Goal: Task Accomplishment & Management: Complete application form

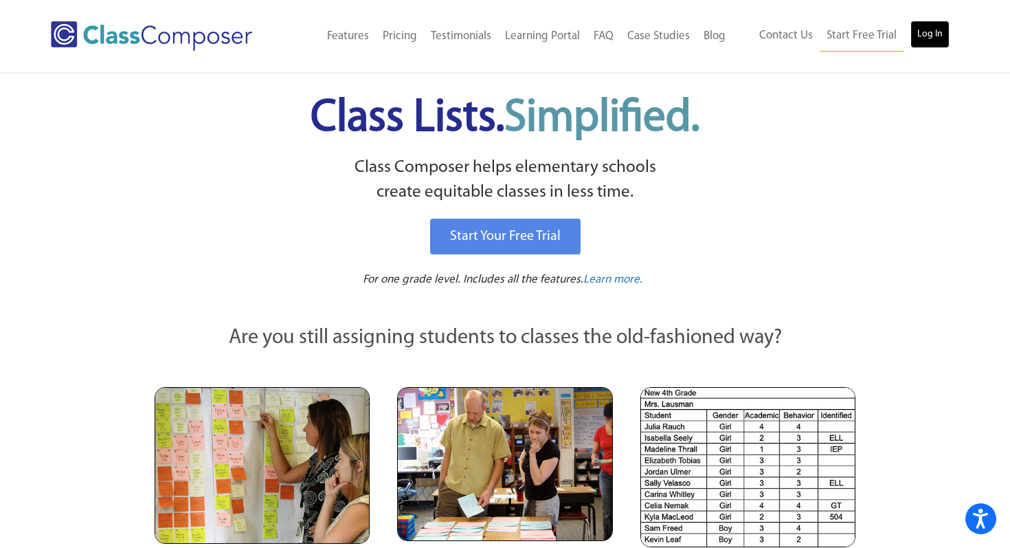
click at [942, 32] on link "Log In" at bounding box center [930, 34] width 39 height 27
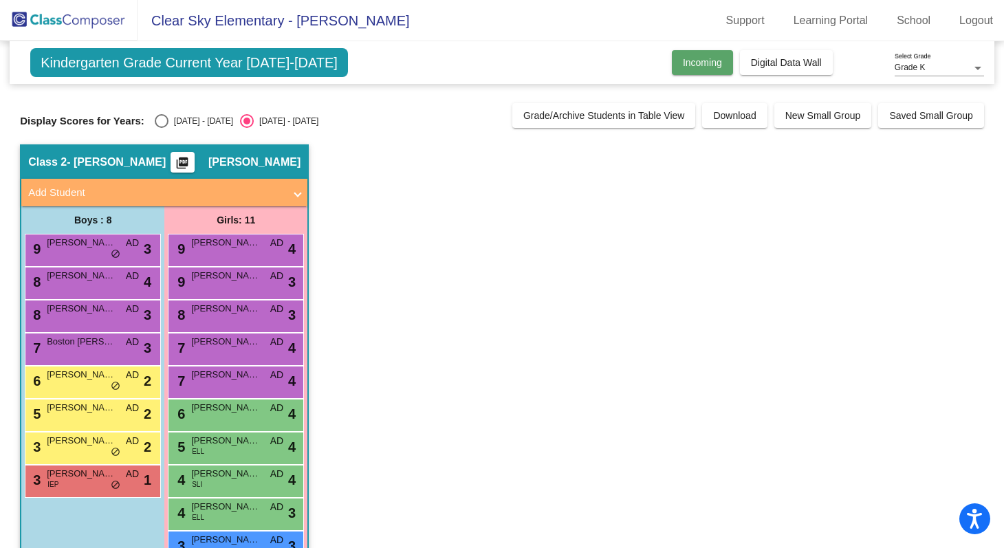
click at [708, 65] on span "Incoming" at bounding box center [702, 62] width 39 height 11
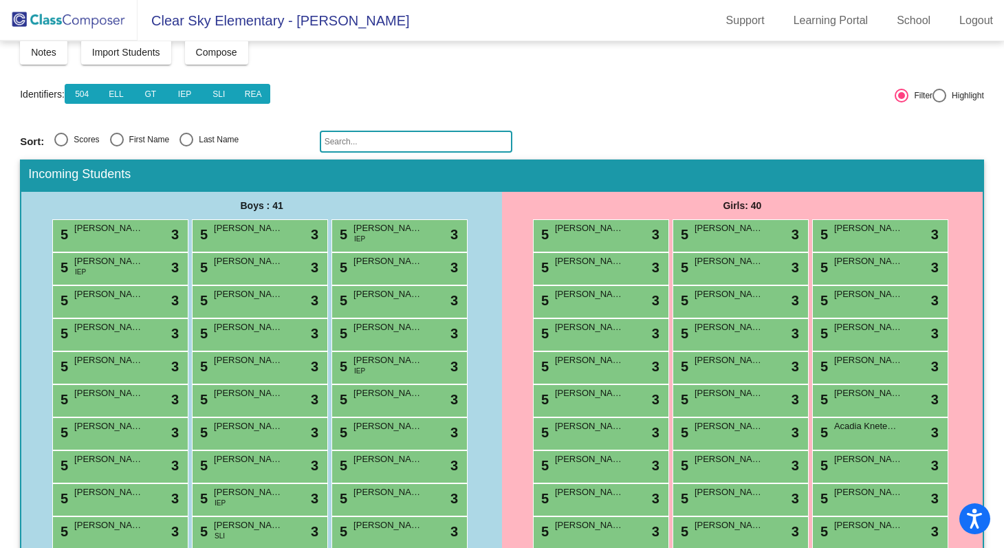
scroll to position [96, 0]
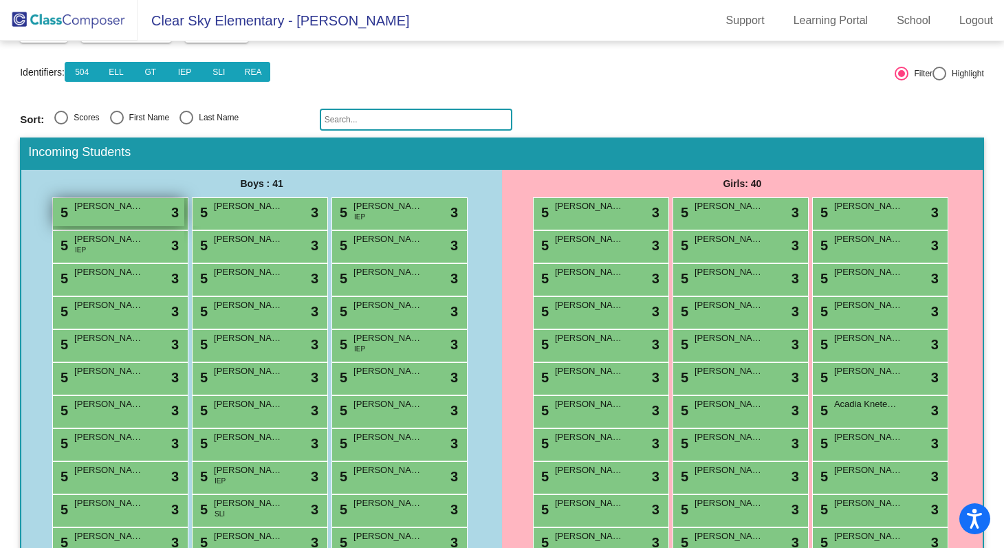
click at [152, 212] on div "5 Axel Adams lock do_not_disturb_alt 3" at bounding box center [118, 212] width 131 height 28
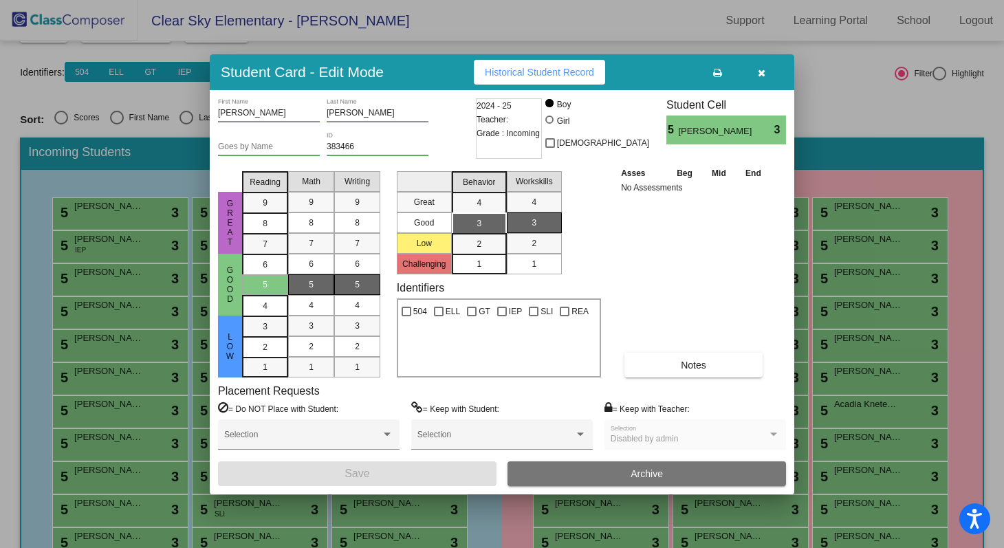
click at [138, 179] on div at bounding box center [502, 274] width 1004 height 548
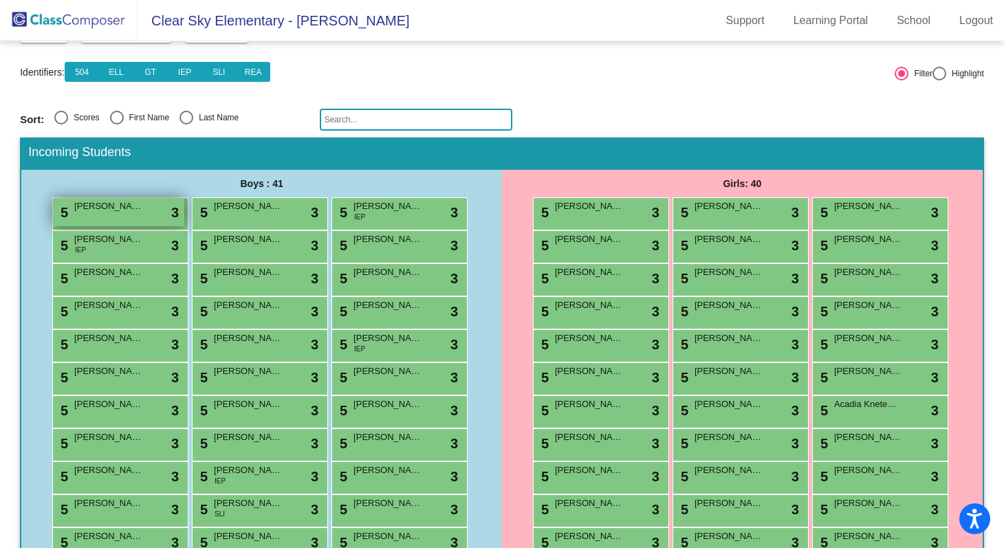
click at [136, 211] on span "[PERSON_NAME]" at bounding box center [108, 206] width 69 height 14
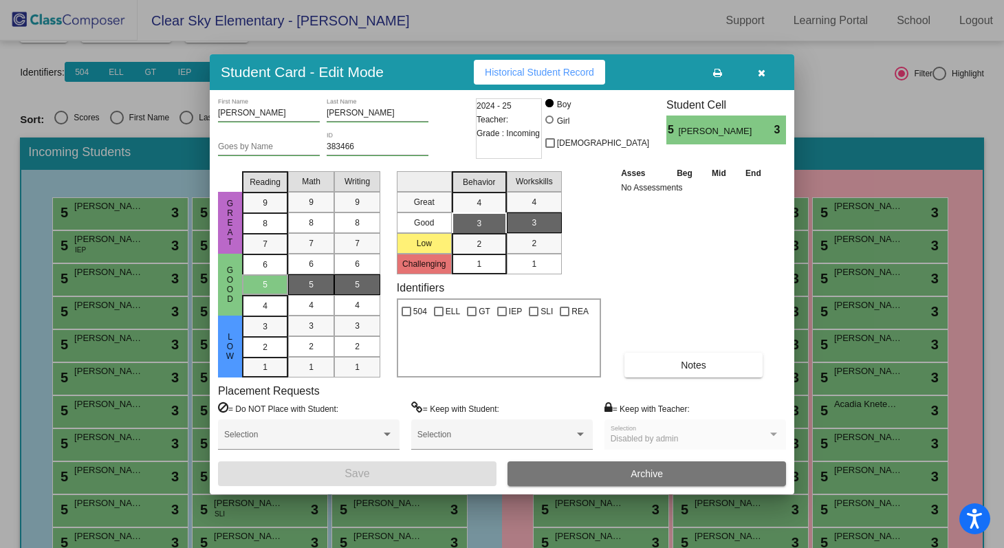
click at [41, 181] on div at bounding box center [502, 274] width 1004 height 548
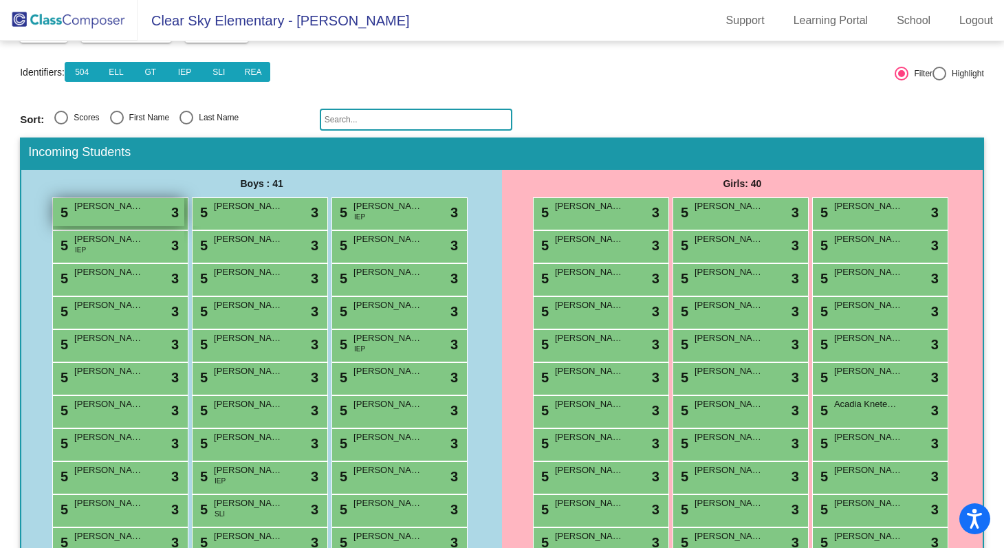
click at [120, 217] on div "5 Axel Adams lock do_not_disturb_alt 3" at bounding box center [118, 212] width 131 height 28
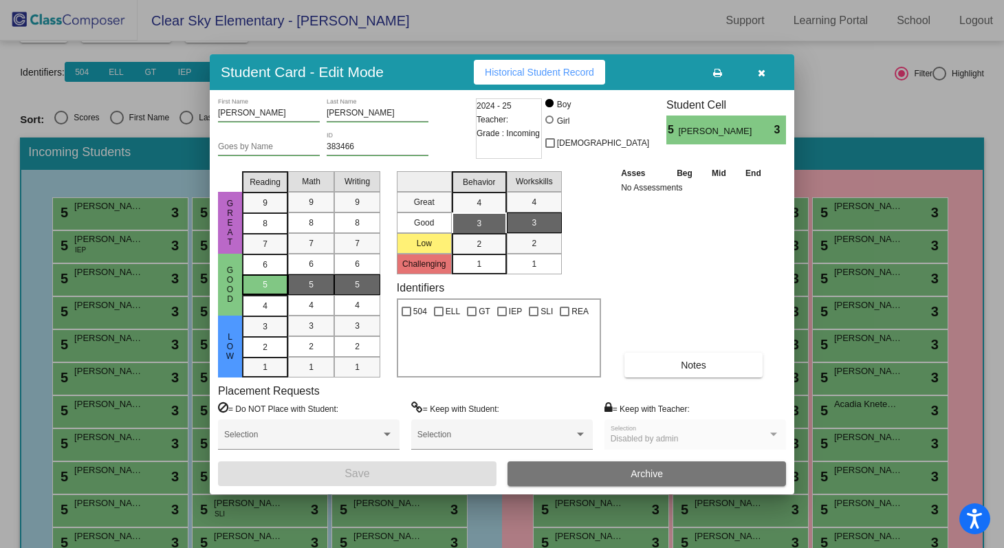
click at [260, 280] on div "5" at bounding box center [265, 284] width 27 height 21
click at [304, 282] on div "5" at bounding box center [311, 284] width 27 height 21
click at [358, 283] on span "5" at bounding box center [357, 284] width 5 height 12
click at [318, 267] on div "6" at bounding box center [311, 264] width 27 height 21
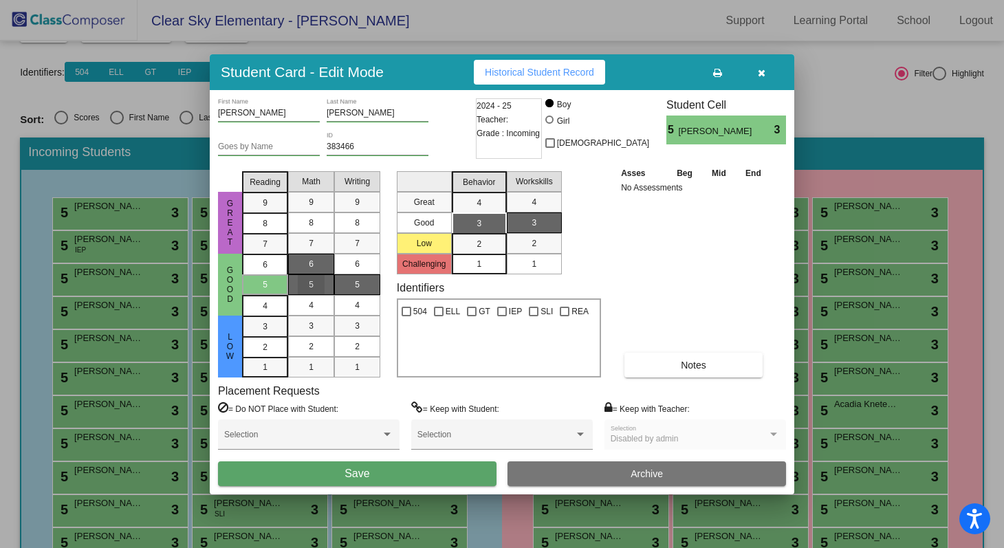
click at [315, 283] on div "5" at bounding box center [311, 284] width 27 height 21
click at [460, 465] on button "Save" at bounding box center [357, 473] width 278 height 25
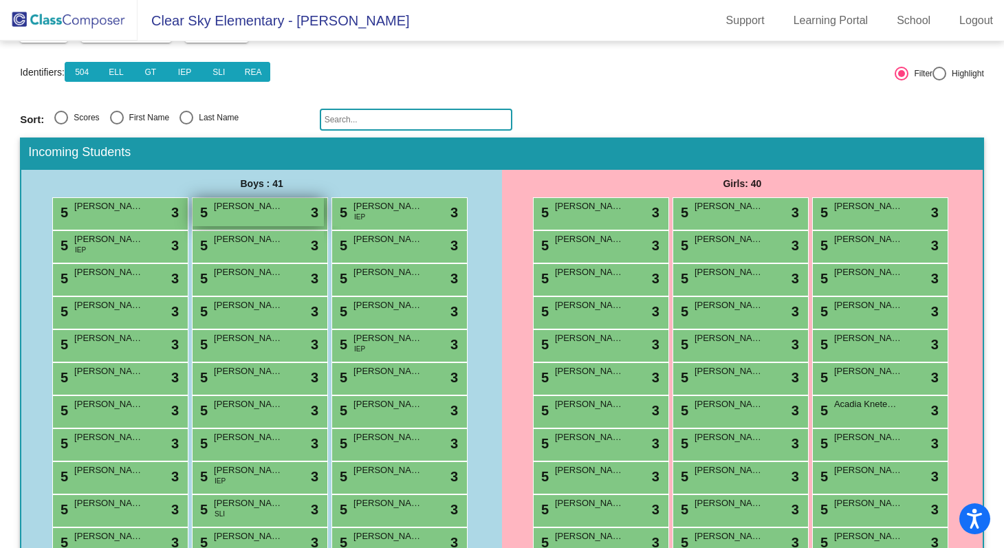
click at [253, 211] on span "[PERSON_NAME]" at bounding box center [248, 206] width 69 height 14
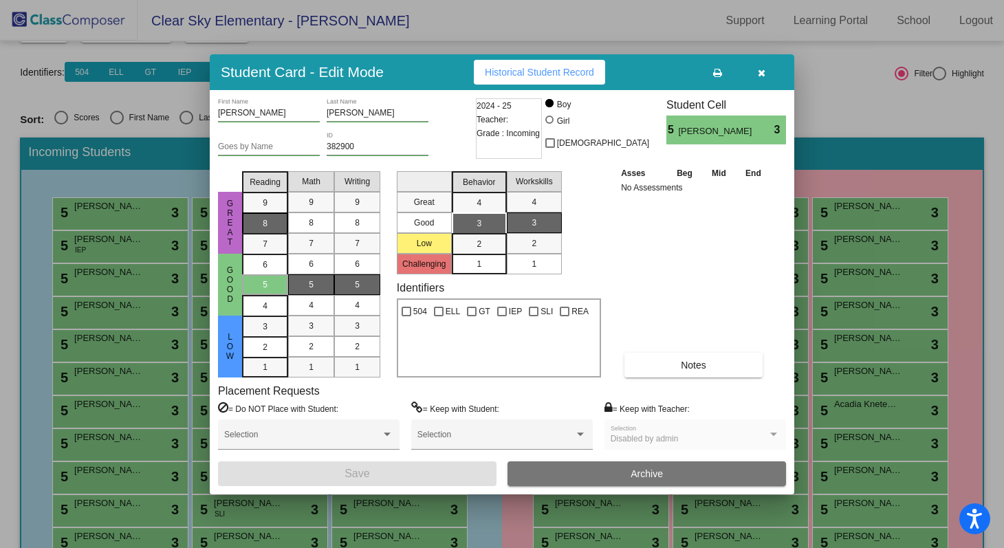
click at [267, 213] on div "8" at bounding box center [265, 202] width 27 height 21
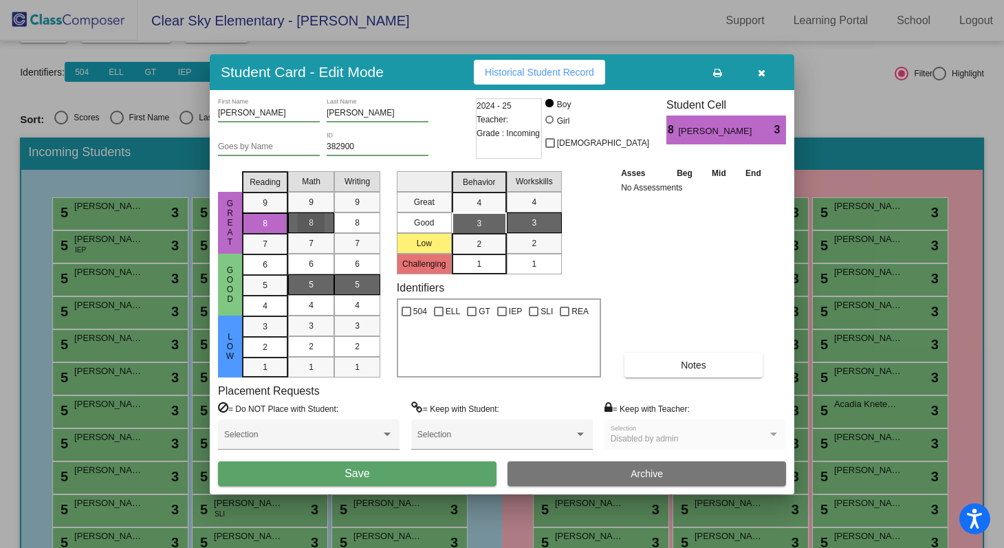
click at [309, 225] on span "8" at bounding box center [311, 223] width 5 height 12
click at [264, 209] on span "7" at bounding box center [265, 203] width 5 height 12
click at [268, 242] on div "7" at bounding box center [265, 244] width 27 height 21
click at [304, 245] on div "7" at bounding box center [311, 243] width 27 height 21
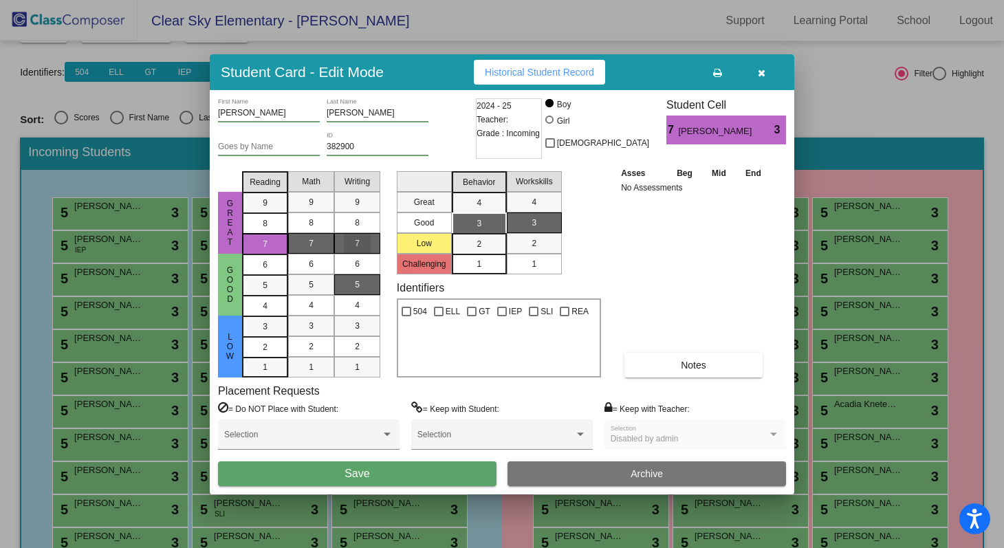
click at [347, 245] on div "7" at bounding box center [357, 243] width 27 height 21
click at [381, 476] on button "Save" at bounding box center [357, 473] width 278 height 25
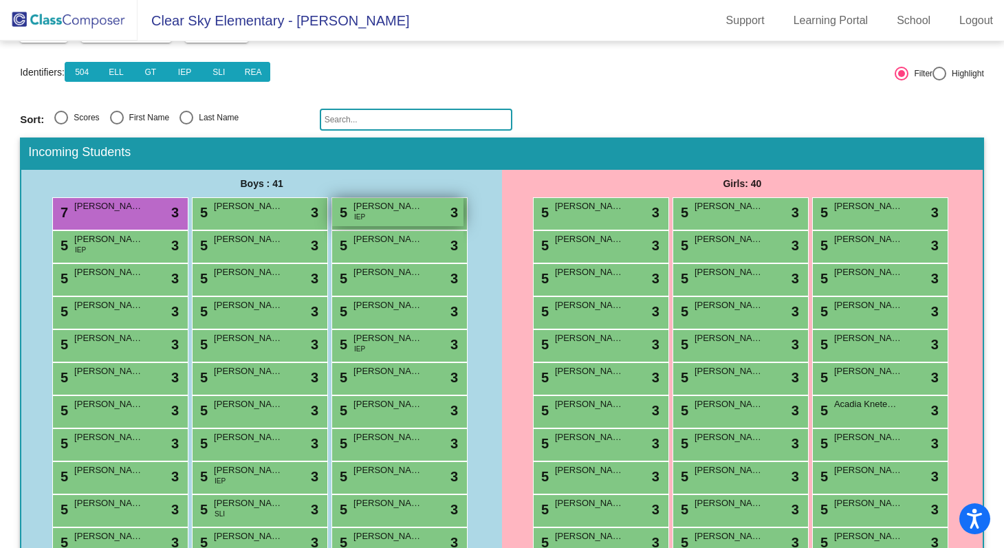
click at [403, 219] on div "5 Gavin Bartlett IEP lock do_not_disturb_alt 3" at bounding box center [397, 212] width 131 height 28
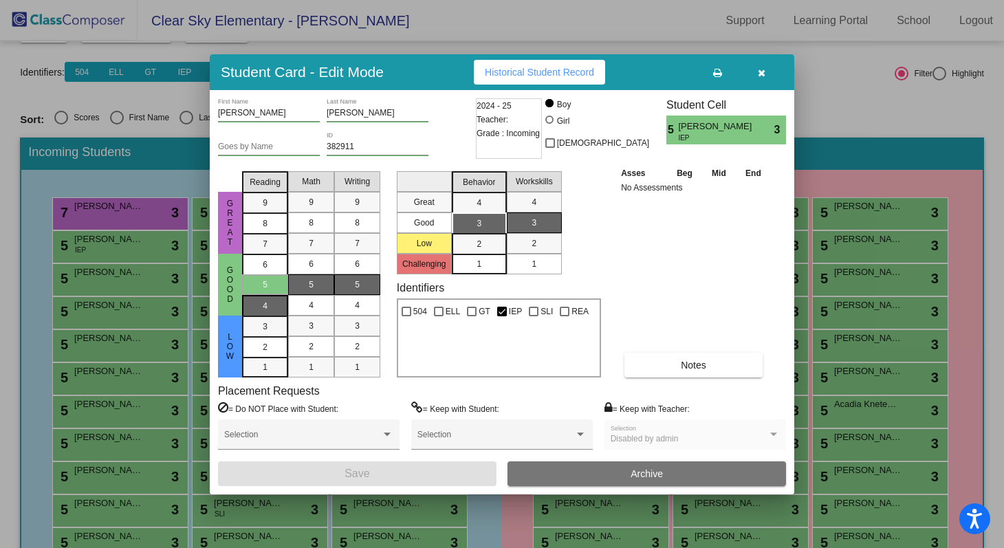
click at [274, 275] on div "4" at bounding box center [265, 264] width 27 height 21
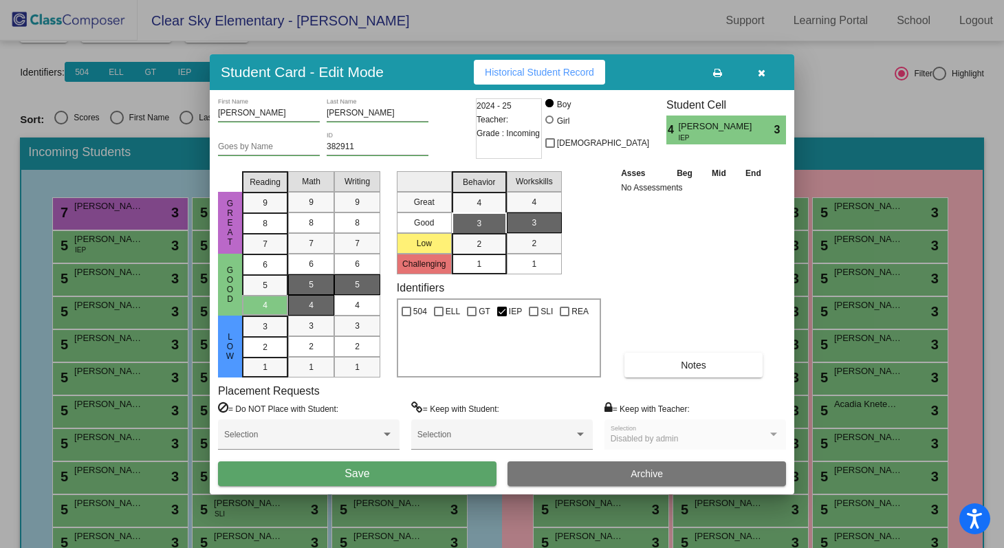
click at [313, 304] on span "4" at bounding box center [311, 305] width 5 height 12
click at [346, 307] on div "4" at bounding box center [357, 305] width 27 height 21
click at [374, 469] on button "Save" at bounding box center [357, 473] width 278 height 25
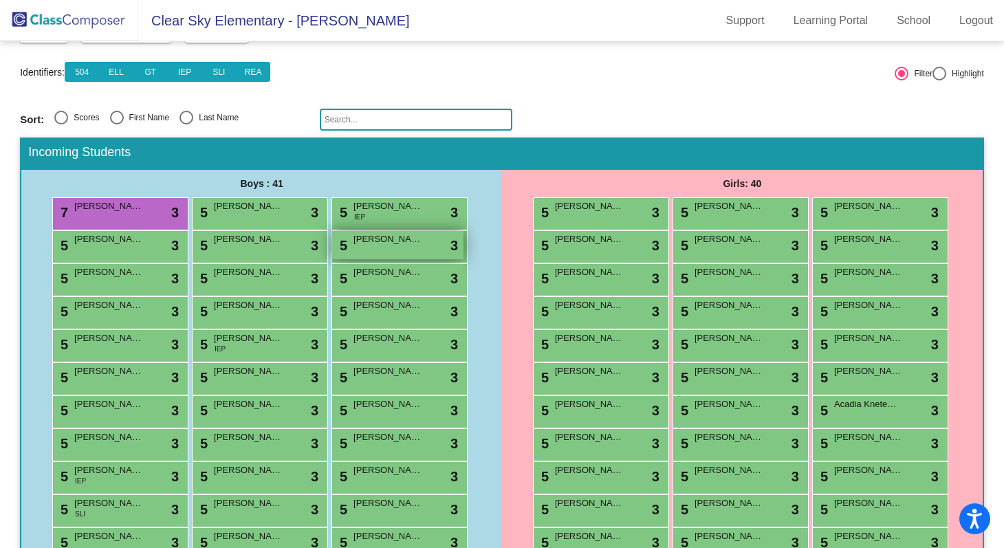
click at [388, 254] on div "5 Callen Billy lock do_not_disturb_alt 3" at bounding box center [397, 245] width 131 height 28
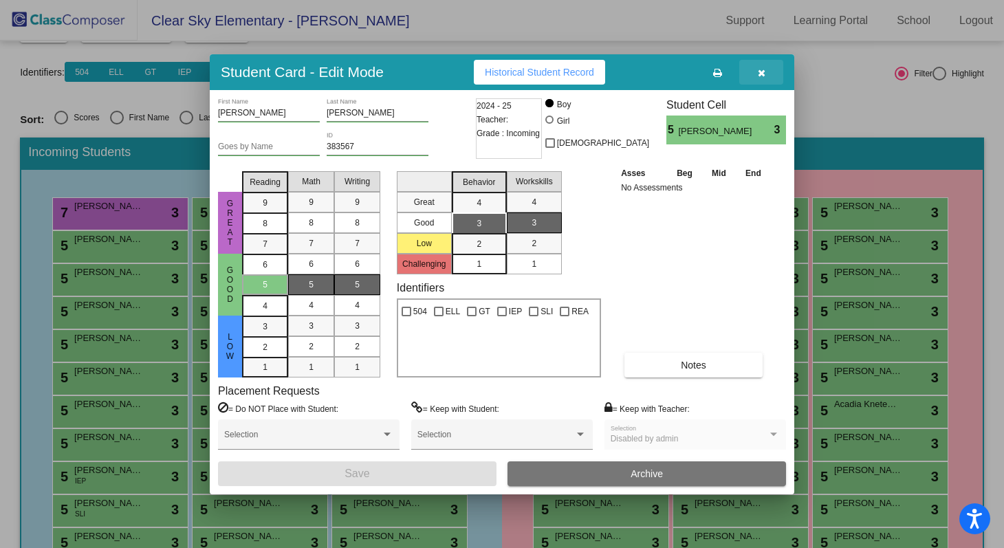
click at [760, 68] on icon "button" at bounding box center [761, 73] width 8 height 10
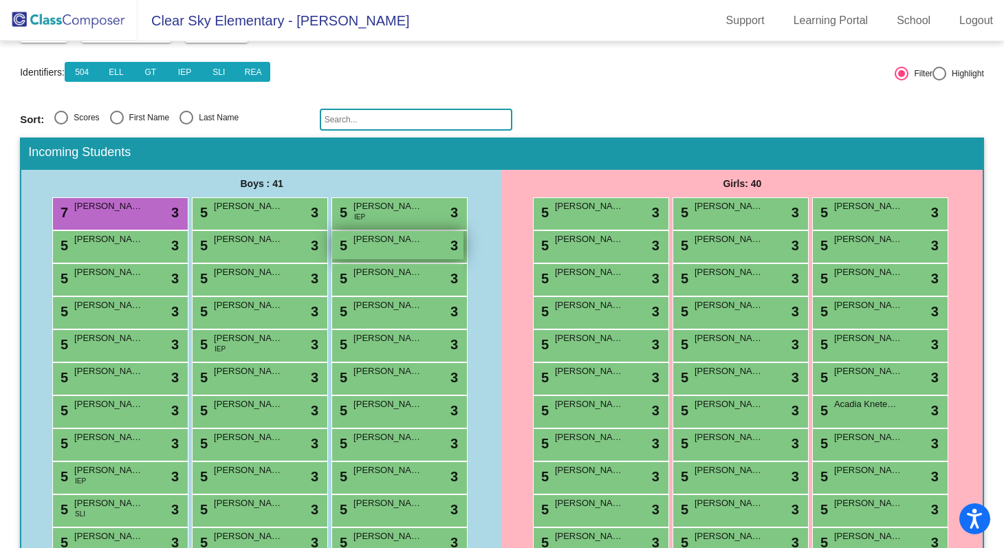
click at [377, 251] on div "5 Callen Billy lock do_not_disturb_alt 3" at bounding box center [397, 245] width 131 height 28
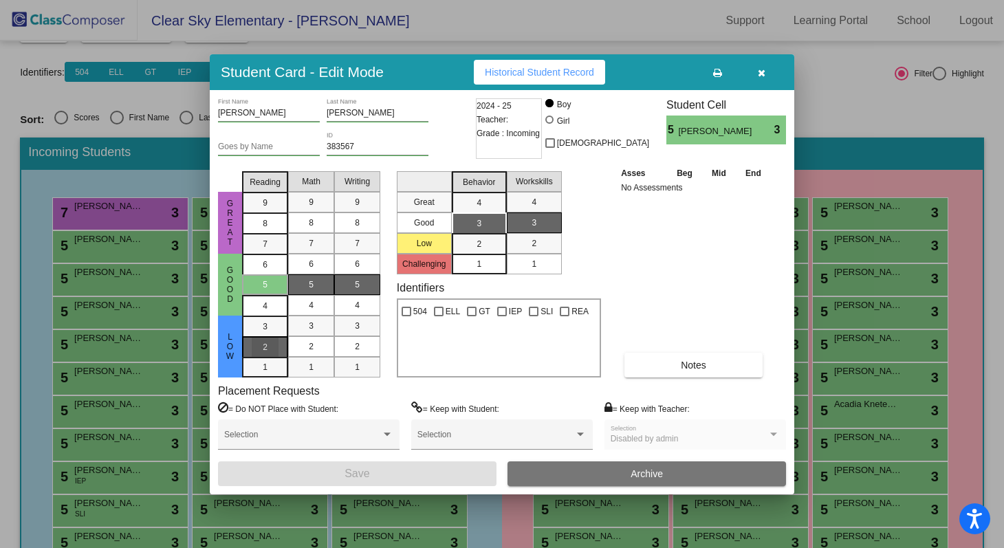
click at [264, 333] on span "2" at bounding box center [265, 326] width 5 height 12
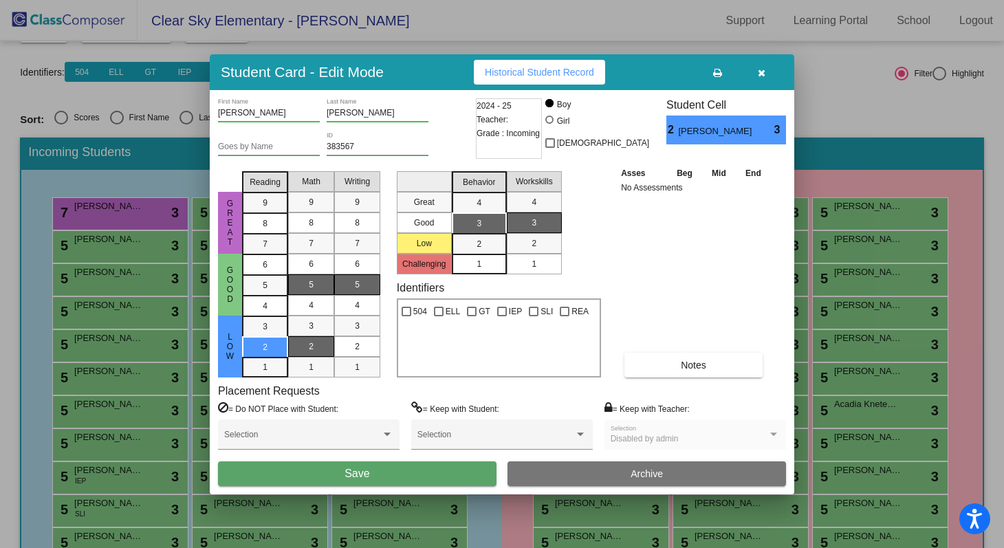
click at [301, 347] on div "2" at bounding box center [311, 346] width 27 height 21
click at [355, 347] on span "2" at bounding box center [357, 346] width 5 height 12
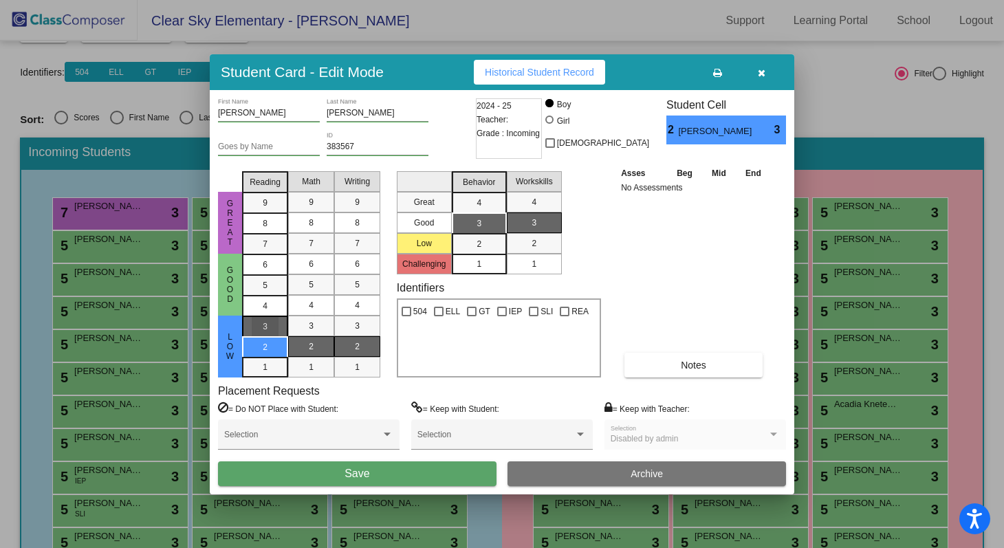
click at [275, 329] on div "3" at bounding box center [265, 326] width 27 height 21
click at [309, 329] on span "3" at bounding box center [311, 326] width 5 height 12
click at [348, 328] on div "3" at bounding box center [357, 325] width 27 height 21
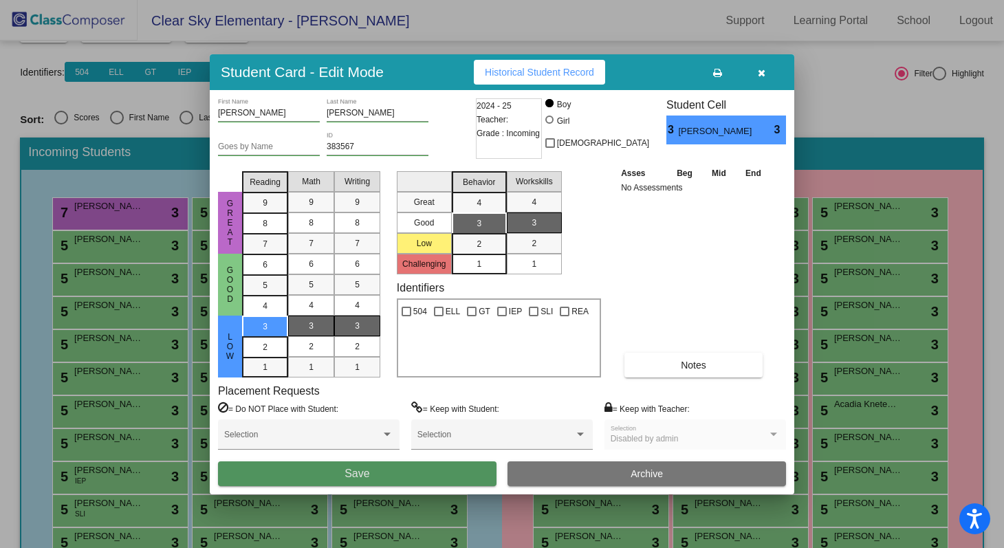
click at [377, 474] on button "Save" at bounding box center [357, 473] width 278 height 25
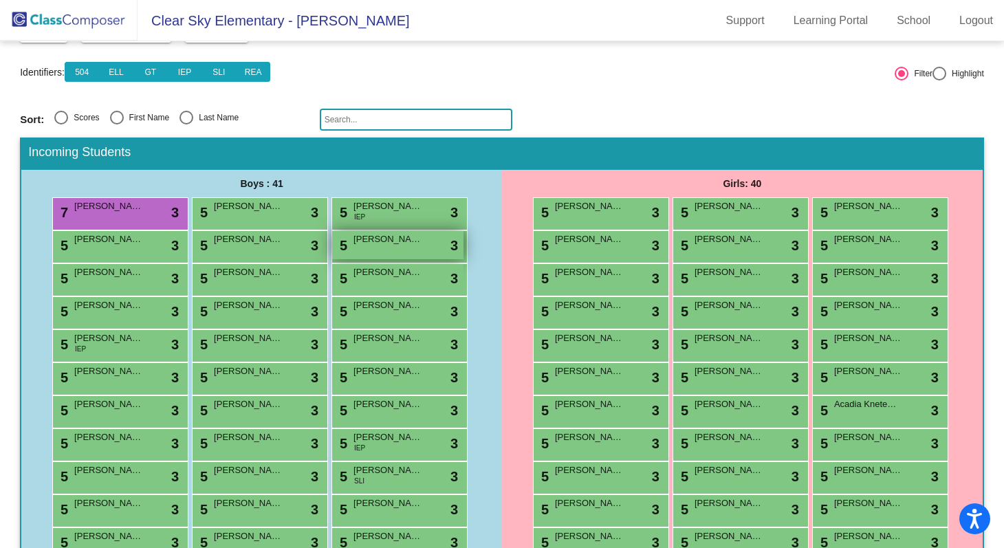
click at [381, 252] on div "5 Castiel Bucholz lock do_not_disturb_alt 3" at bounding box center [397, 245] width 131 height 28
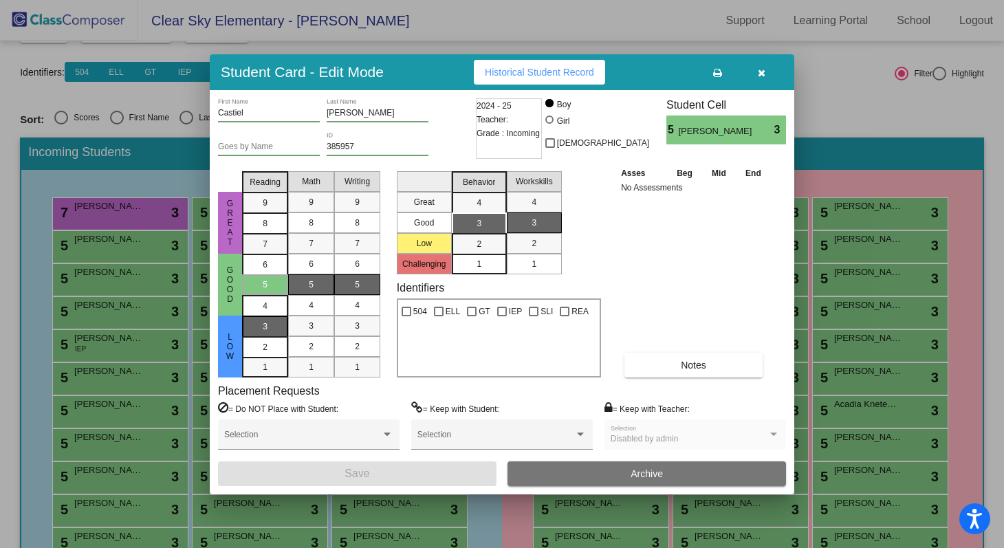
click at [256, 329] on div "3" at bounding box center [265, 326] width 27 height 21
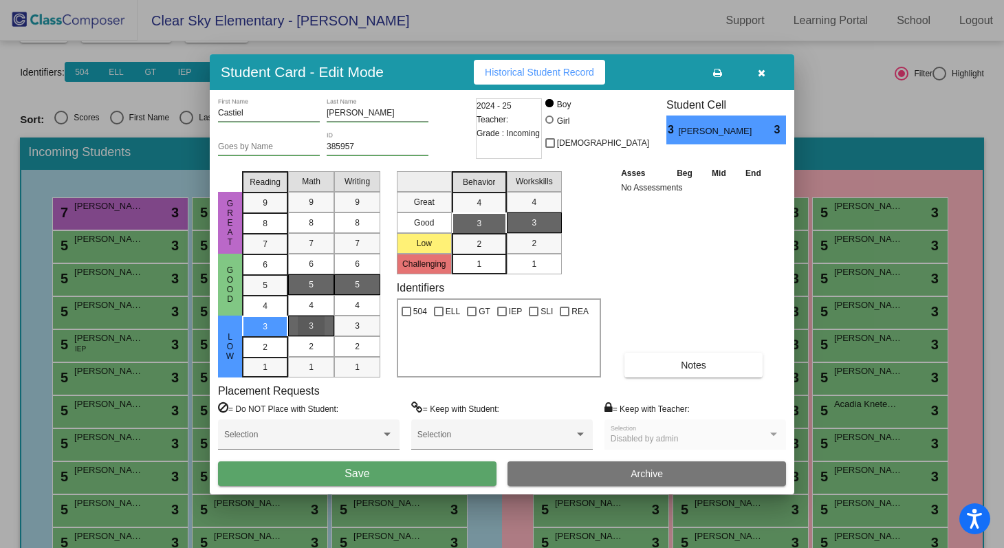
click at [305, 329] on div "3" at bounding box center [311, 325] width 27 height 21
click at [351, 330] on div "3" at bounding box center [357, 325] width 27 height 21
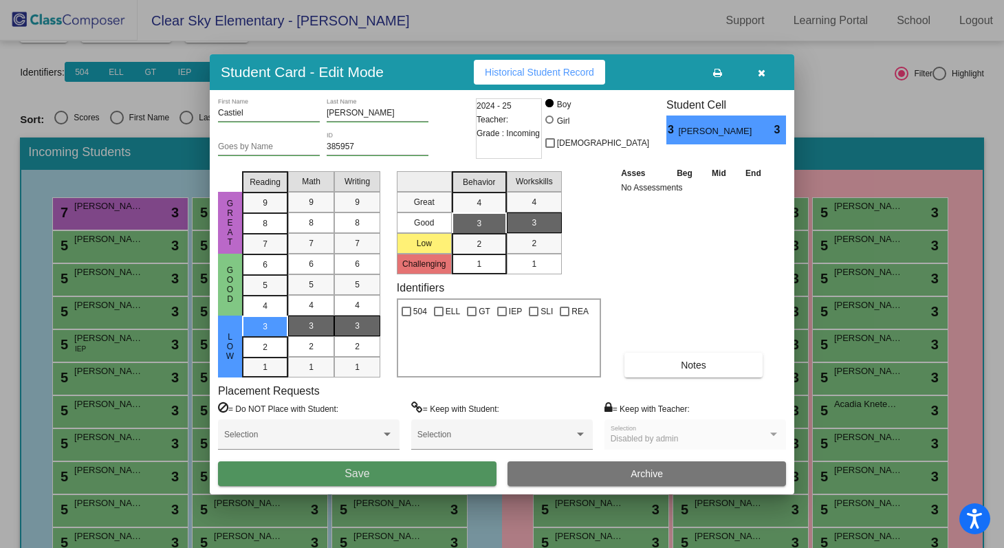
click at [355, 474] on span "Save" at bounding box center [356, 473] width 25 height 12
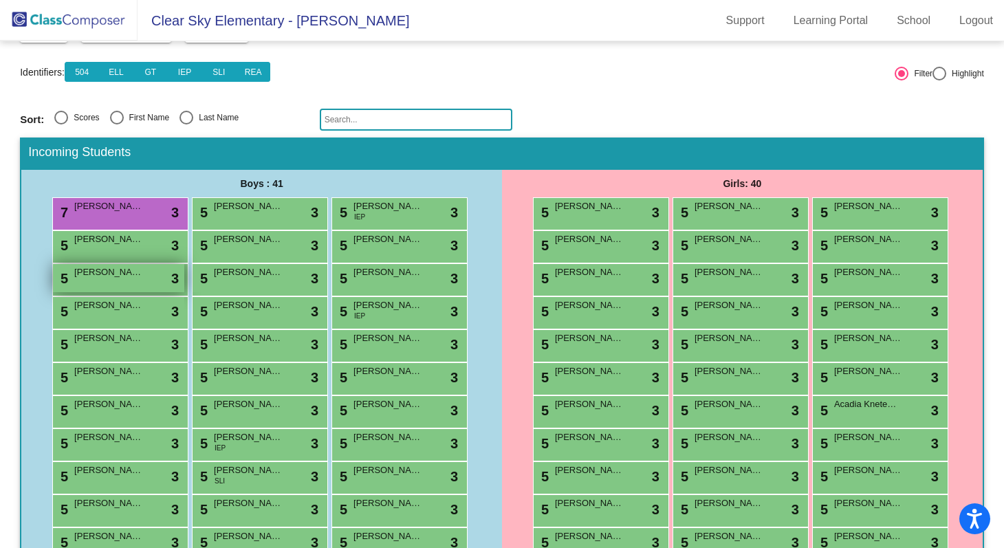
click at [100, 285] on div "5 Colter Cryan lock do_not_disturb_alt 3" at bounding box center [118, 278] width 131 height 28
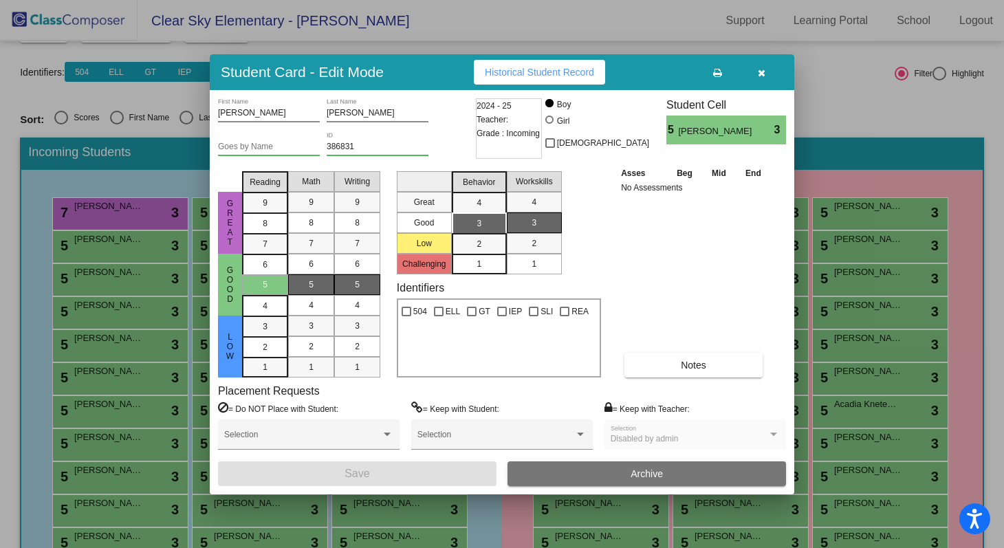
click at [635, 326] on div "Asses Beg Mid End No Assessments Notes" at bounding box center [693, 272] width 153 height 212
click at [270, 269] on div "6" at bounding box center [265, 264] width 27 height 21
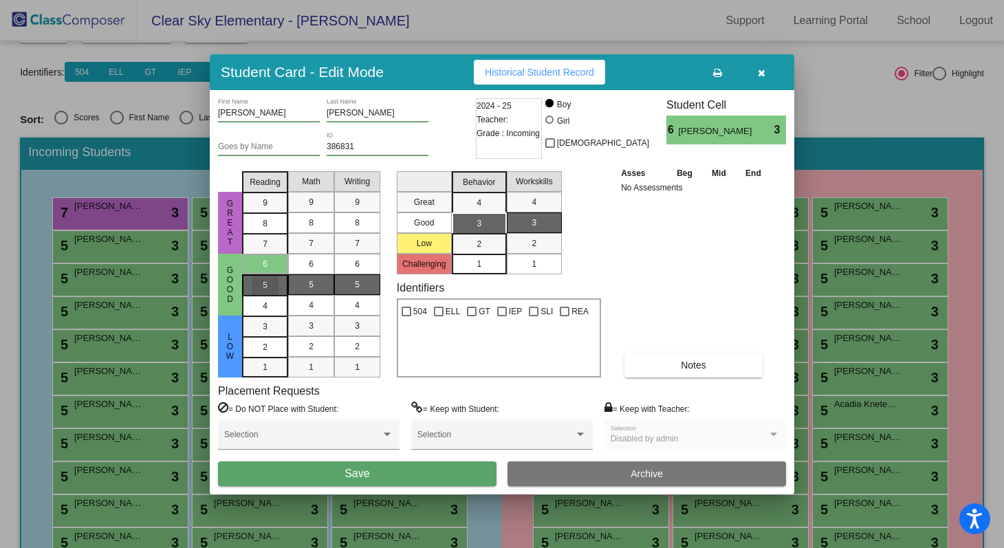
click at [269, 274] on div "5" at bounding box center [265, 264] width 27 height 21
click at [315, 285] on div "5" at bounding box center [311, 284] width 27 height 21
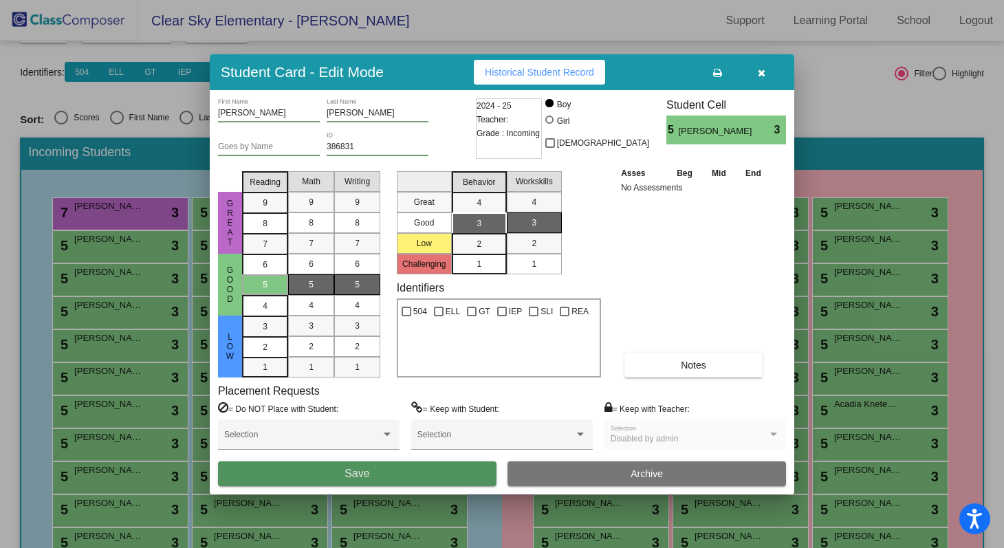
click at [336, 473] on button "Save" at bounding box center [357, 473] width 278 height 25
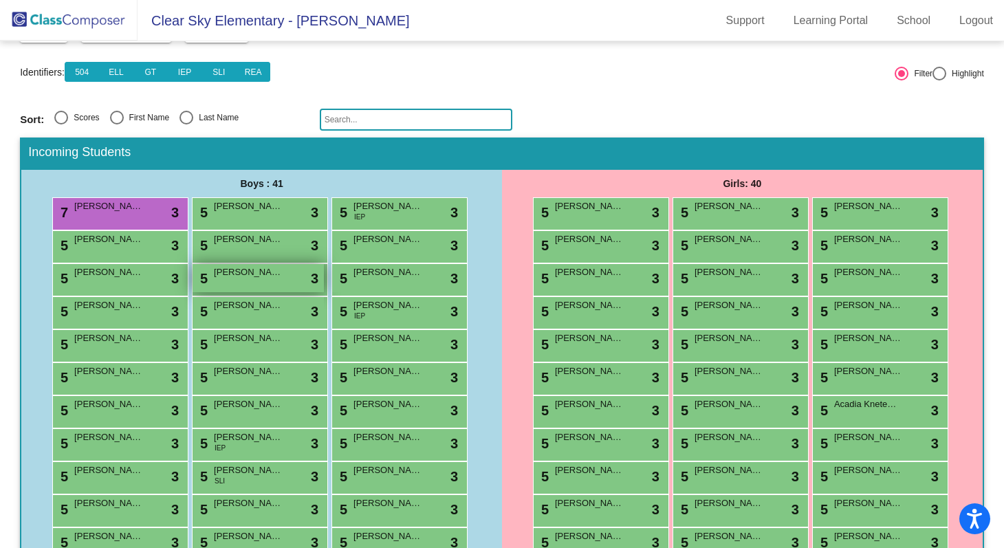
click at [229, 278] on span "[PERSON_NAME]" at bounding box center [248, 272] width 69 height 14
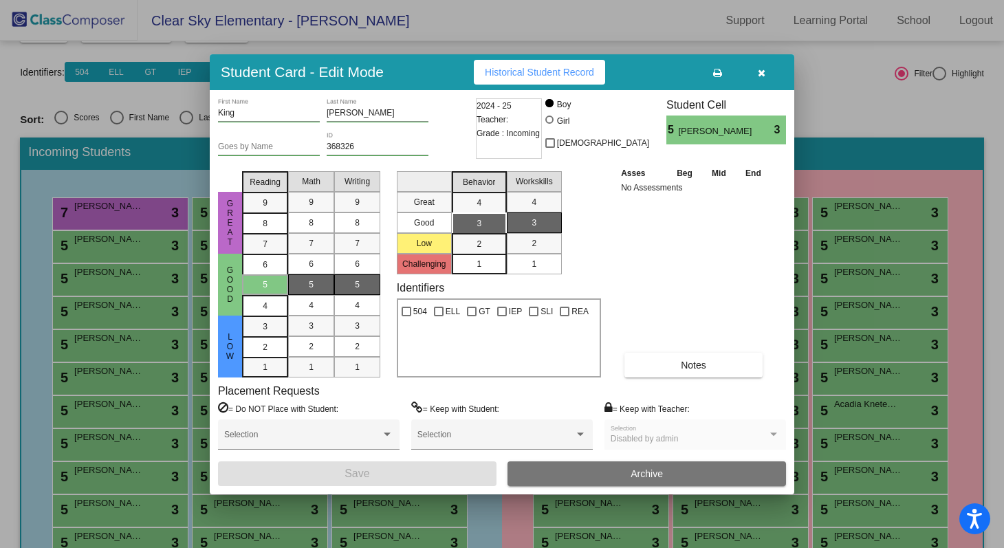
click at [25, 229] on div at bounding box center [502, 274] width 1004 height 548
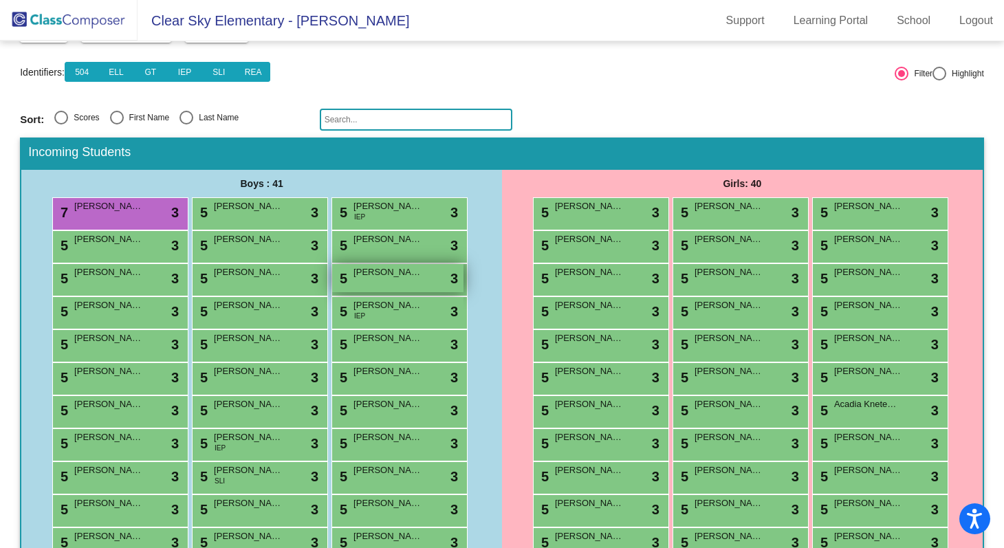
click at [410, 278] on span "[PERSON_NAME]" at bounding box center [387, 272] width 69 height 14
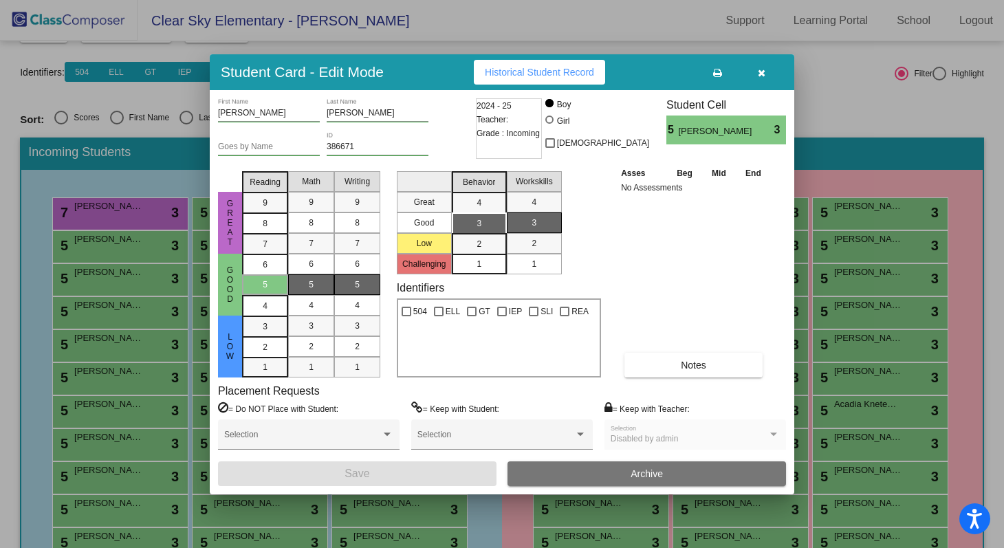
click at [86, 177] on div at bounding box center [502, 274] width 1004 height 548
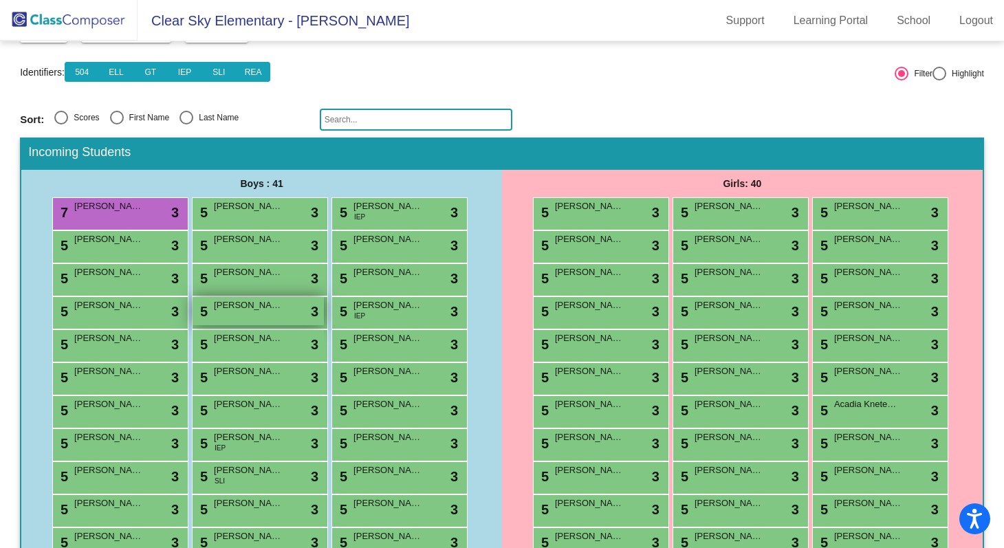
click at [237, 321] on div "5 Joseph Defrays lock do_not_disturb_alt 3" at bounding box center [257, 311] width 131 height 28
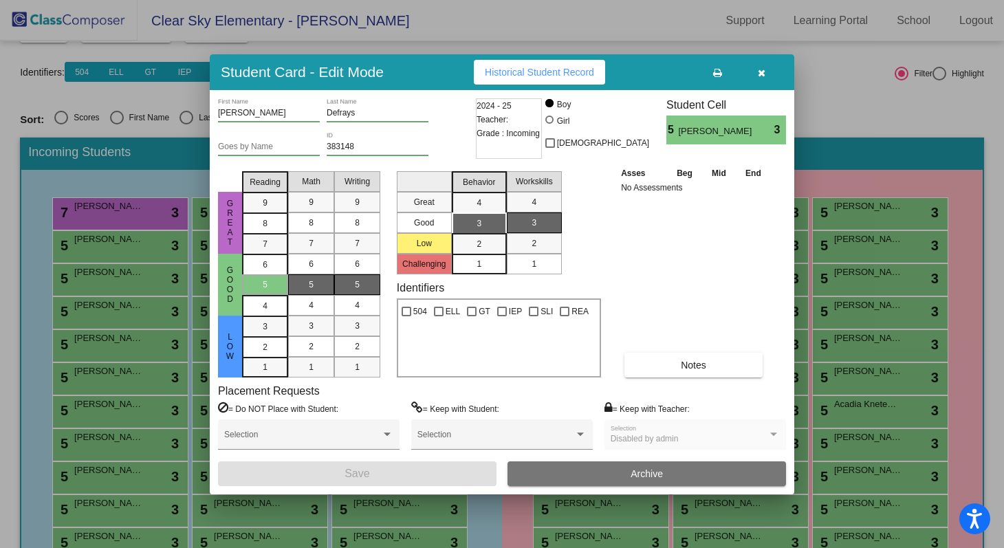
click at [359, 115] on input "Defrays" at bounding box center [377, 114] width 102 height 10
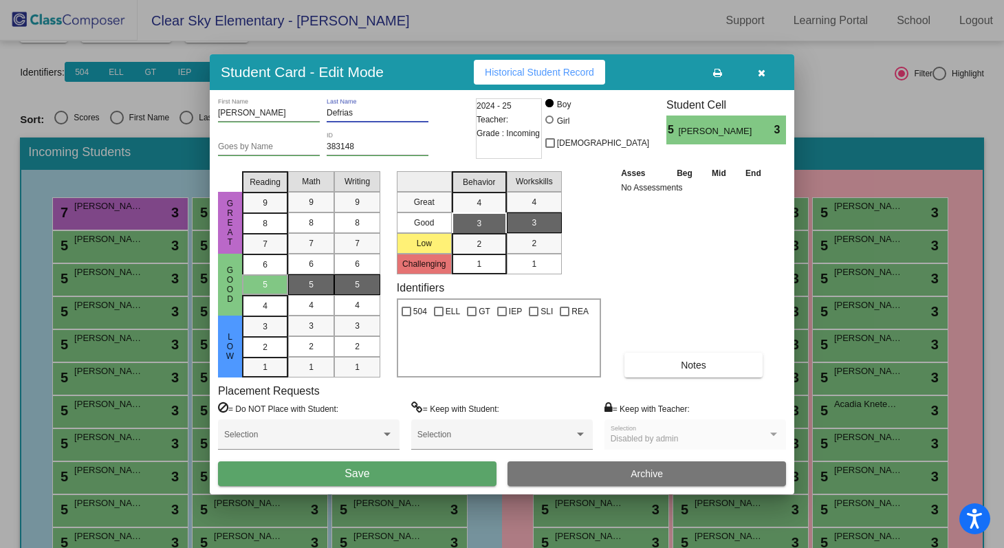
type input "Defrias"
click at [395, 146] on input "383148" at bounding box center [377, 147] width 102 height 10
click at [403, 478] on button "Save" at bounding box center [357, 473] width 278 height 25
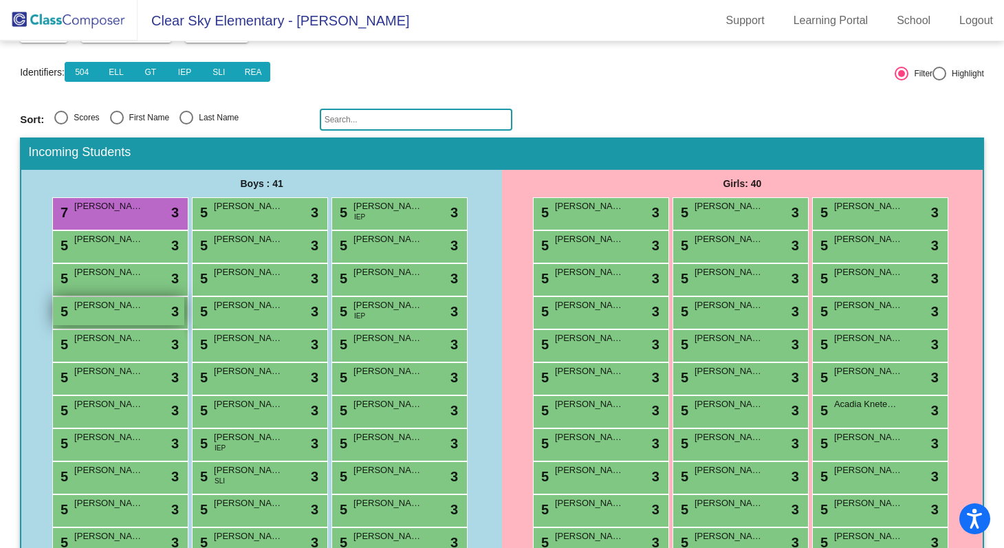
click at [122, 308] on span "[PERSON_NAME]" at bounding box center [108, 305] width 69 height 14
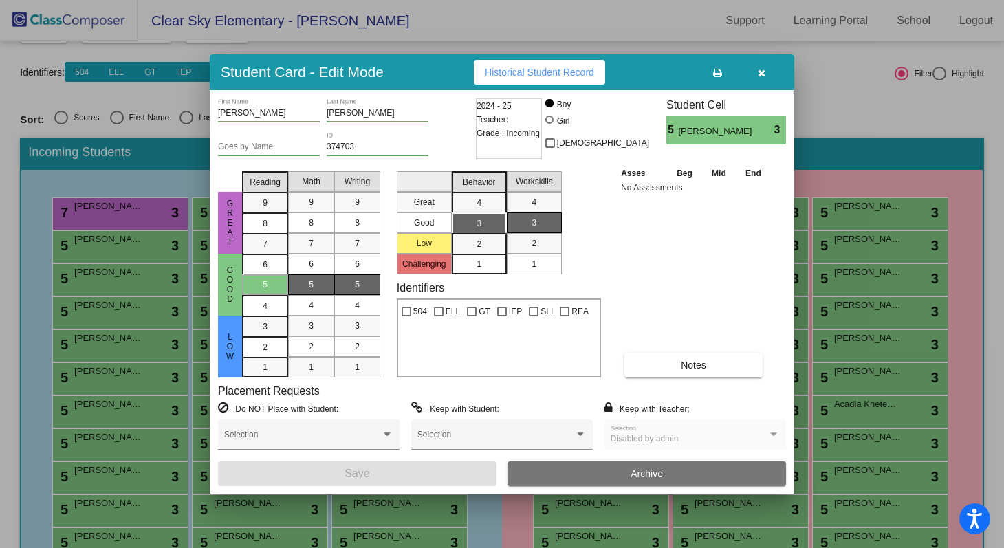
click at [725, 38] on div at bounding box center [502, 274] width 1004 height 548
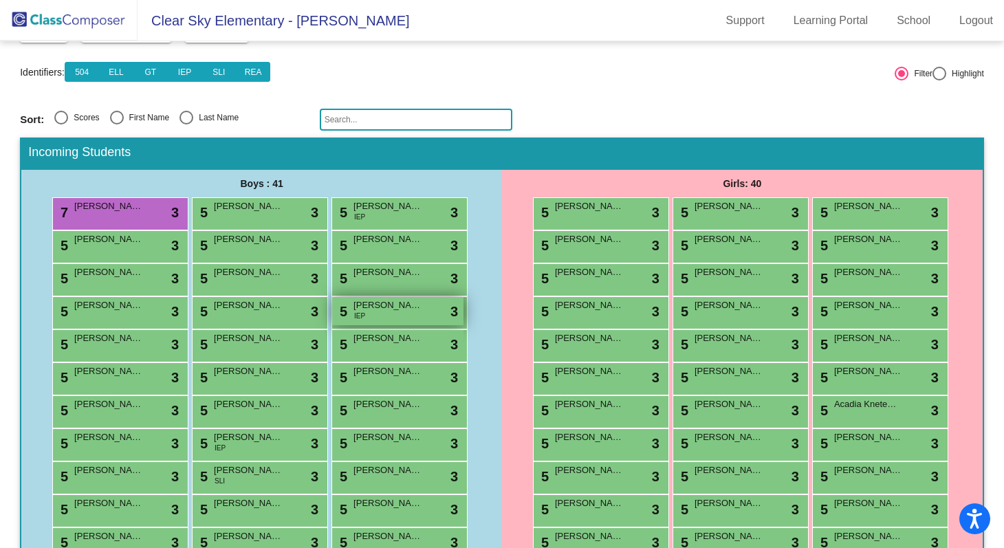
click at [404, 316] on div "5 Colton Foote IEP lock do_not_disturb_alt 3" at bounding box center [397, 311] width 131 height 28
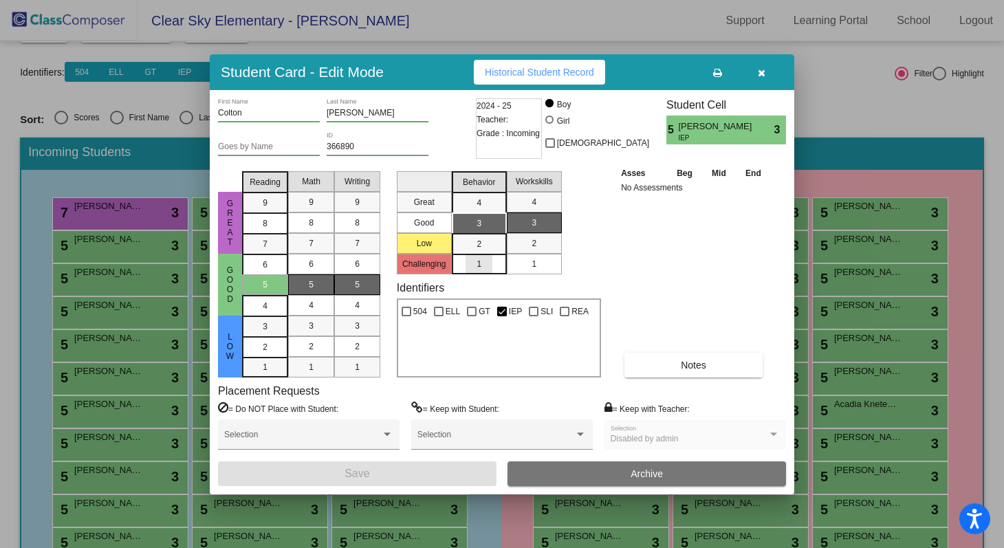
click at [473, 269] on div "1" at bounding box center [478, 264] width 27 height 21
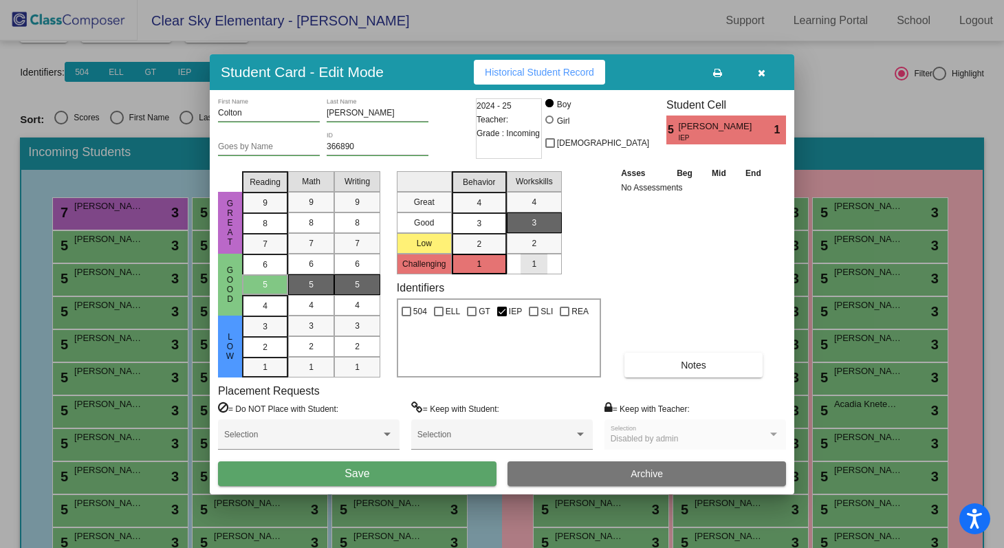
click at [535, 258] on span "1" at bounding box center [533, 264] width 5 height 12
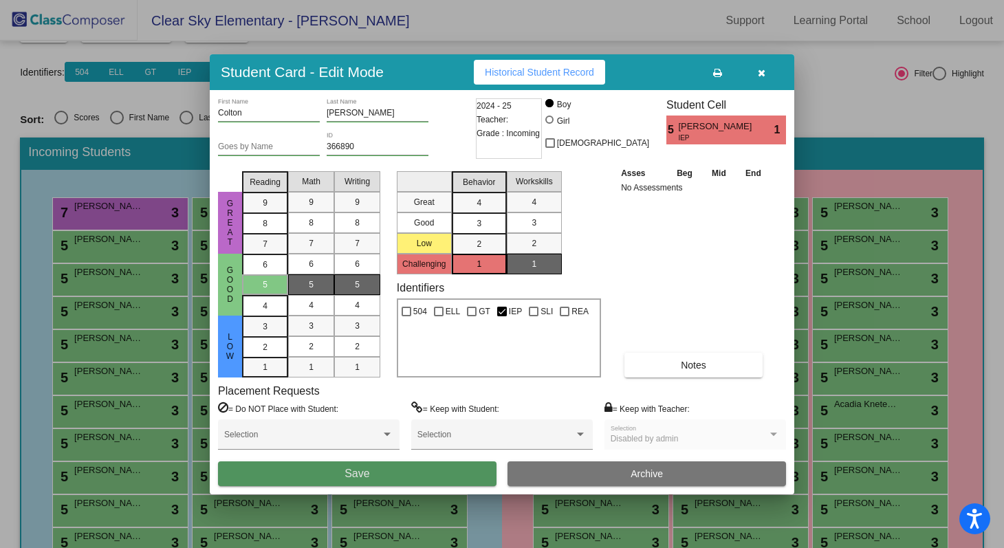
click at [352, 478] on span "Save" at bounding box center [356, 473] width 25 height 12
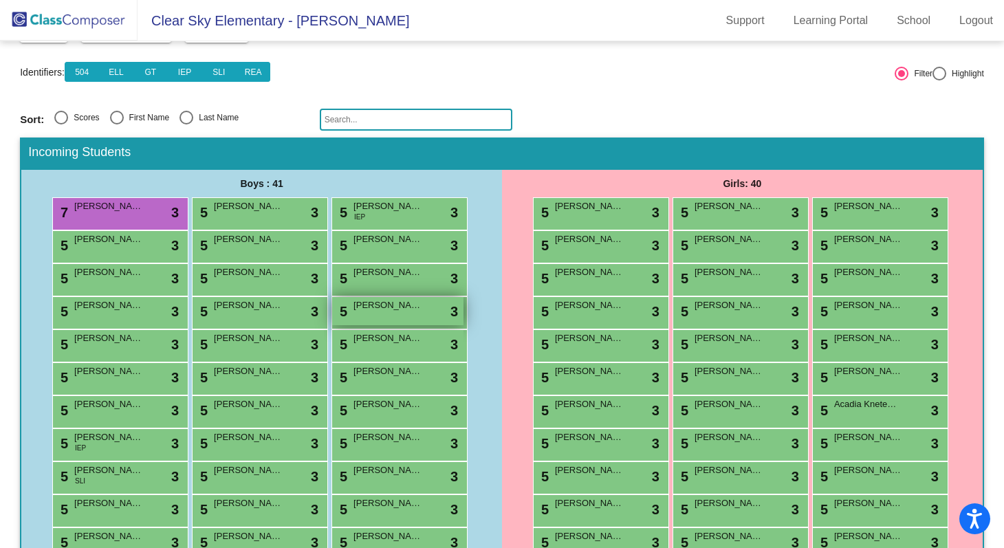
click at [367, 311] on span "[PERSON_NAME]" at bounding box center [387, 305] width 69 height 14
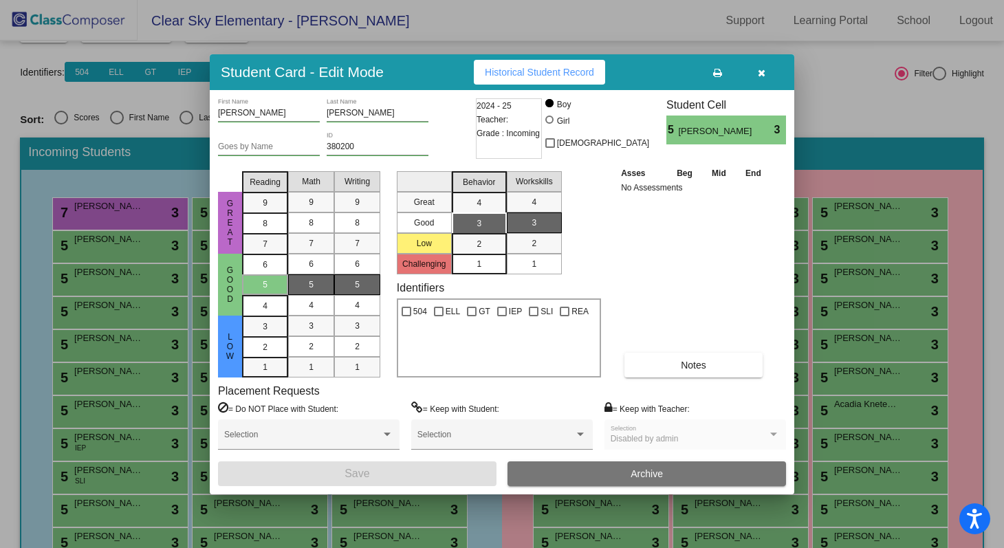
click at [144, 190] on div at bounding box center [502, 274] width 1004 height 548
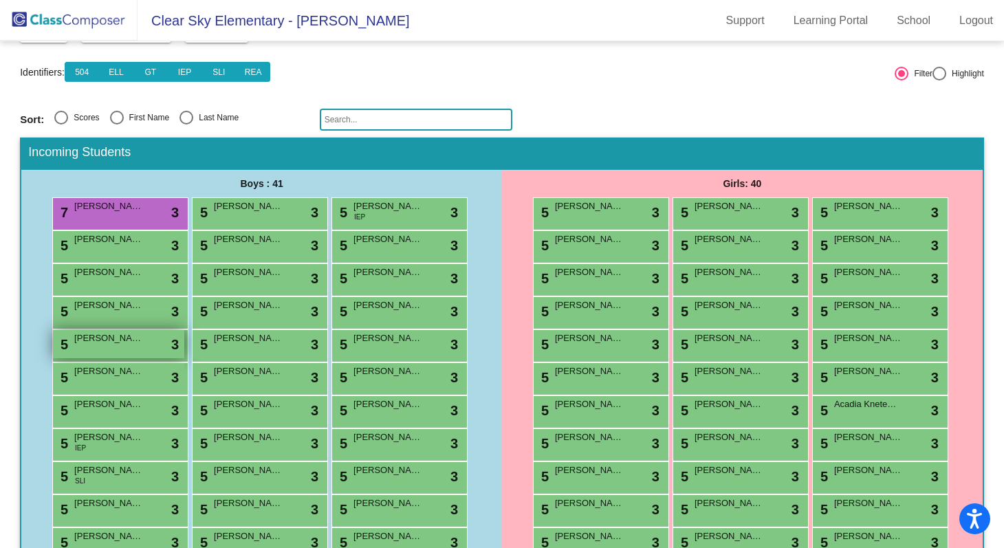
click at [111, 348] on div "5 Brenden Heimel lock do_not_disturb_alt 3" at bounding box center [118, 344] width 131 height 28
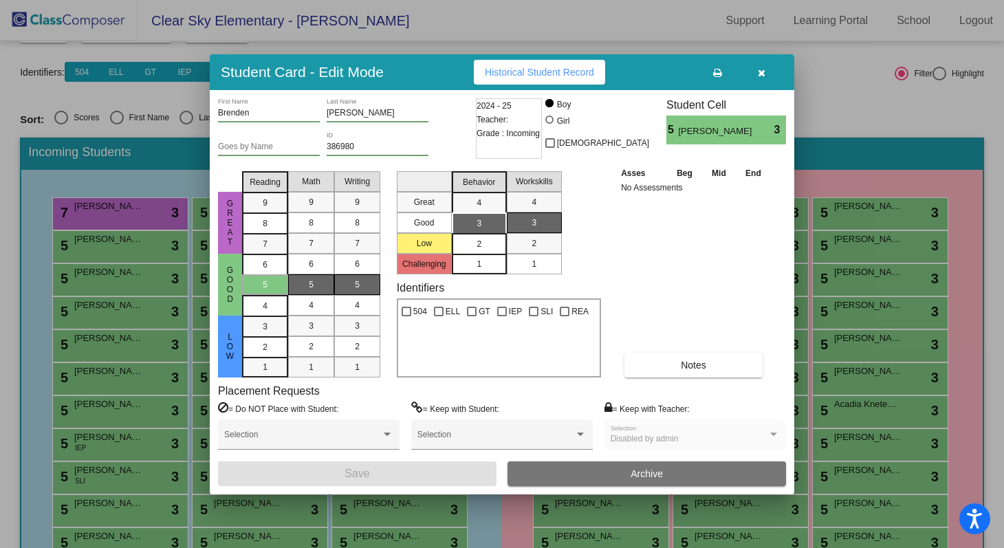
click at [493, 244] on mat-list-option "2" at bounding box center [479, 243] width 55 height 21
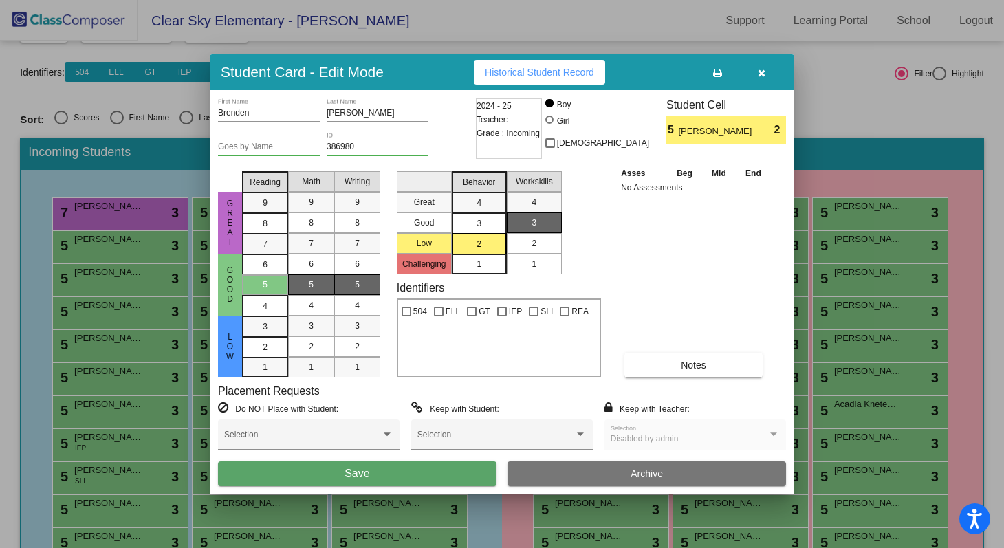
click at [539, 240] on div "2" at bounding box center [533, 243] width 27 height 21
click at [408, 474] on button "Save" at bounding box center [357, 473] width 278 height 25
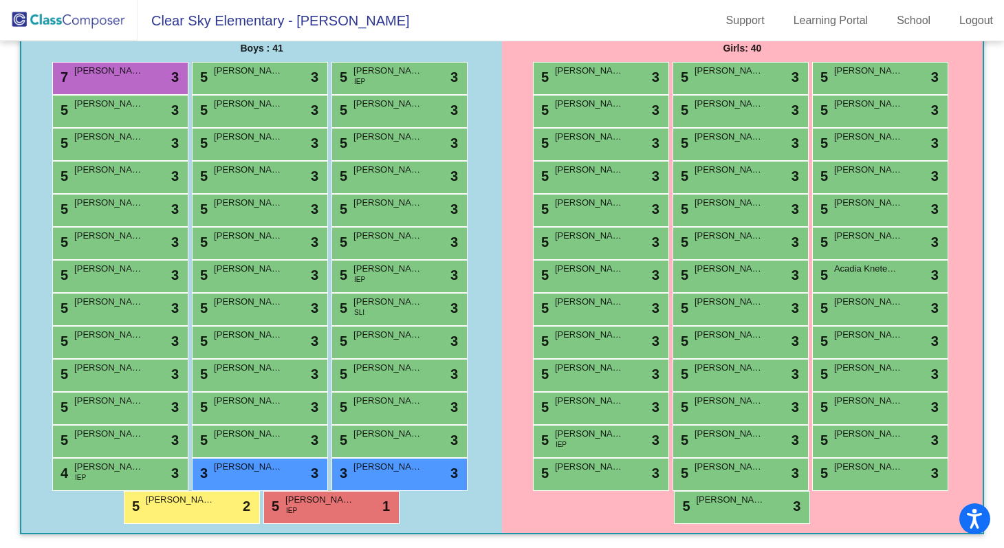
scroll to position [229, 0]
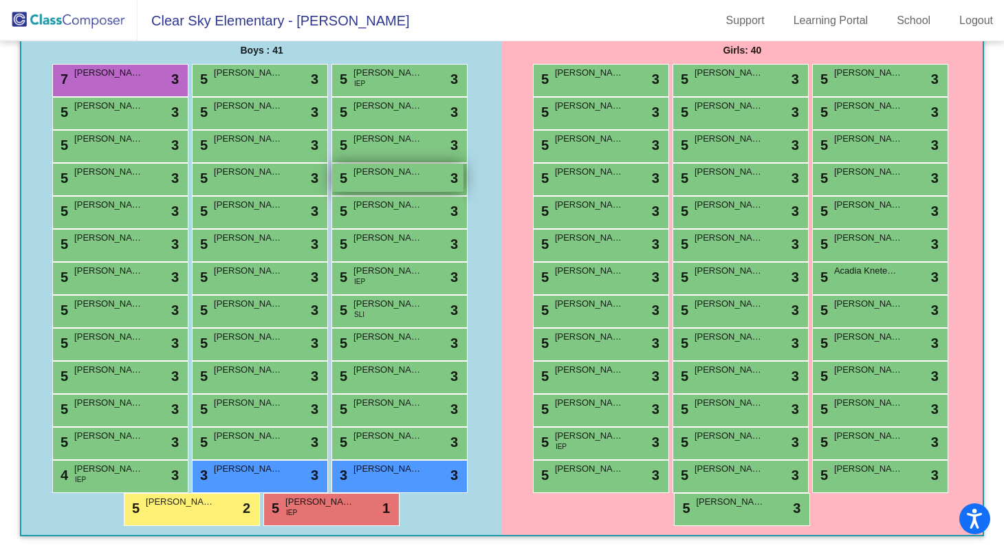
click at [373, 178] on span "[PERSON_NAME]" at bounding box center [387, 172] width 69 height 14
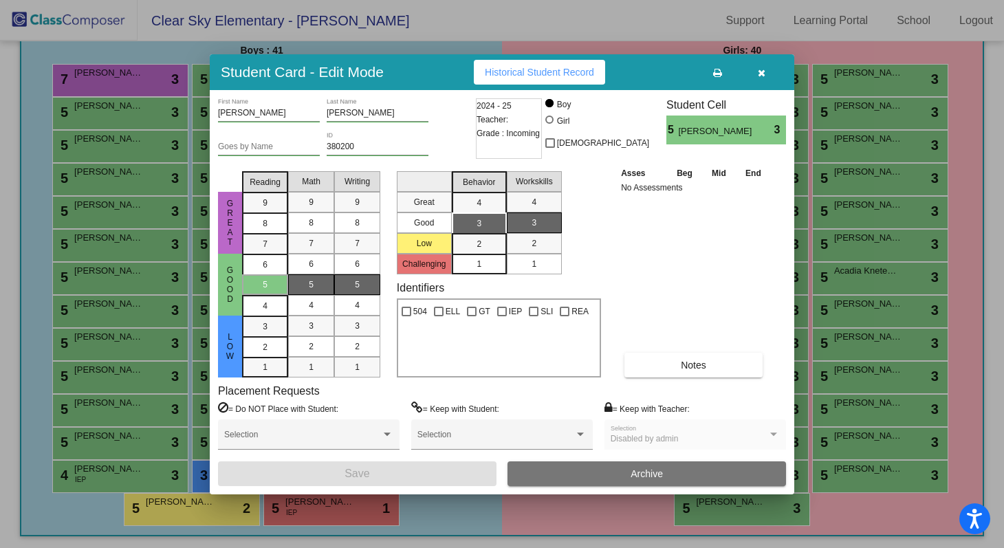
click at [32, 121] on div at bounding box center [502, 274] width 1004 height 548
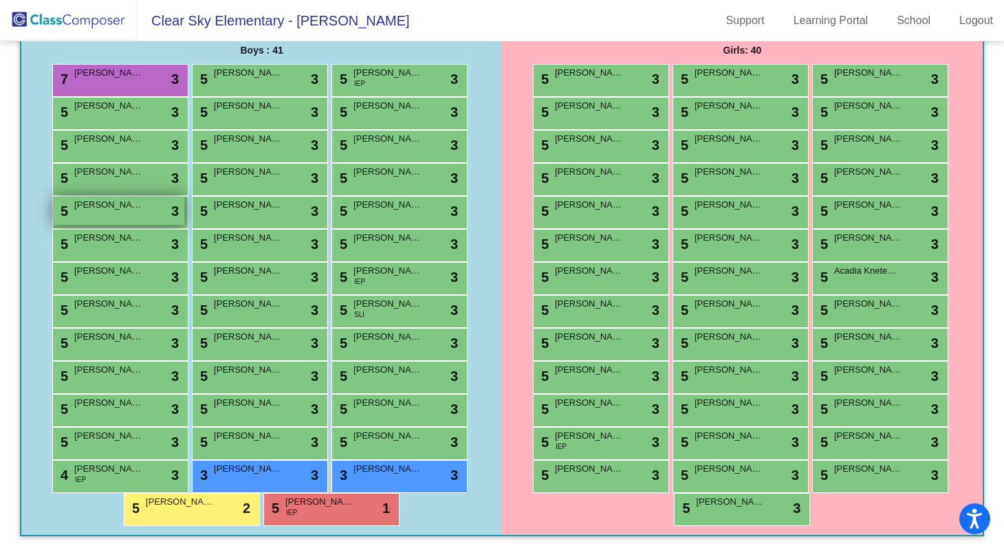
click at [122, 219] on div "5 Mateo Hernandez lock do_not_disturb_alt 3" at bounding box center [118, 211] width 131 height 28
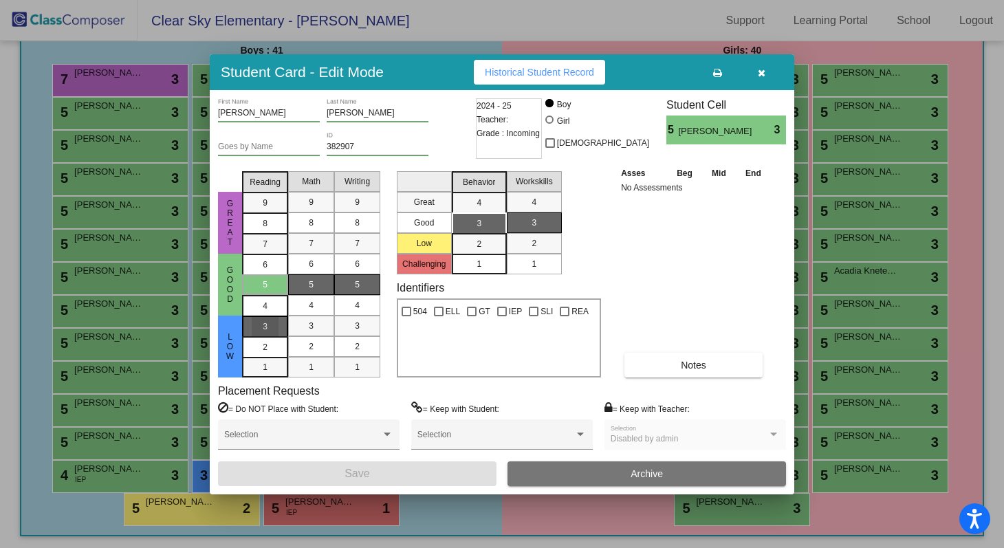
click at [272, 329] on div "3" at bounding box center [265, 326] width 27 height 21
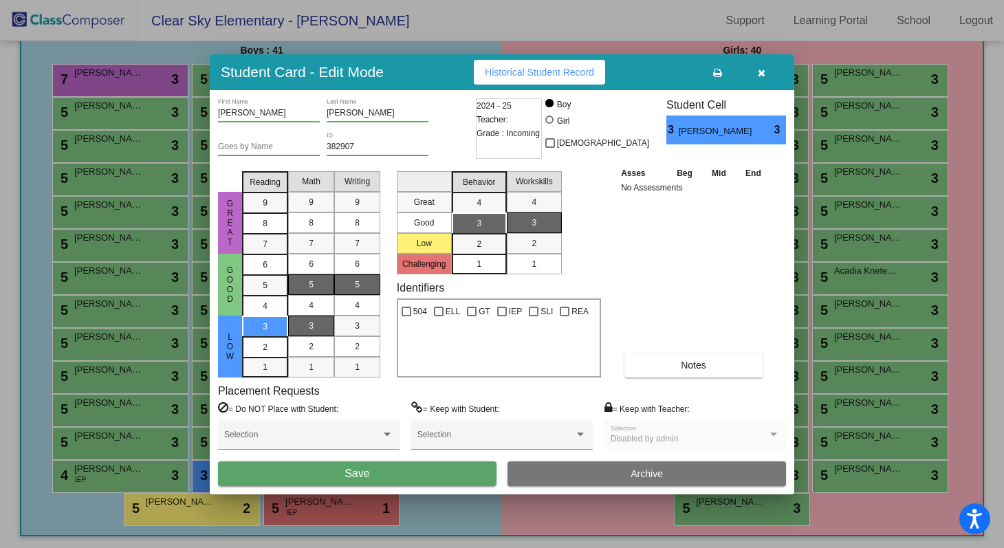
click at [313, 326] on span "3" at bounding box center [311, 326] width 5 height 12
click at [352, 326] on div "3" at bounding box center [357, 325] width 27 height 21
click at [355, 474] on span "Save" at bounding box center [356, 473] width 25 height 12
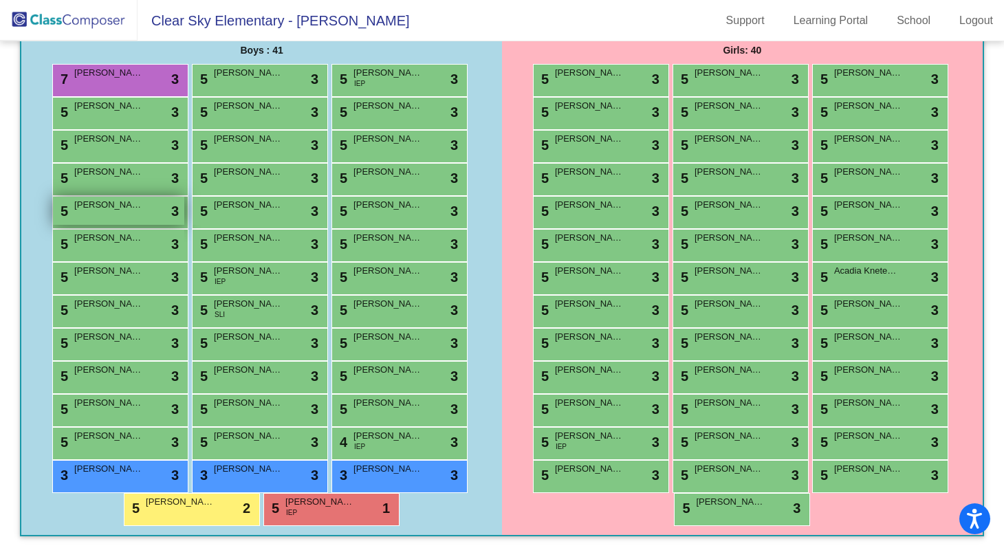
click at [125, 211] on span "[PERSON_NAME]" at bounding box center [108, 205] width 69 height 14
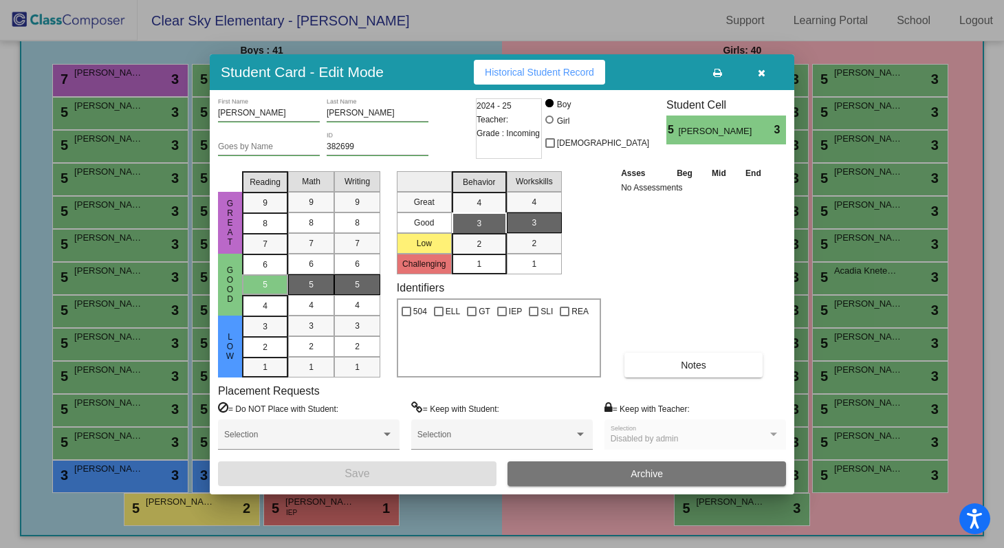
click at [137, 40] on div at bounding box center [502, 274] width 1004 height 548
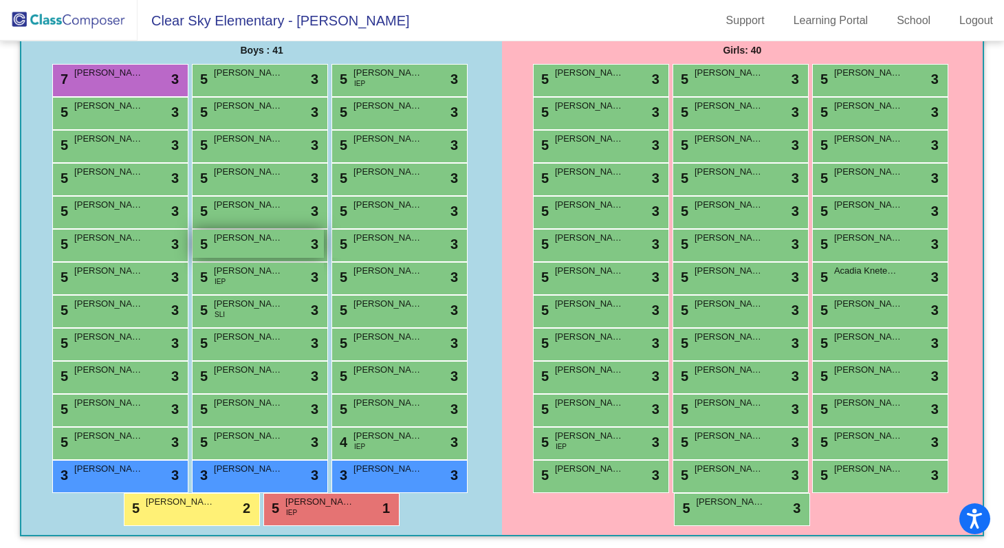
click at [247, 245] on div "5 Ian McClanahan lock do_not_disturb_alt 3" at bounding box center [257, 244] width 131 height 28
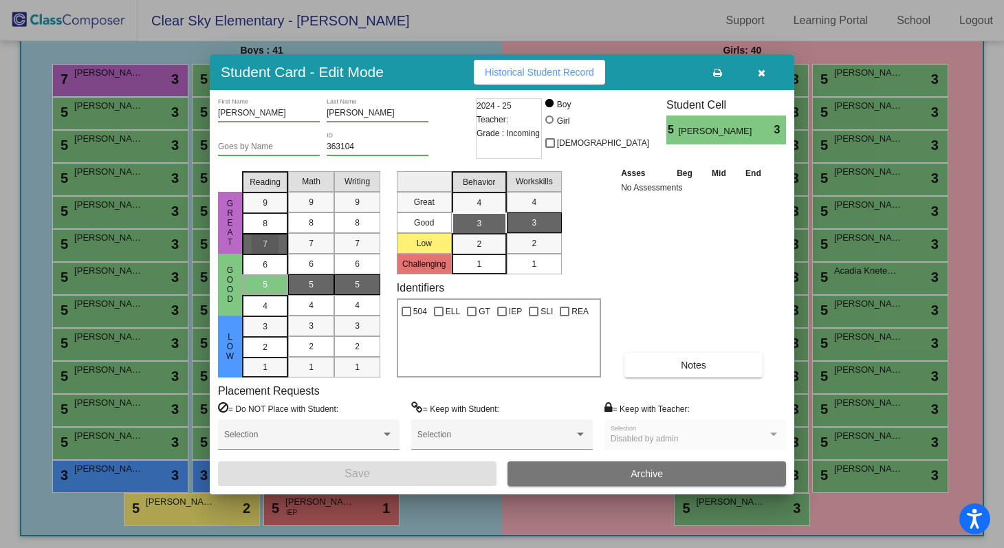
click at [261, 213] on div "7" at bounding box center [265, 202] width 27 height 21
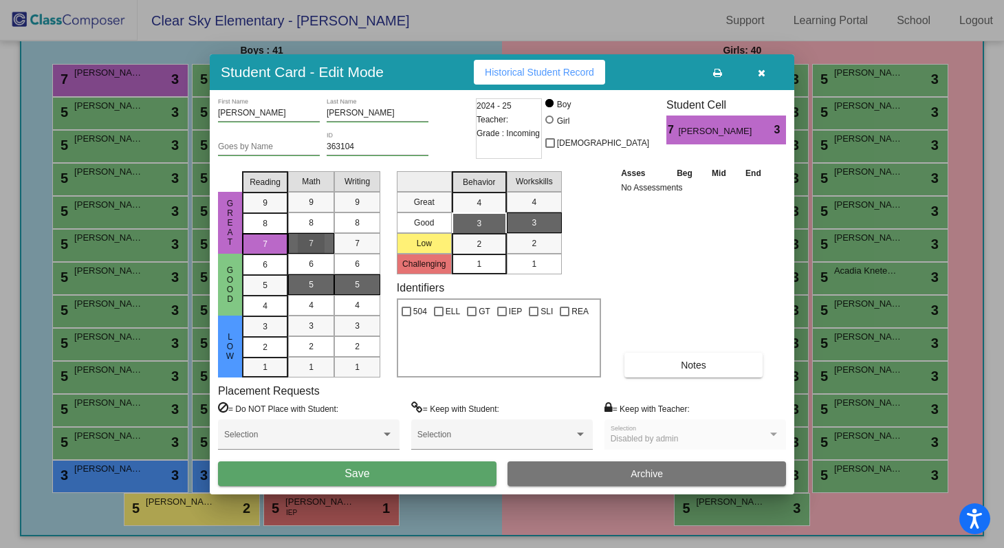
click at [306, 246] on div "7" at bounding box center [311, 243] width 27 height 21
click at [354, 245] on div "7" at bounding box center [357, 243] width 27 height 21
click at [396, 476] on button "Save" at bounding box center [357, 473] width 278 height 25
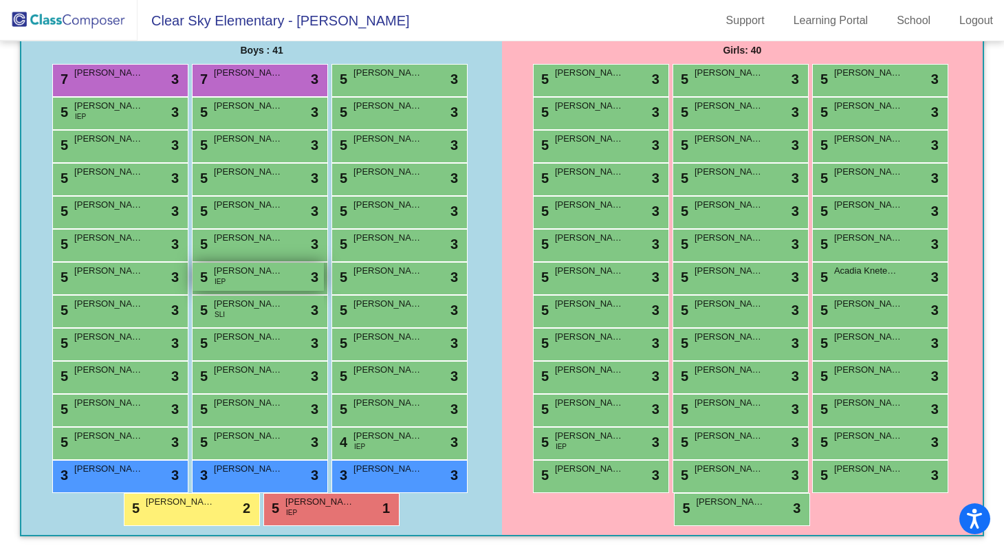
click at [247, 278] on div "5 Ellis Odom IEP lock do_not_disturb_alt 3" at bounding box center [257, 277] width 131 height 28
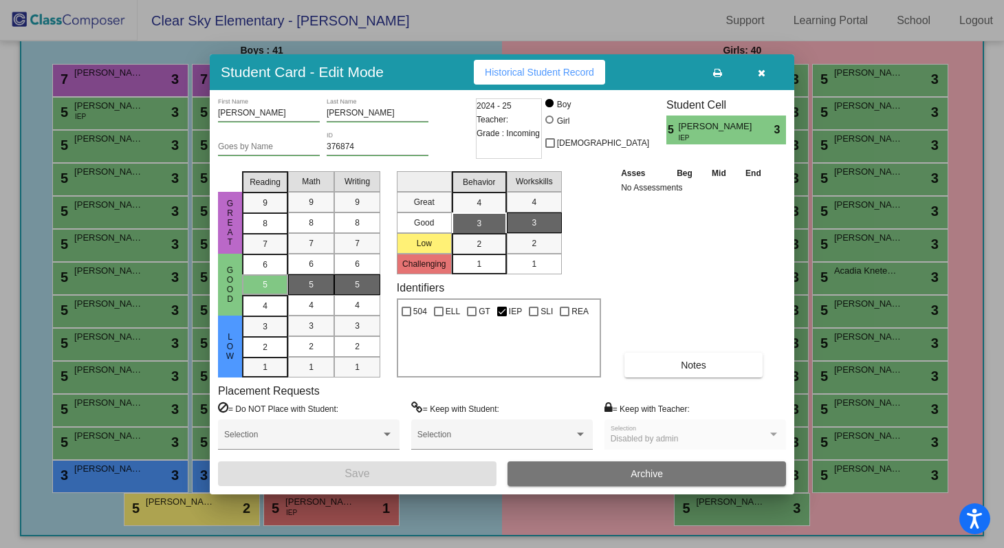
click at [469, 260] on div "1" at bounding box center [478, 264] width 27 height 21
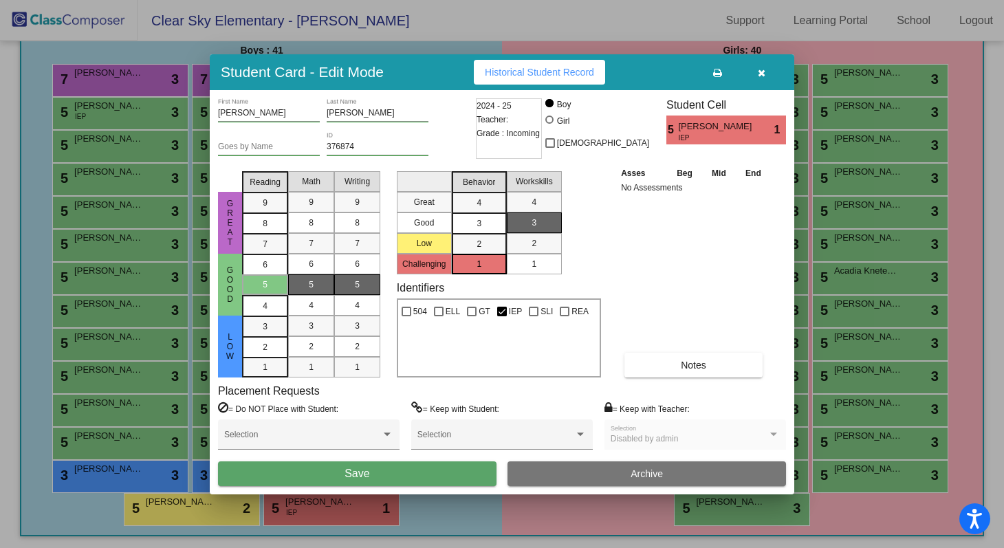
click at [542, 265] on div "1" at bounding box center [533, 264] width 27 height 21
click at [388, 466] on button "Save" at bounding box center [357, 473] width 278 height 25
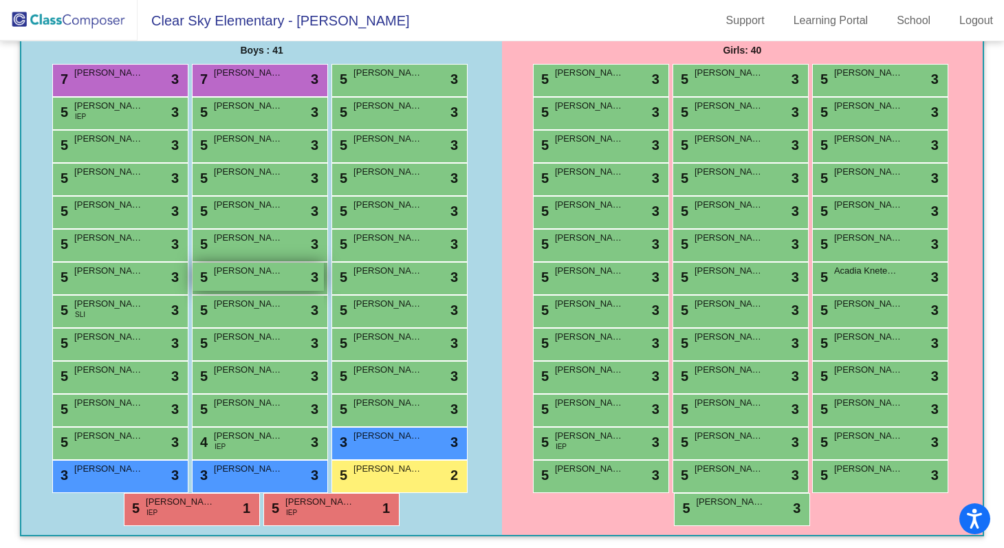
click at [250, 276] on span "[PERSON_NAME] [PERSON_NAME]" at bounding box center [248, 271] width 69 height 14
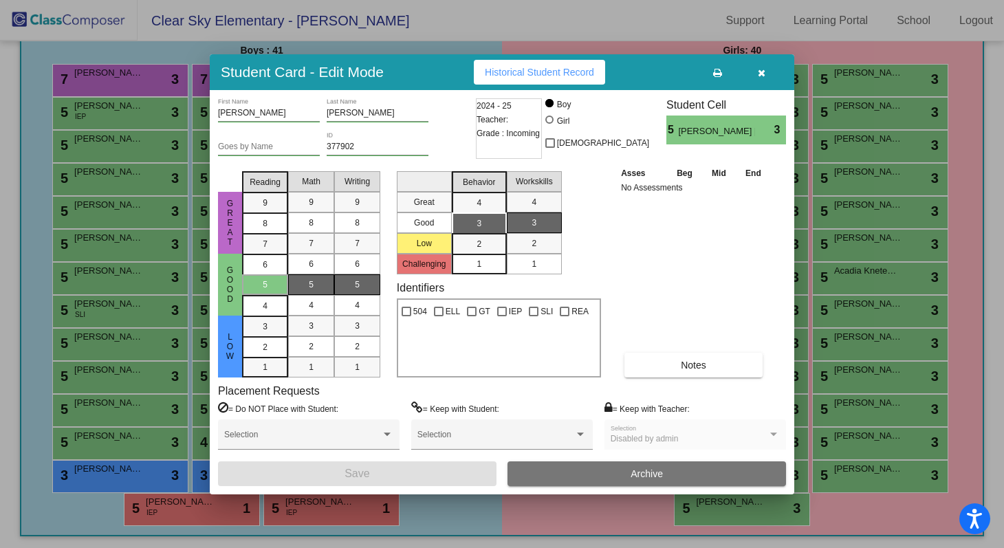
click at [390, 27] on div at bounding box center [502, 274] width 1004 height 548
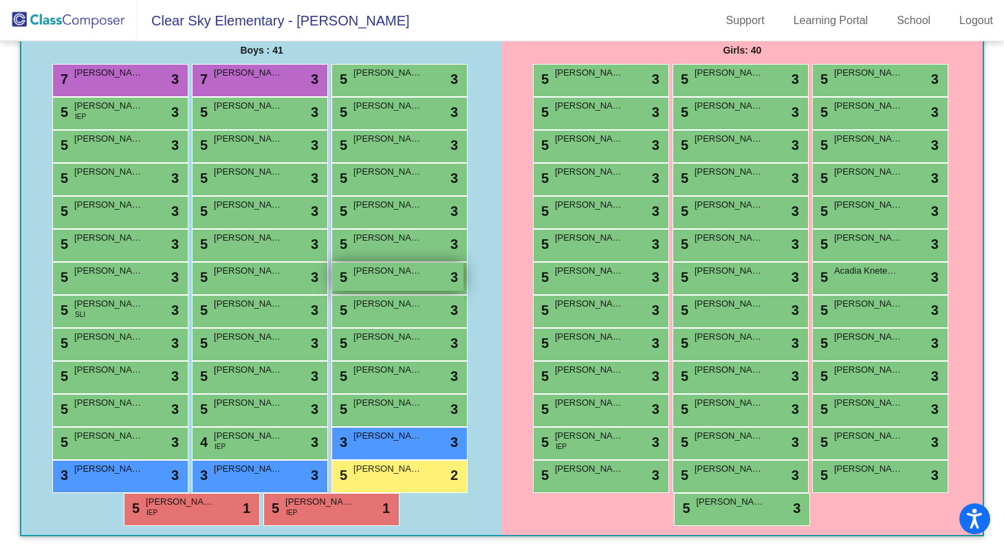
click at [373, 276] on span "[PERSON_NAME]" at bounding box center [387, 271] width 69 height 14
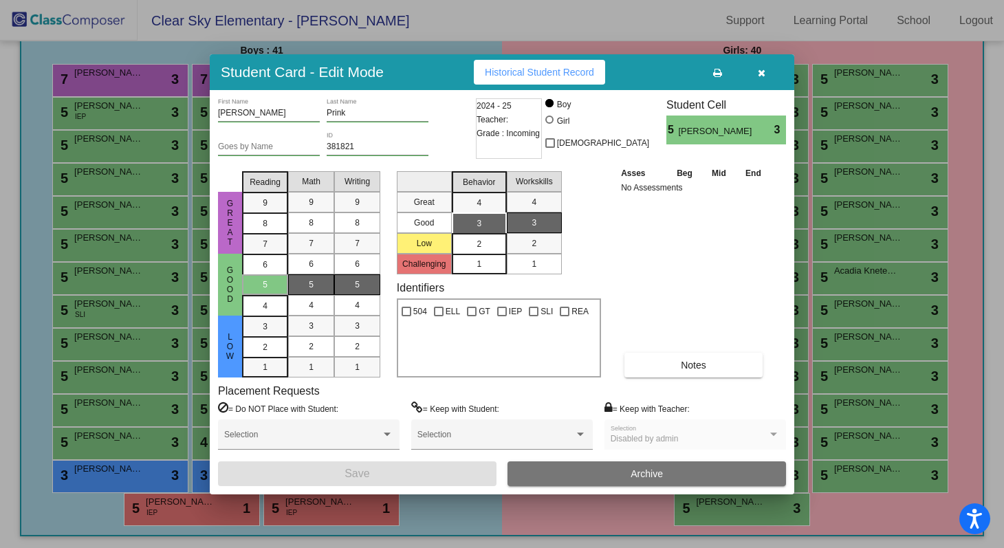
click at [488, 245] on div "2" at bounding box center [478, 244] width 27 height 21
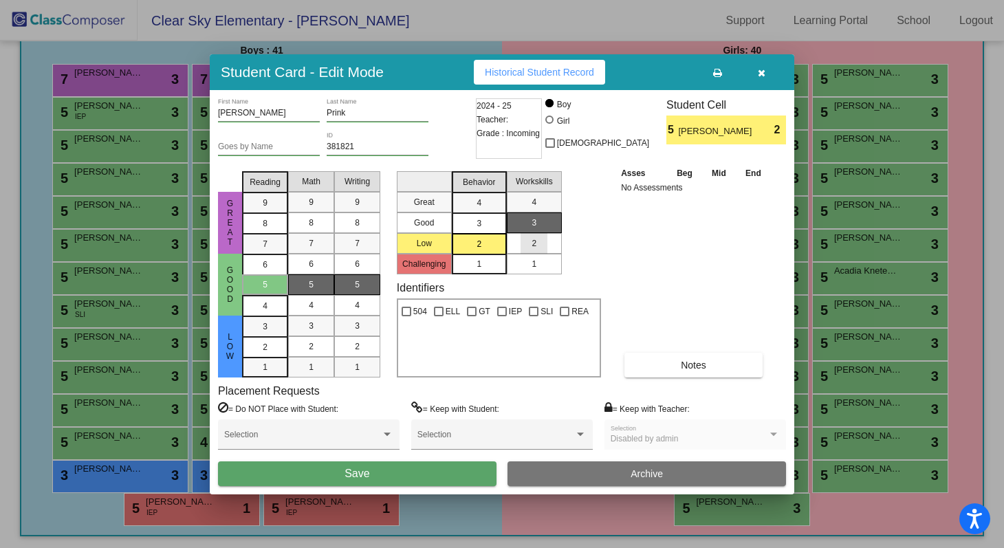
click at [524, 241] on div "2" at bounding box center [533, 243] width 27 height 21
click at [428, 474] on button "Save" at bounding box center [357, 473] width 278 height 25
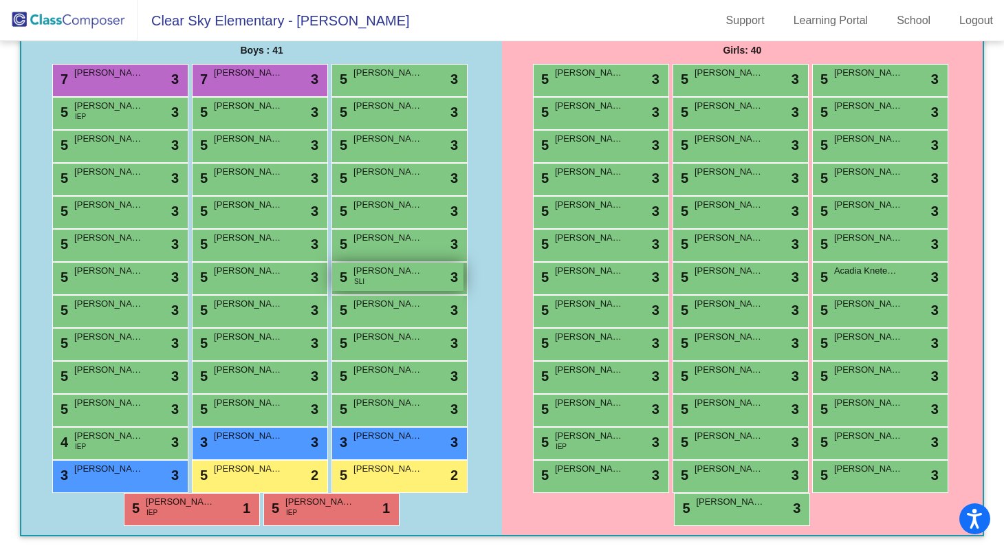
click at [417, 274] on span "[PERSON_NAME]" at bounding box center [387, 271] width 69 height 14
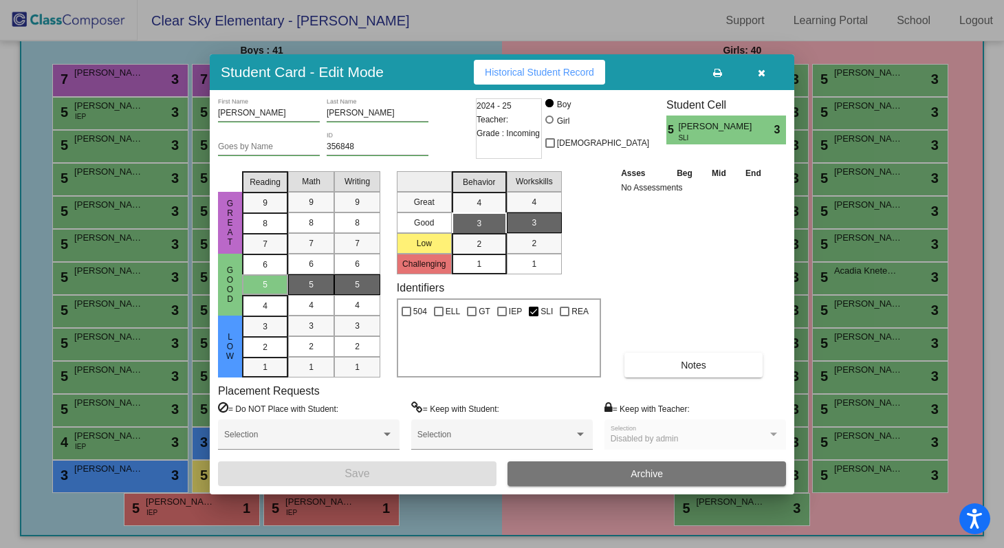
click at [663, 34] on div at bounding box center [502, 274] width 1004 height 548
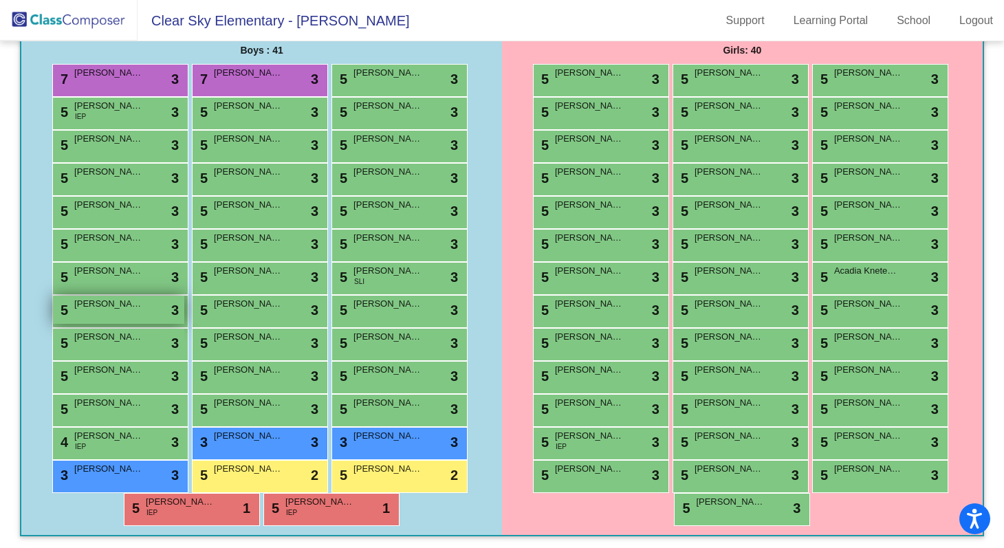
click at [117, 315] on div "5 Cruz Ramirez lock do_not_disturb_alt 3" at bounding box center [118, 310] width 131 height 28
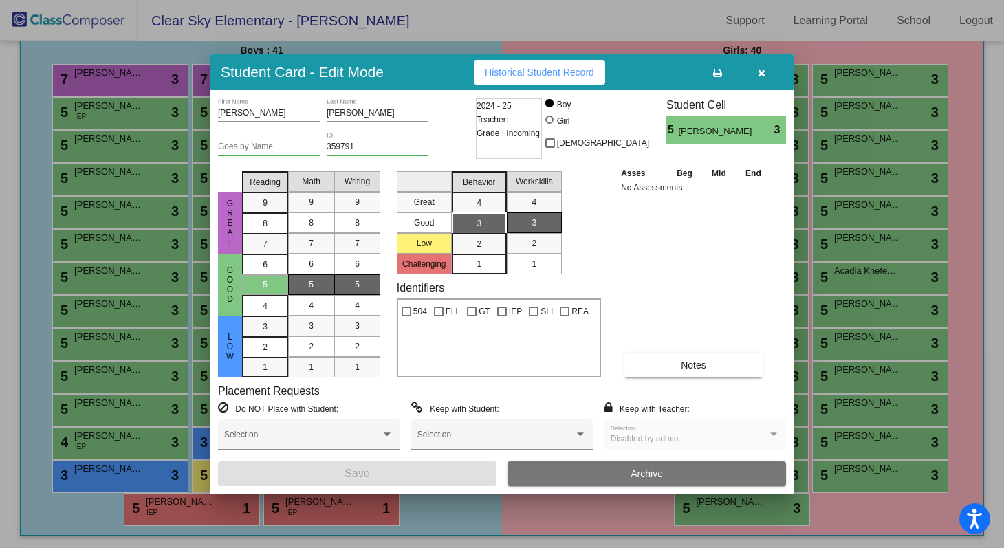
click at [602, 14] on div at bounding box center [502, 274] width 1004 height 548
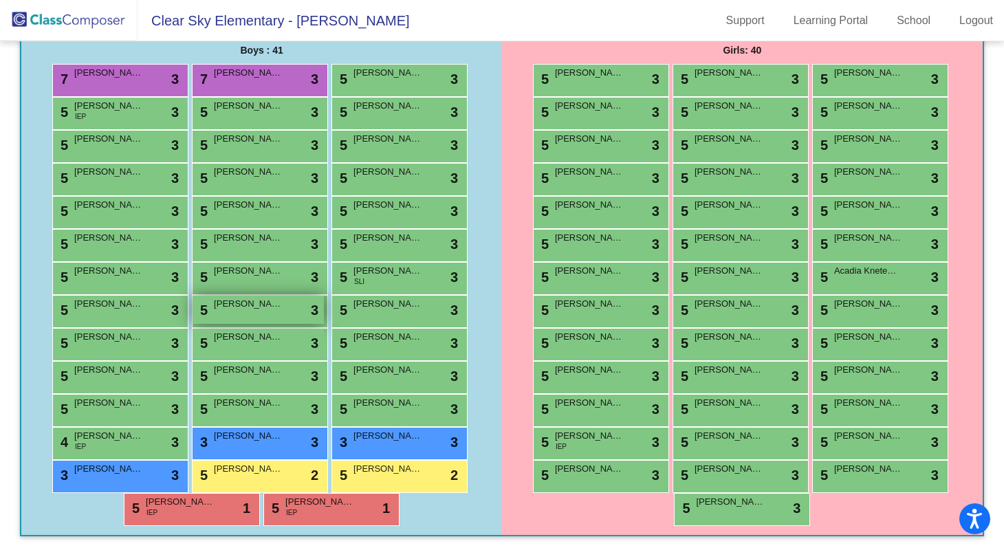
click at [238, 311] on div "5 Henry Richardson lock do_not_disturb_alt 3" at bounding box center [257, 310] width 131 height 28
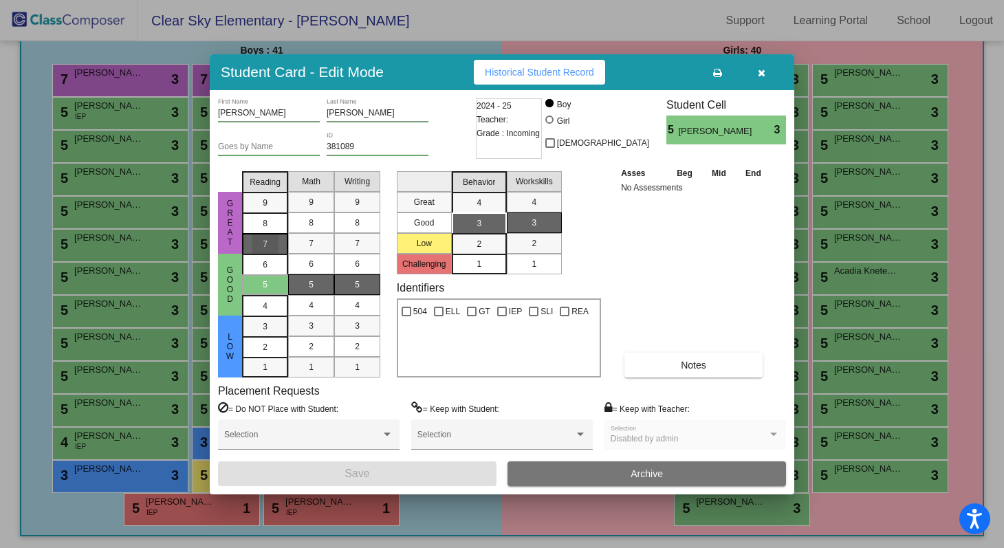
click at [265, 209] on span "7" at bounding box center [265, 203] width 5 height 12
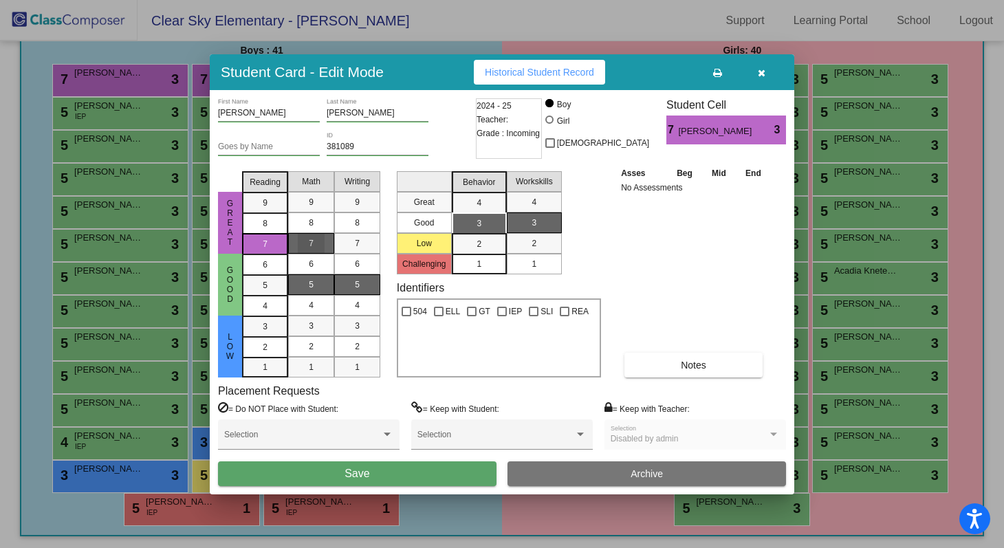
click at [303, 239] on div "7" at bounding box center [311, 243] width 27 height 21
click at [353, 235] on div "7" at bounding box center [357, 243] width 27 height 21
click at [527, 244] on div "2" at bounding box center [533, 243] width 27 height 21
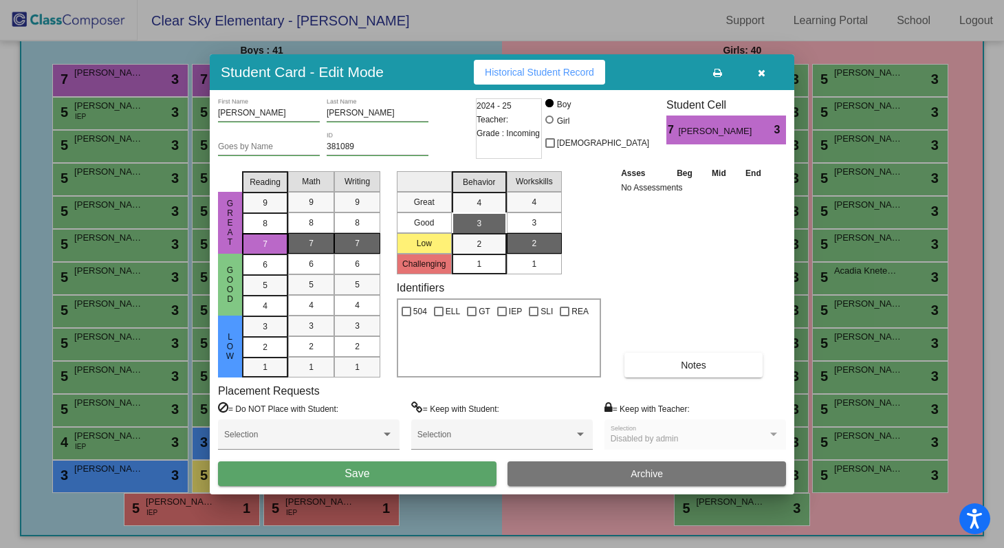
click at [454, 472] on button "Save" at bounding box center [357, 473] width 278 height 25
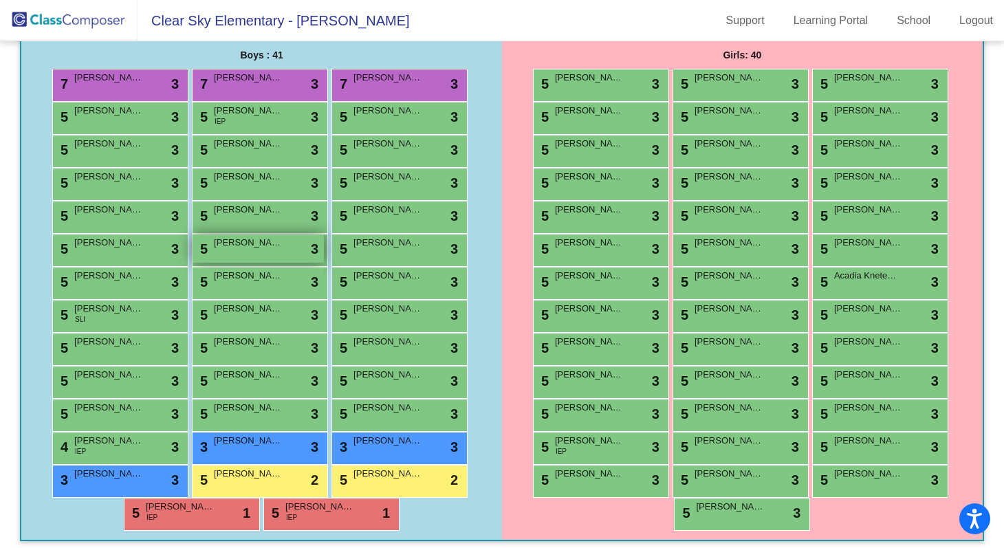
scroll to position [231, 0]
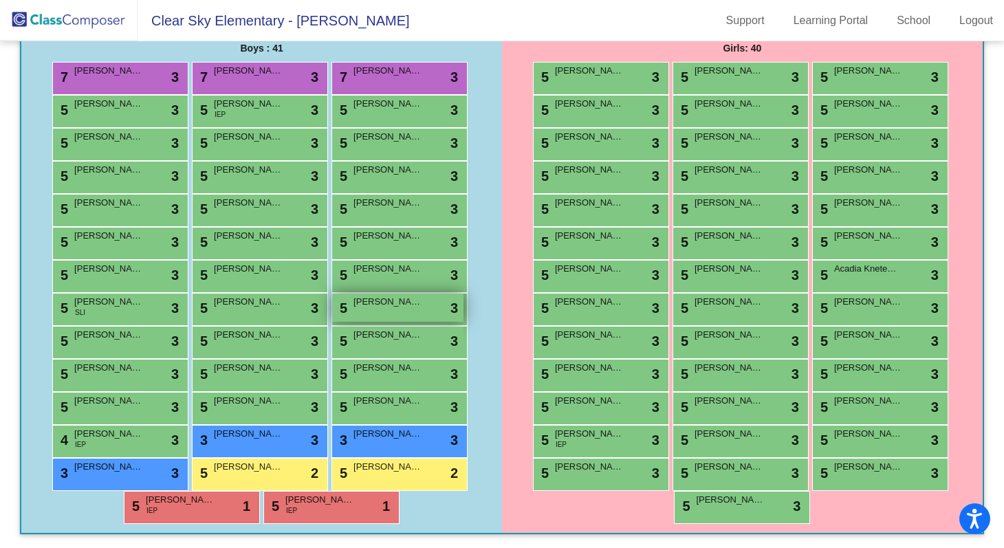
click at [391, 309] on div "5 Kellan Robie lock do_not_disturb_alt 3" at bounding box center [397, 308] width 131 height 28
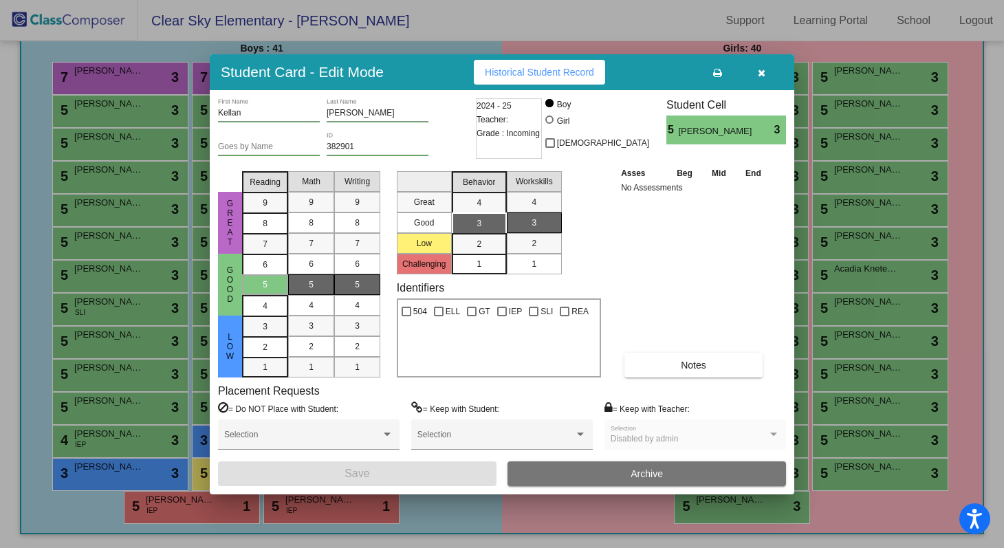
click at [30, 214] on div at bounding box center [502, 274] width 1004 height 548
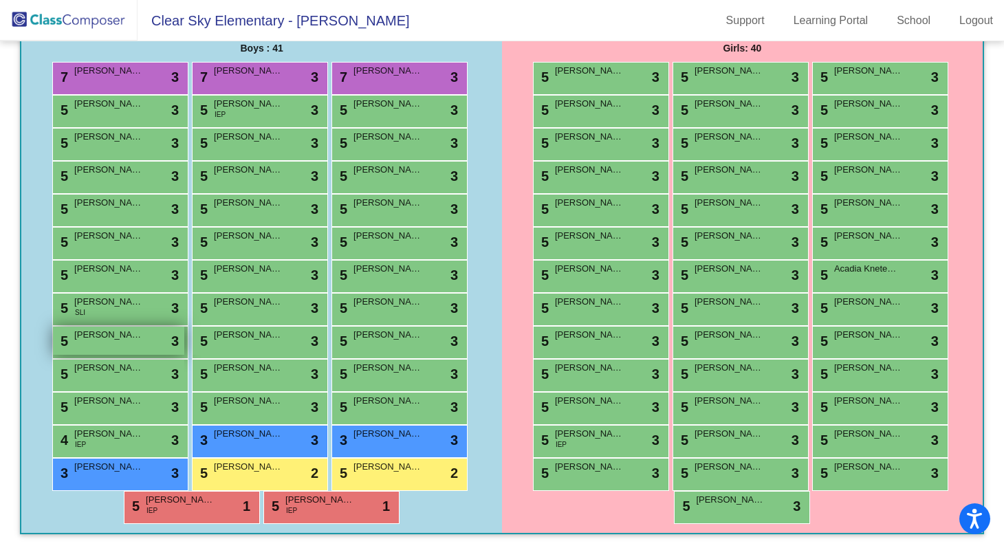
click at [142, 343] on div "5 Oliver Rodriguez lock do_not_disturb_alt 3" at bounding box center [118, 340] width 131 height 28
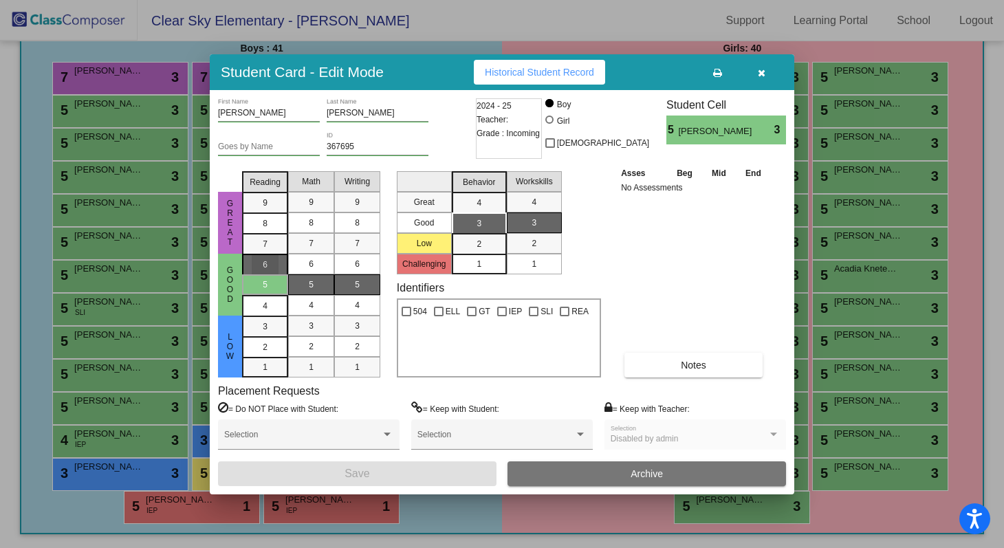
click at [269, 269] on div "6" at bounding box center [265, 264] width 27 height 21
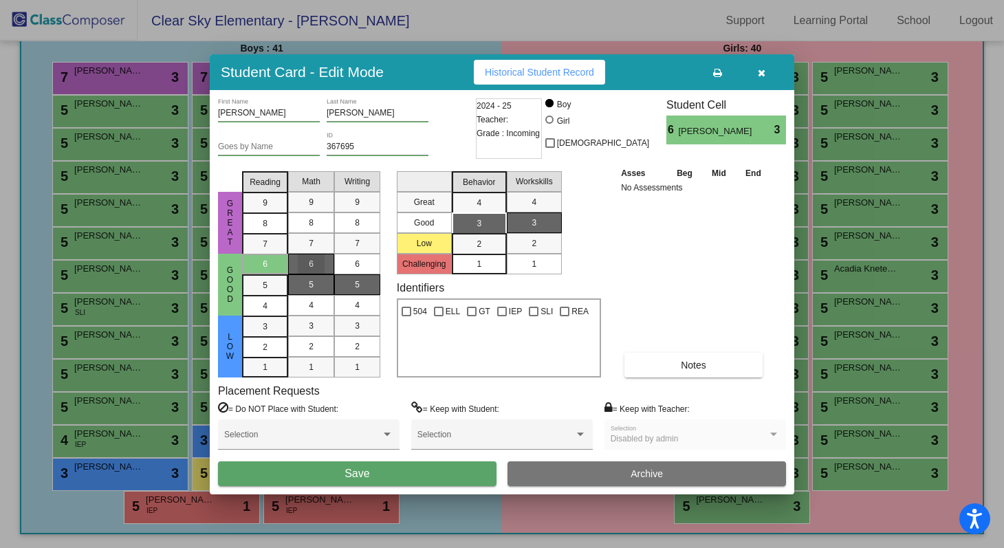
click at [304, 263] on div "6" at bounding box center [311, 264] width 27 height 21
click at [343, 261] on mat-list-option "6" at bounding box center [357, 264] width 46 height 21
click at [353, 469] on span "Save" at bounding box center [356, 473] width 25 height 12
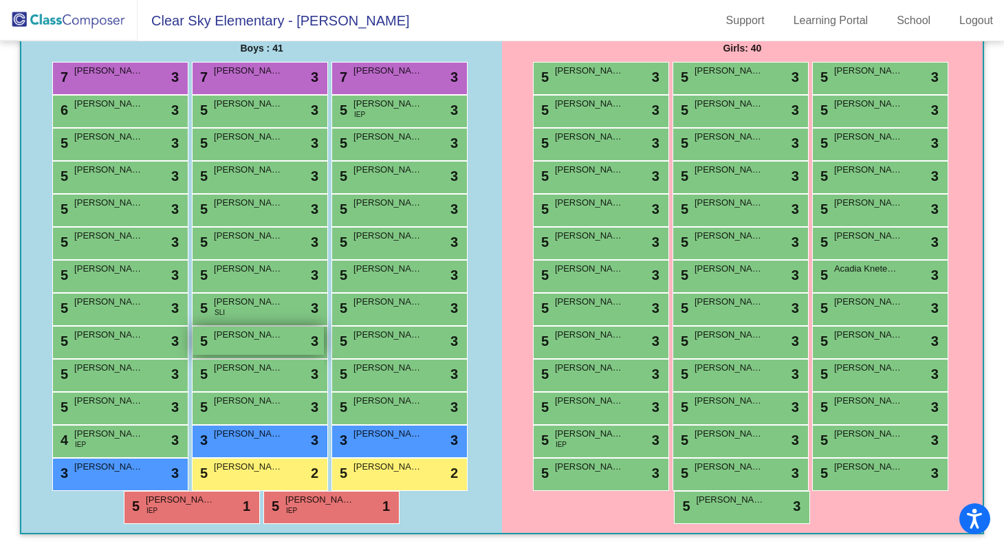
click at [247, 342] on div "5 Timothy Rubio lock do_not_disturb_alt 3" at bounding box center [257, 340] width 131 height 28
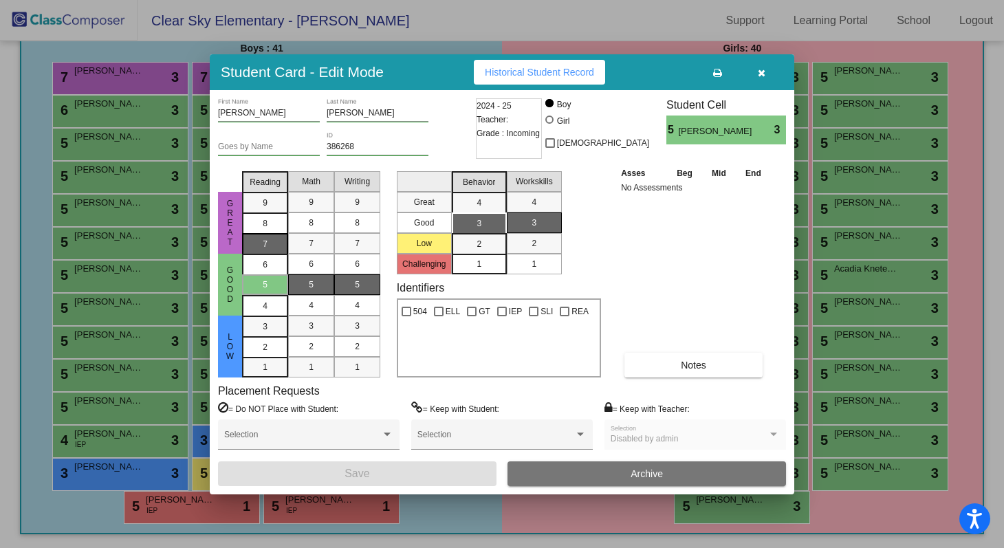
click at [272, 213] on div "7" at bounding box center [265, 202] width 27 height 21
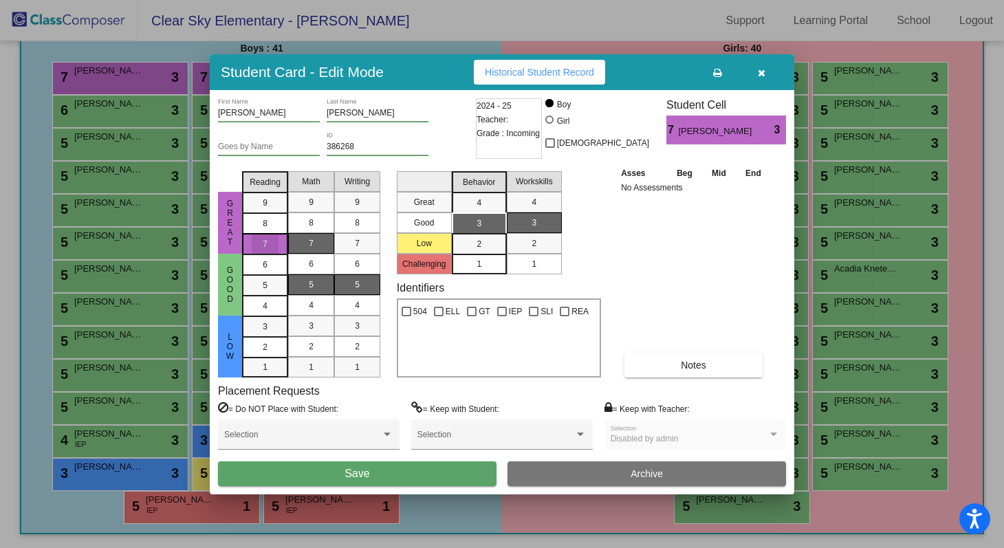
click at [304, 244] on div "7" at bounding box center [311, 243] width 27 height 21
click at [349, 243] on div "7" at bounding box center [357, 243] width 27 height 21
click at [346, 472] on span "Save" at bounding box center [356, 473] width 25 height 12
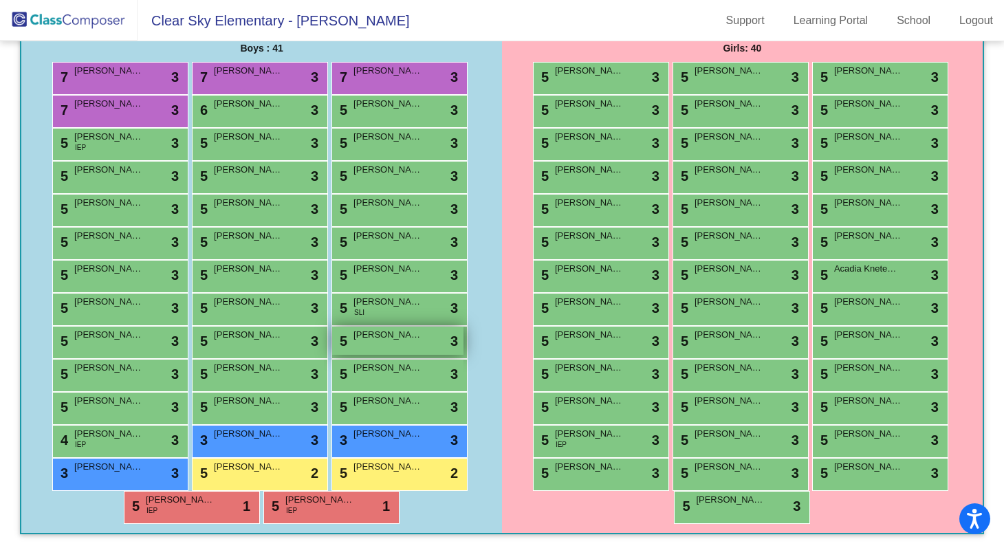
click at [365, 349] on div "5 Hayden Ruhl lock do_not_disturb_alt 3" at bounding box center [397, 340] width 131 height 28
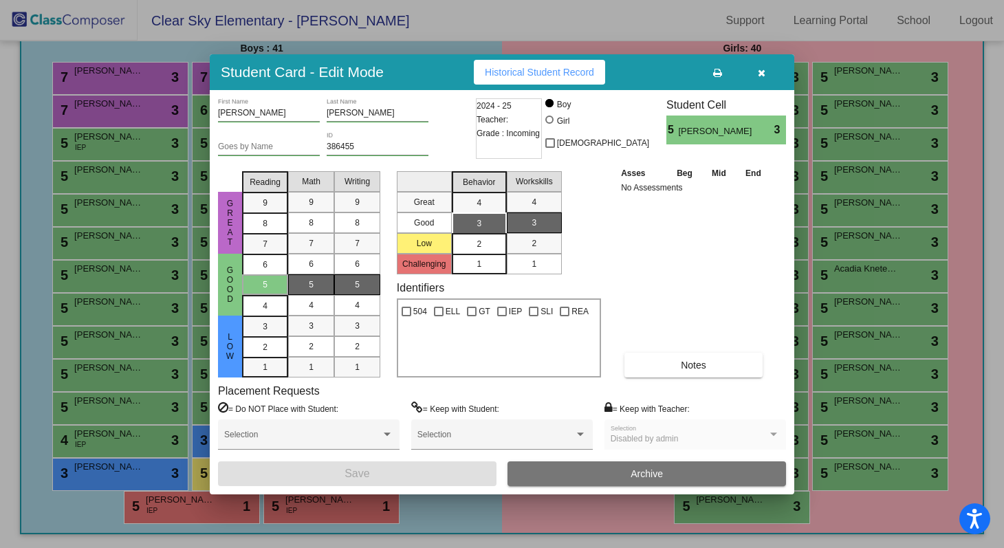
click at [482, 247] on div "2" at bounding box center [478, 244] width 27 height 21
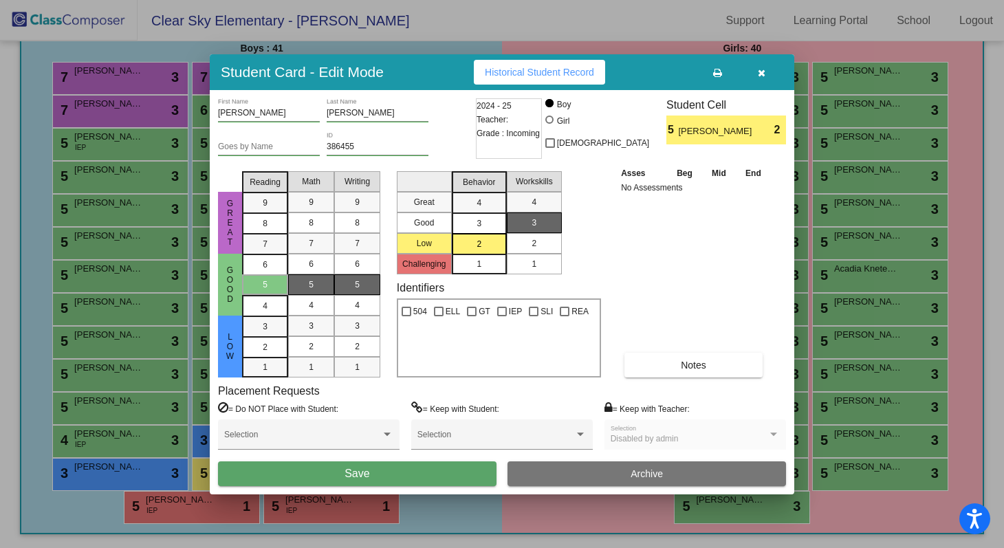
click at [529, 243] on div "2" at bounding box center [533, 243] width 27 height 21
click at [409, 476] on button "Save" at bounding box center [357, 473] width 278 height 25
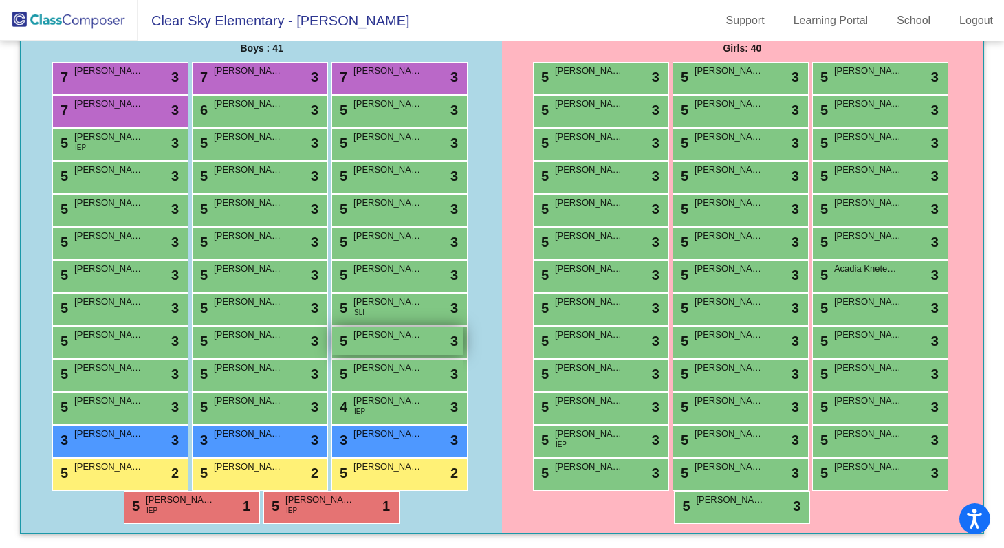
click at [370, 351] on div "5 Cy Shinton lock do_not_disturb_alt 3" at bounding box center [397, 340] width 131 height 28
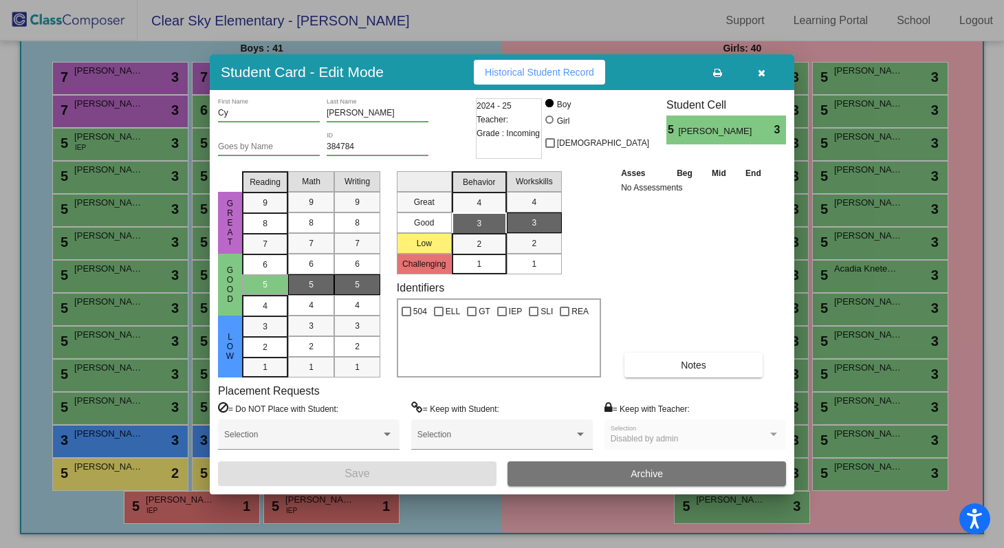
click at [25, 372] on div at bounding box center [502, 274] width 1004 height 548
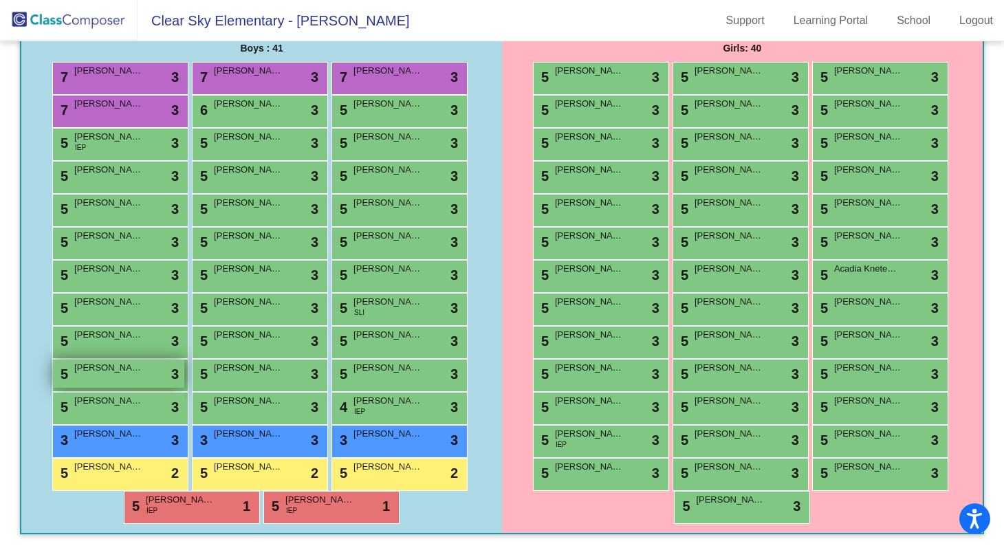
click at [110, 380] on div "5 Aidan Snyder lock do_not_disturb_alt 3" at bounding box center [118, 373] width 131 height 28
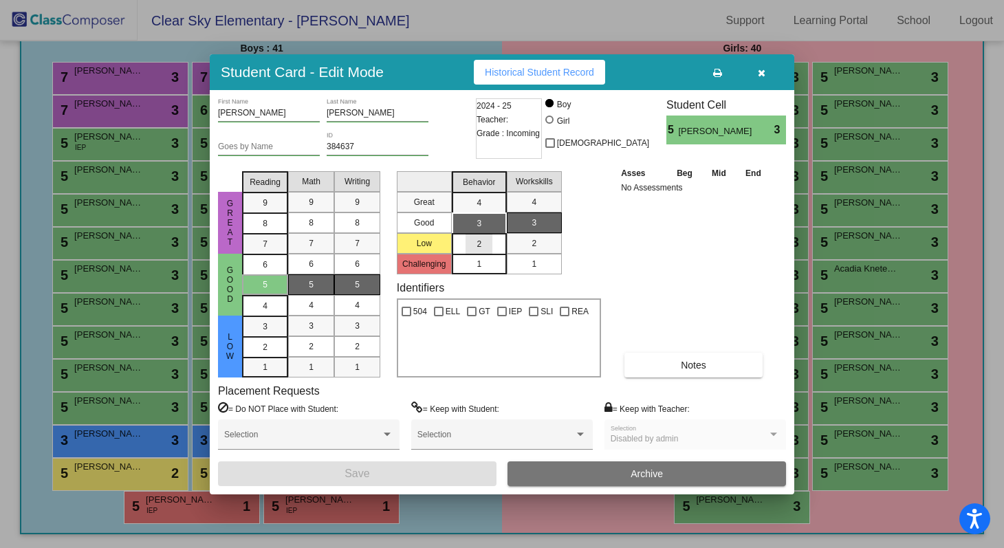
click at [465, 247] on div "2" at bounding box center [478, 244] width 27 height 21
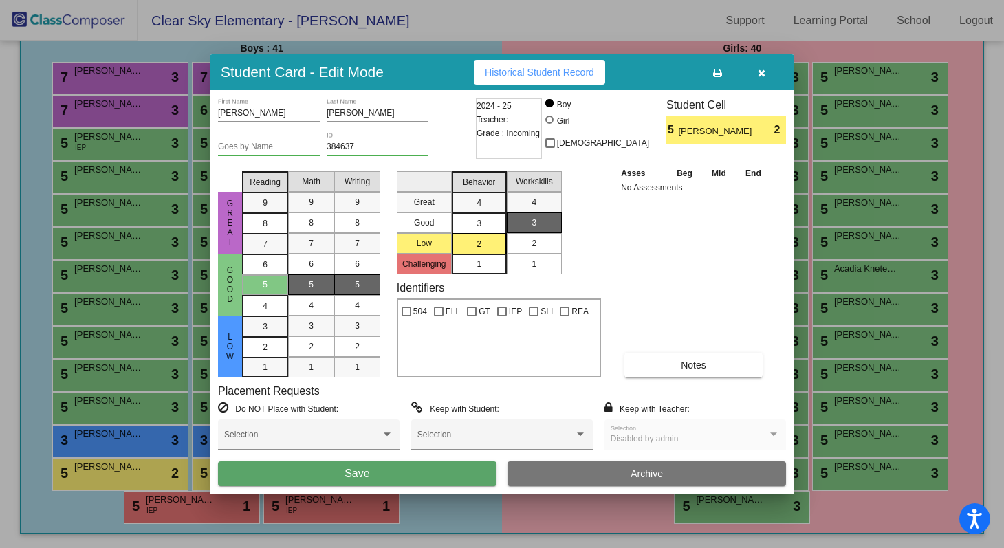
click at [544, 244] on div "2" at bounding box center [533, 243] width 27 height 21
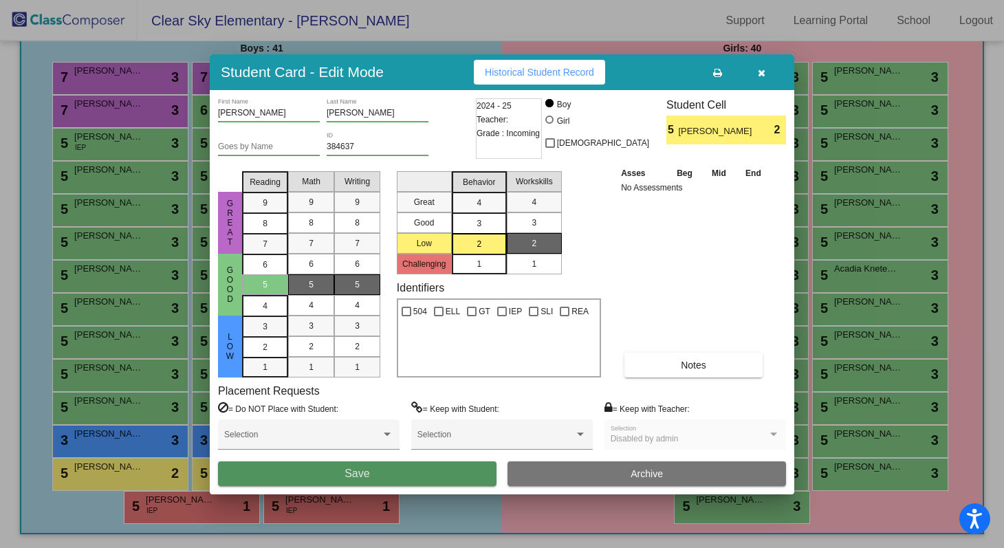
click at [423, 474] on button "Save" at bounding box center [357, 473] width 278 height 25
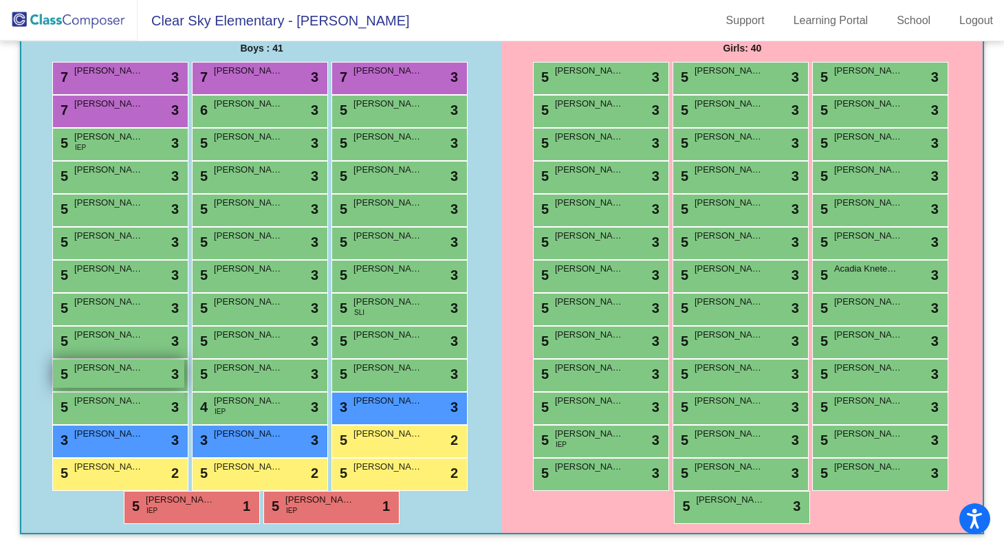
click at [137, 368] on span "[PERSON_NAME]" at bounding box center [108, 368] width 69 height 14
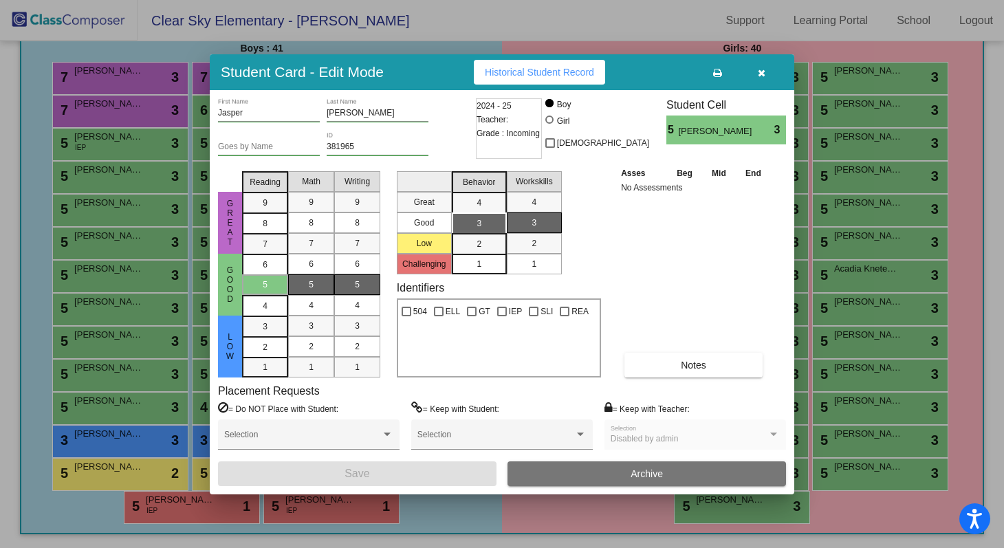
click at [34, 320] on div at bounding box center [502, 274] width 1004 height 548
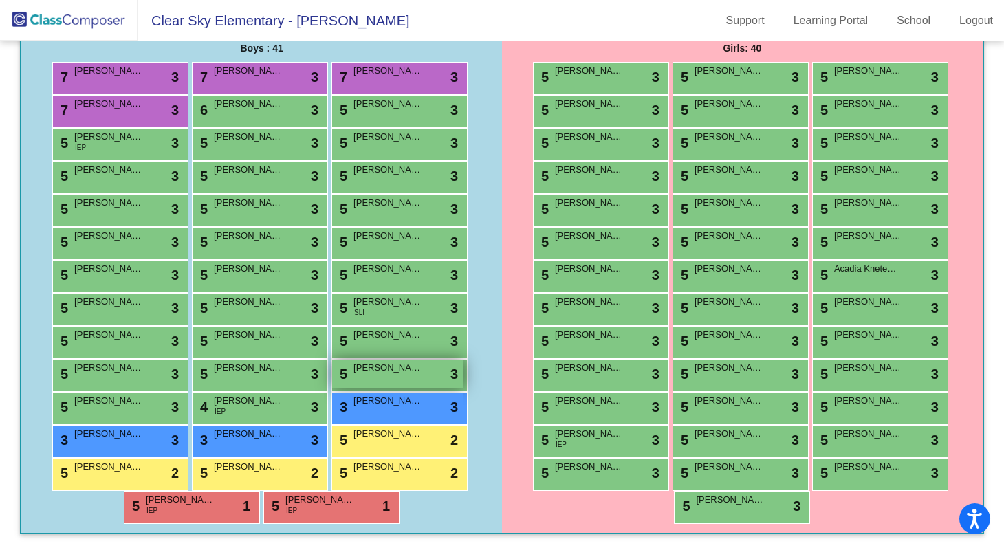
click at [415, 383] on div "5 Conner Weston lock do_not_disturb_alt 3" at bounding box center [397, 373] width 131 height 28
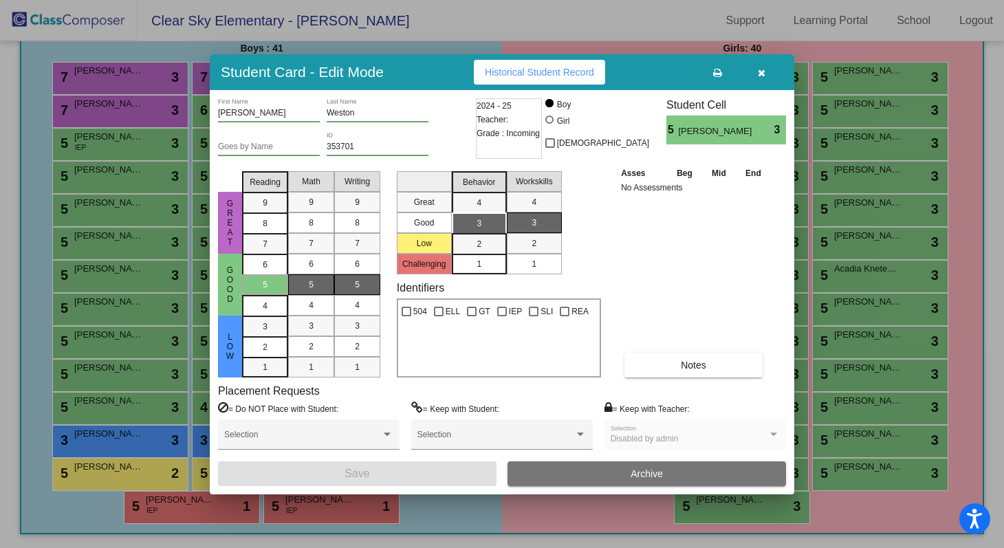
click at [30, 183] on div at bounding box center [502, 274] width 1004 height 548
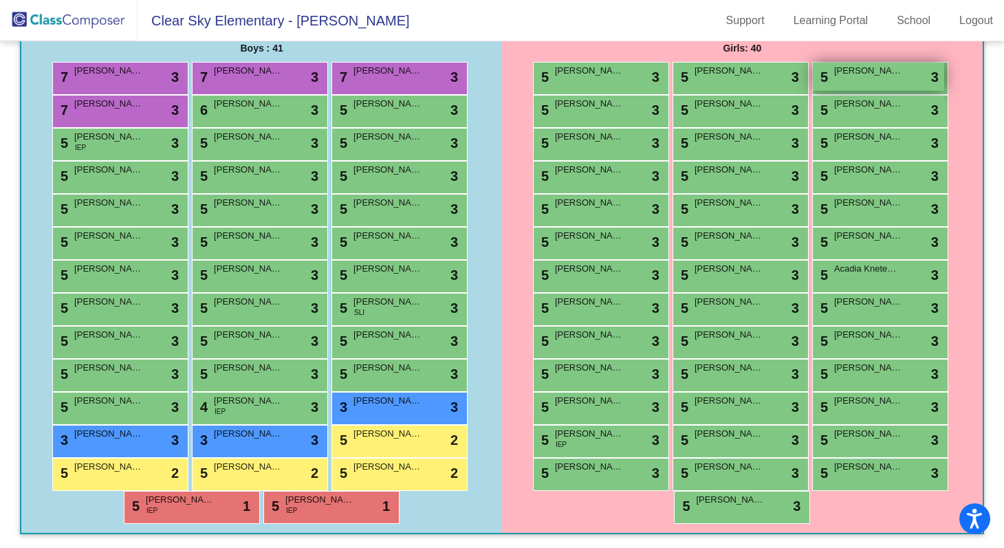
click at [905, 78] on div "5 Judy Braiq lock do_not_disturb_alt 3" at bounding box center [877, 77] width 131 height 28
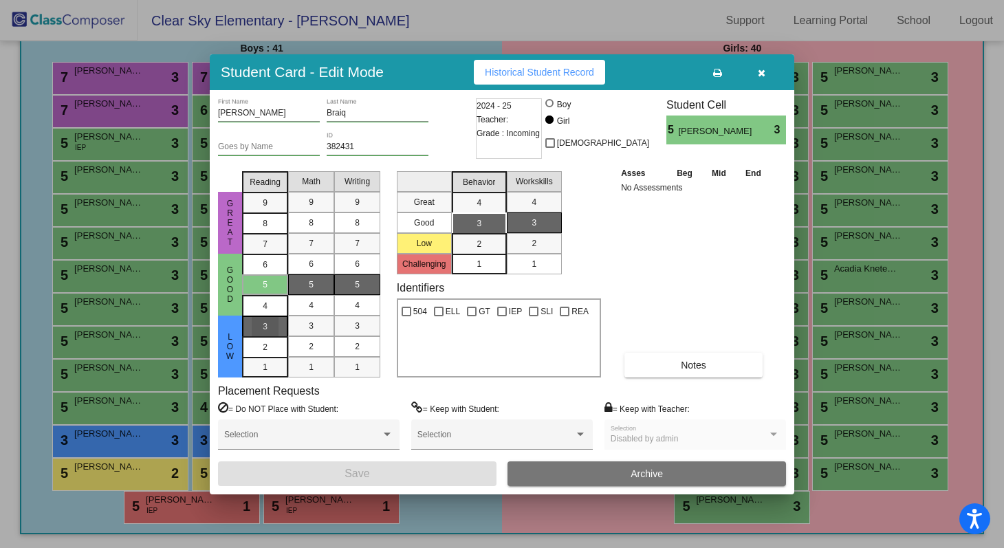
click at [280, 332] on mat-list-option "3" at bounding box center [265, 325] width 46 height 21
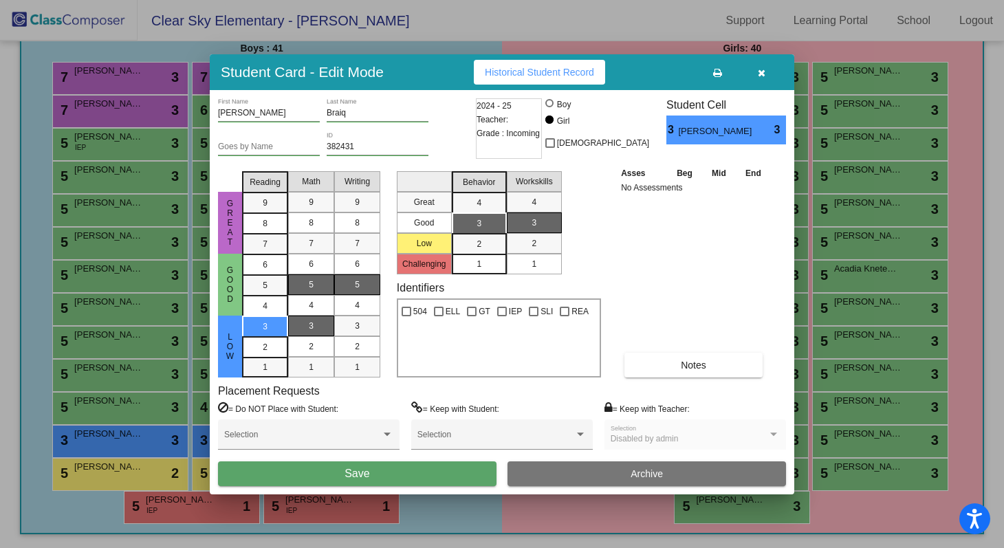
click at [304, 331] on div "3" at bounding box center [311, 325] width 27 height 21
click at [347, 324] on div "3" at bounding box center [357, 325] width 27 height 21
click at [355, 476] on span "Save" at bounding box center [356, 473] width 25 height 12
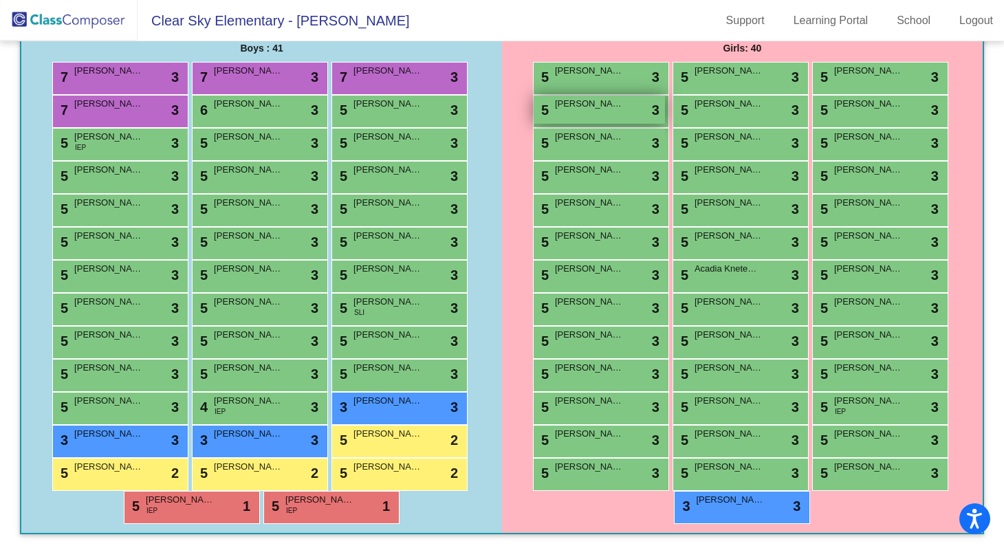
click at [623, 111] on div "5 Burbridge Georgia lock do_not_disturb_alt 3" at bounding box center [598, 110] width 131 height 28
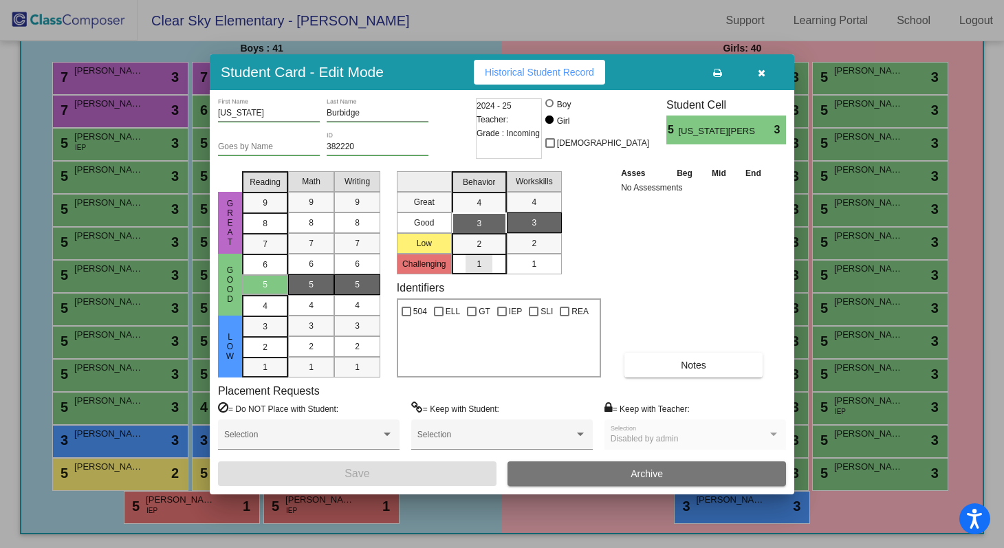
click at [478, 254] on div "1" at bounding box center [478, 264] width 27 height 21
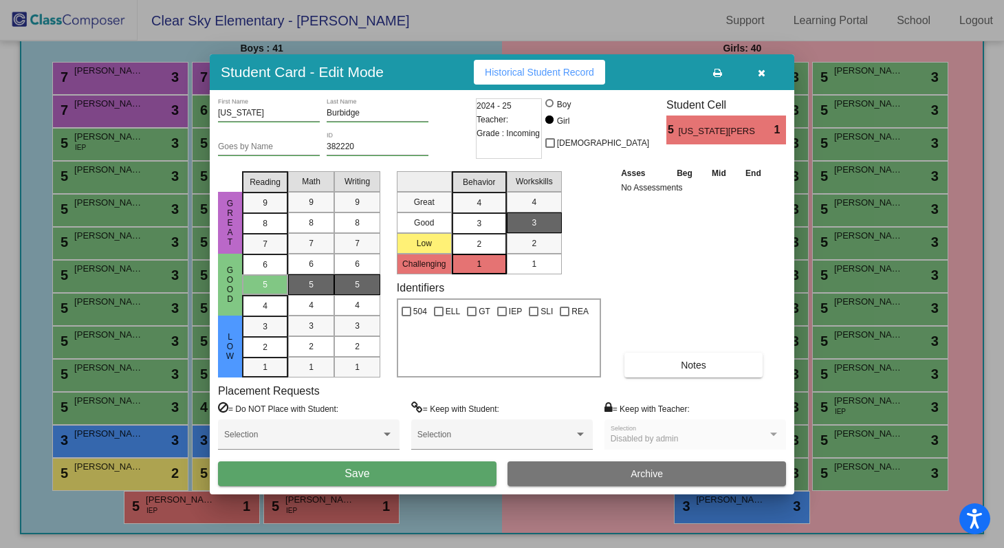
click at [484, 245] on div "2" at bounding box center [478, 244] width 27 height 21
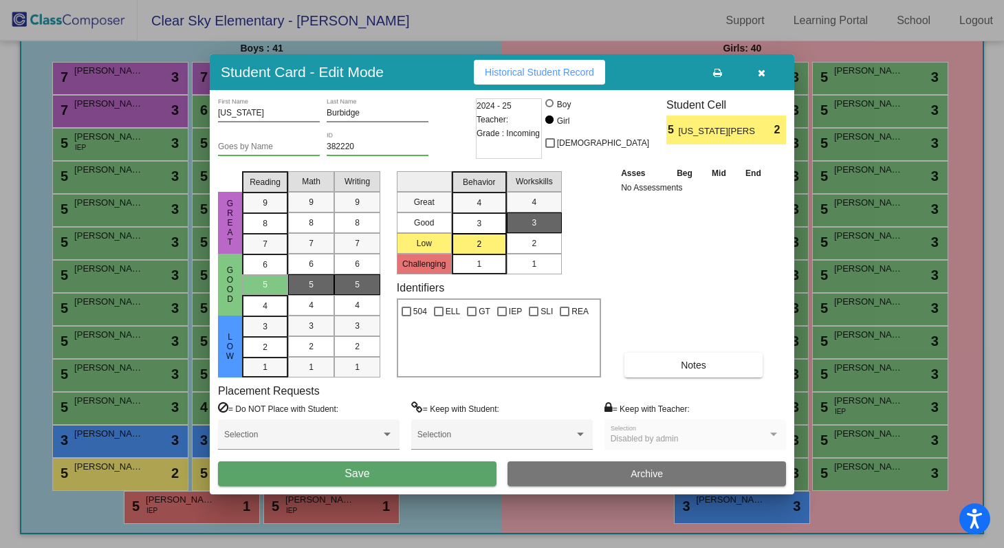
click at [518, 247] on mat-list-option "2" at bounding box center [534, 243] width 55 height 21
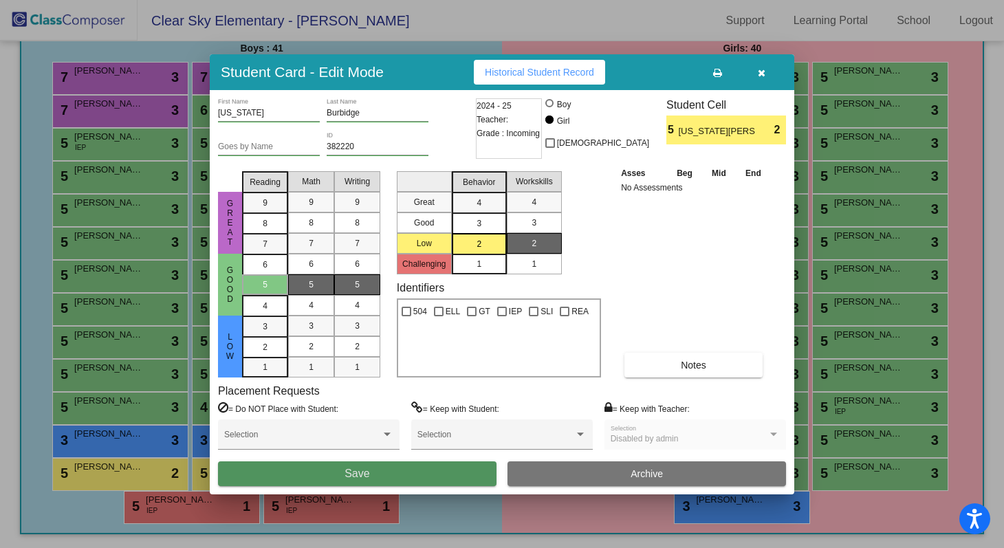
click at [392, 483] on button "Save" at bounding box center [357, 473] width 278 height 25
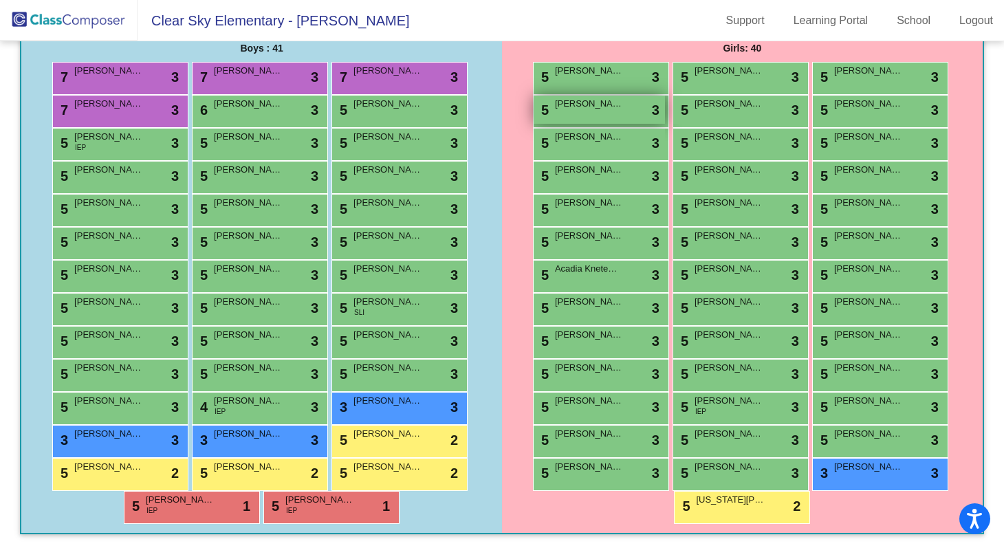
click at [582, 115] on div "5 Isabella Calzetta lock do_not_disturb_alt 3" at bounding box center [598, 110] width 131 height 28
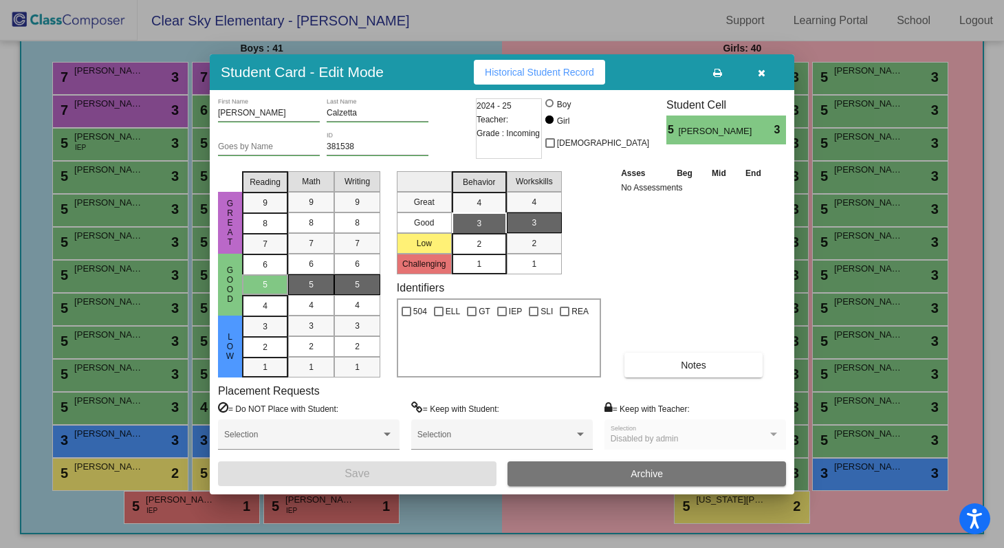
click at [480, 244] on span "2" at bounding box center [478, 244] width 5 height 12
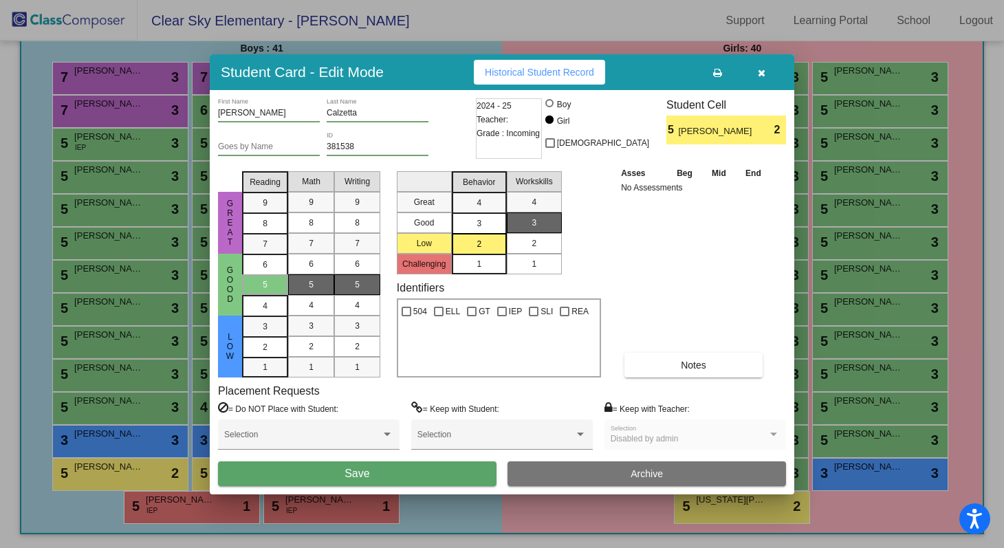
click at [531, 249] on div "2" at bounding box center [533, 243] width 27 height 21
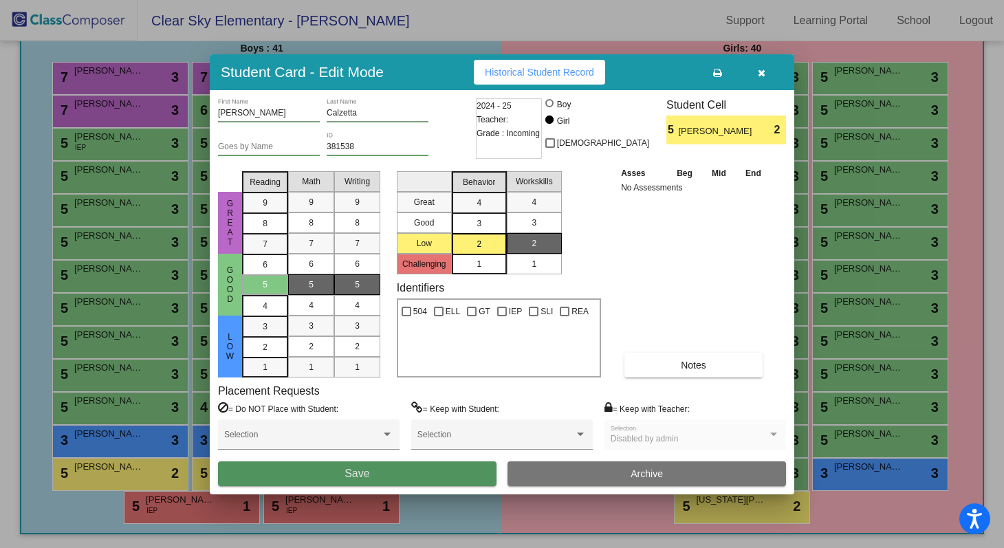
click at [438, 477] on button "Save" at bounding box center [357, 473] width 278 height 25
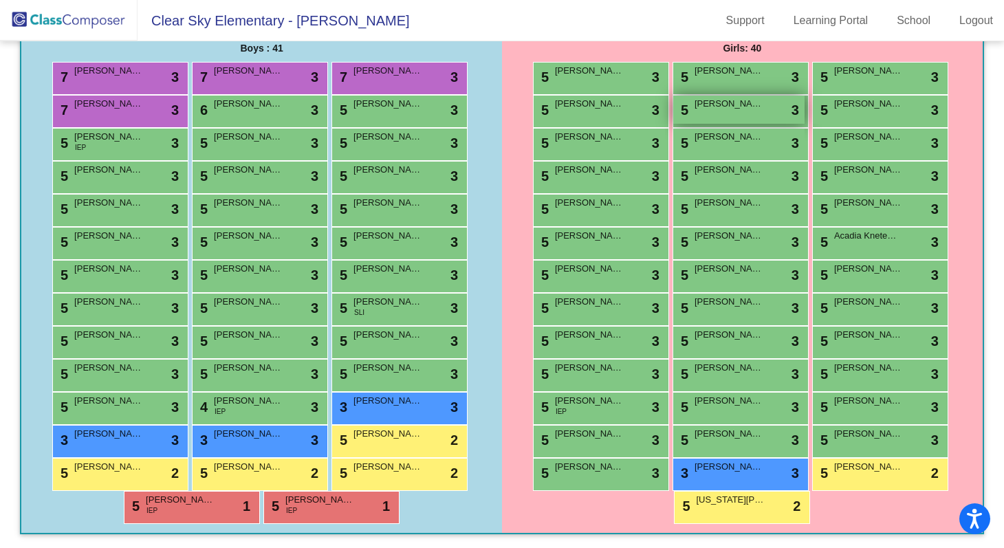
click at [733, 111] on div "5 Monroe Cochran lock do_not_disturb_alt 3" at bounding box center [738, 110] width 131 height 28
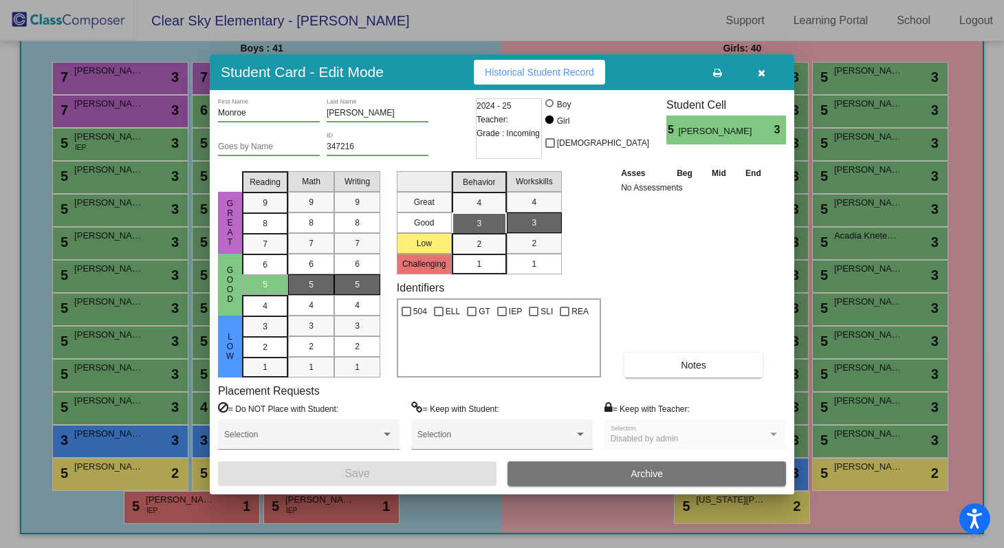
click at [635, 30] on div at bounding box center [502, 274] width 1004 height 548
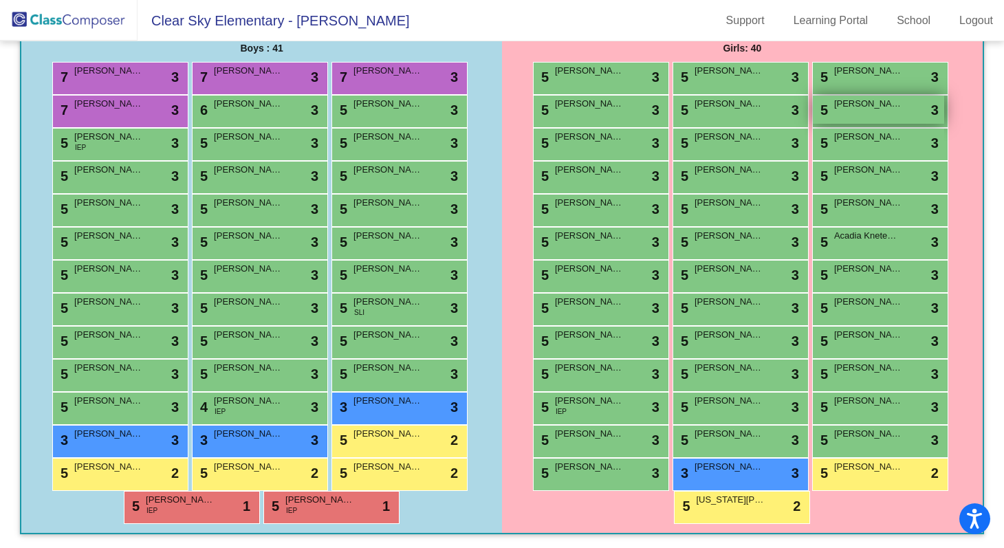
click at [848, 106] on span "[PERSON_NAME]" at bounding box center [868, 104] width 69 height 14
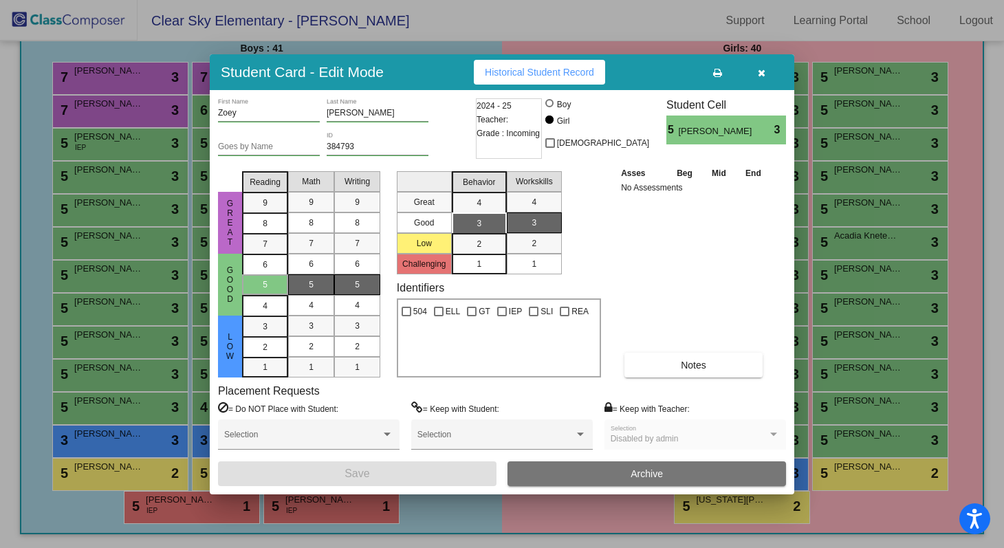
click at [582, 16] on div at bounding box center [502, 274] width 1004 height 548
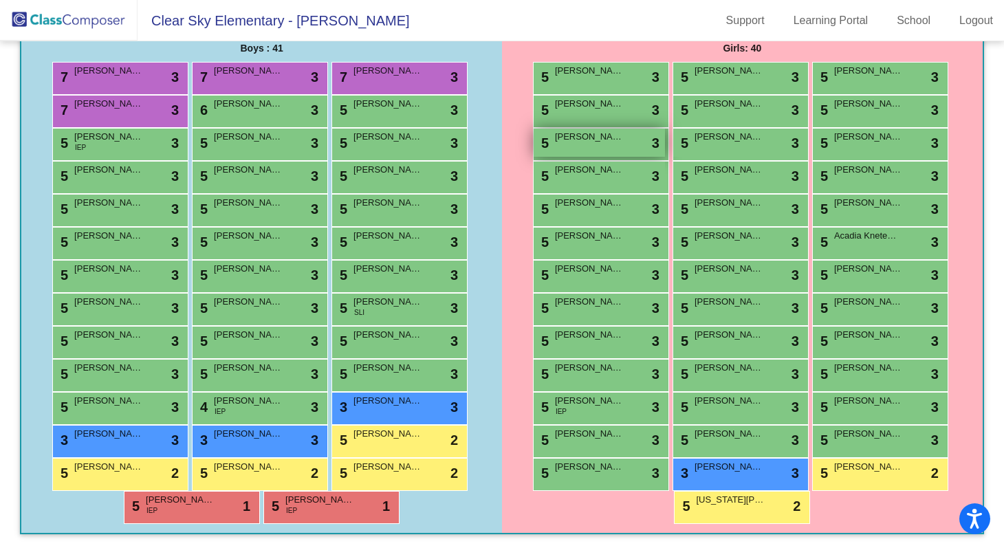
click at [586, 154] on div "5 Cora Cucchiara lock do_not_disturb_alt 3" at bounding box center [598, 143] width 131 height 28
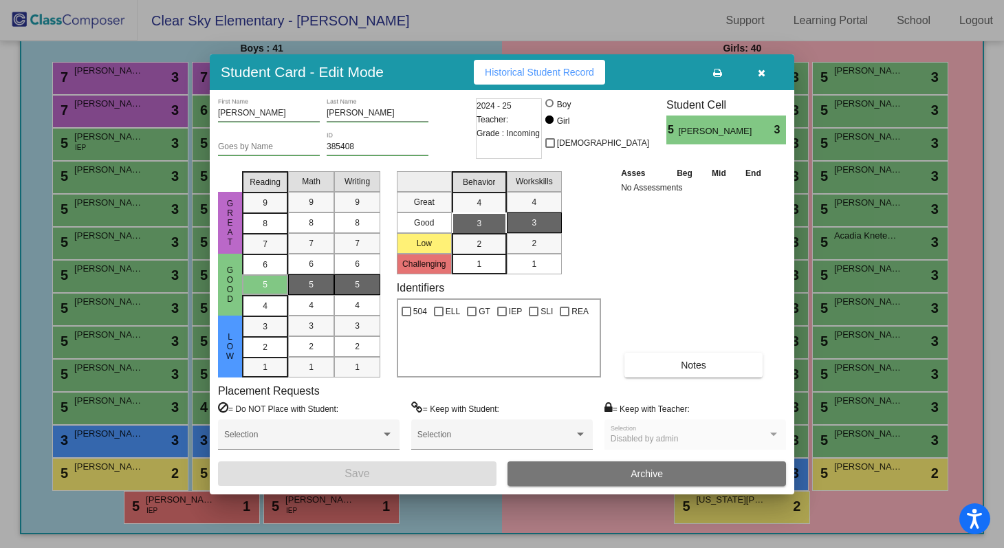
click at [566, 21] on div at bounding box center [502, 274] width 1004 height 548
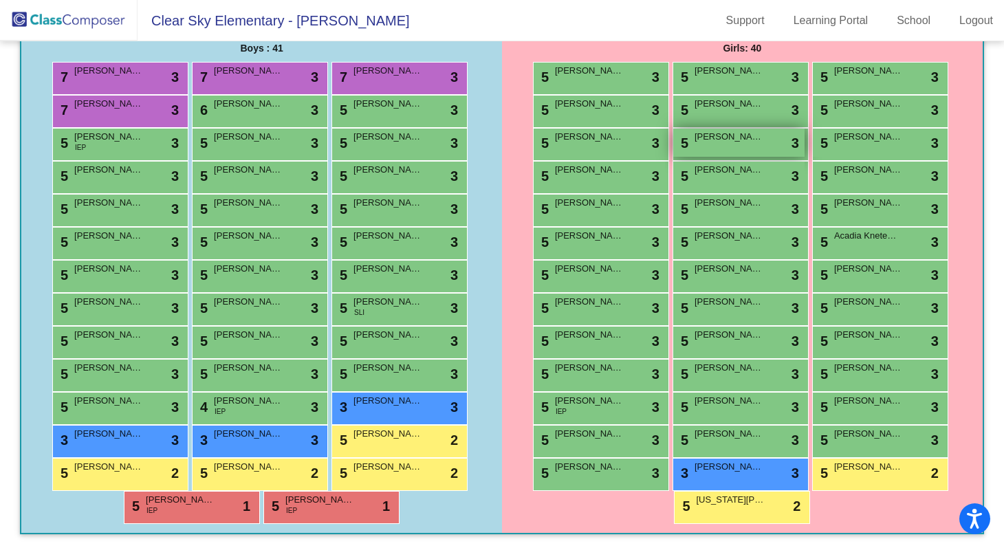
click at [722, 146] on div "5 Pace Danek lock do_not_disturb_alt 3" at bounding box center [738, 143] width 131 height 28
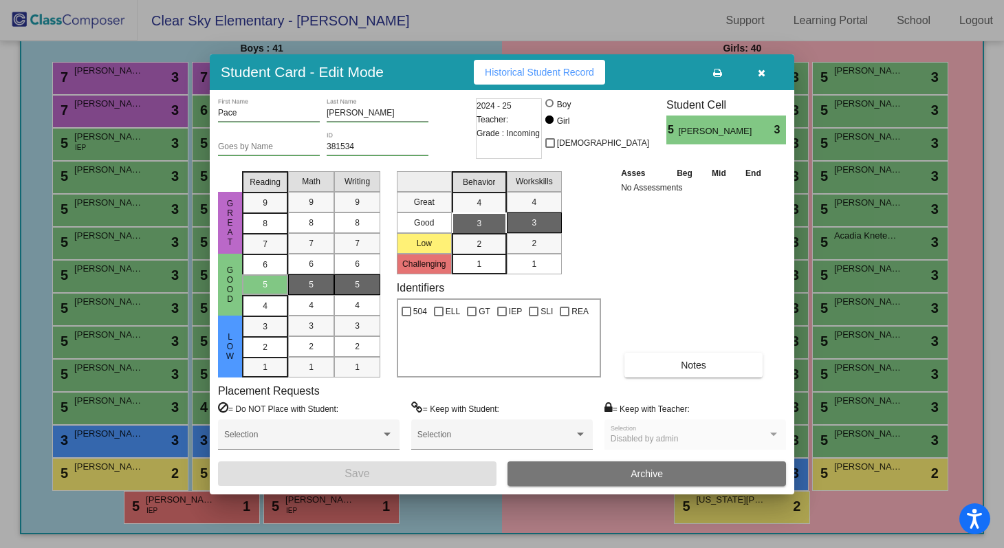
click at [678, 23] on div at bounding box center [502, 274] width 1004 height 548
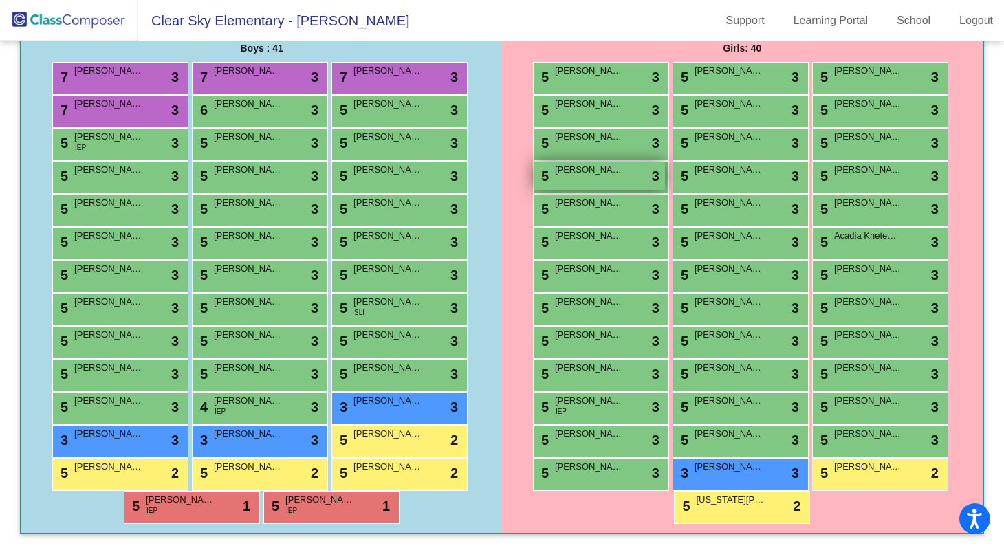
click at [593, 178] on div "5 Austin Egan lock do_not_disturb_alt 3" at bounding box center [598, 176] width 131 height 28
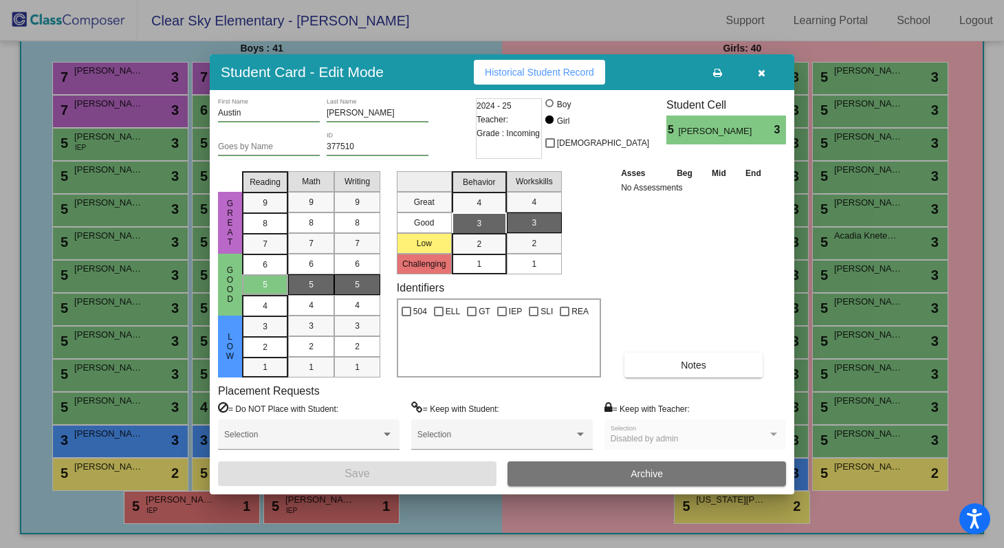
click at [681, 33] on div at bounding box center [502, 274] width 1004 height 548
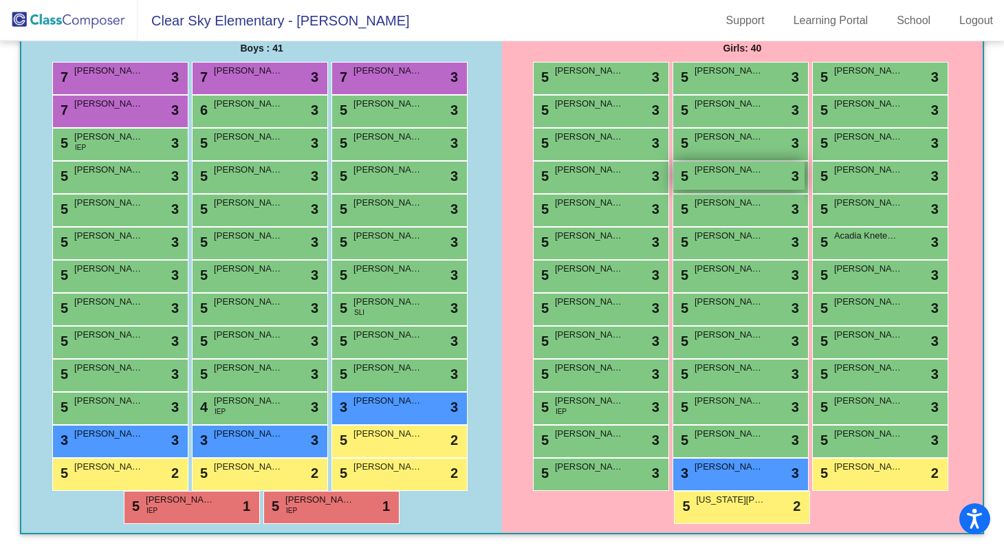
click at [737, 171] on span "[PERSON_NAME]" at bounding box center [728, 170] width 69 height 14
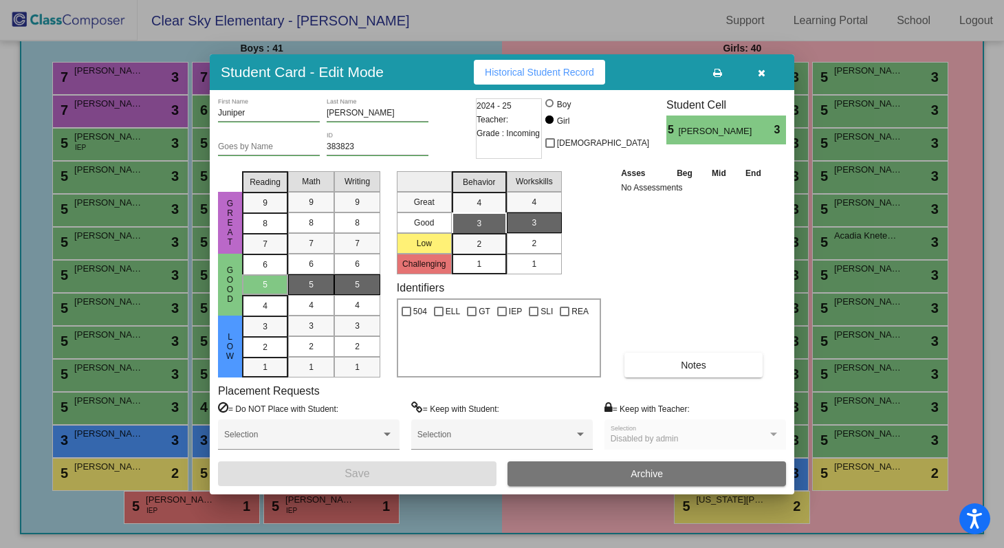
click at [531, 243] on span "2" at bounding box center [533, 243] width 5 height 12
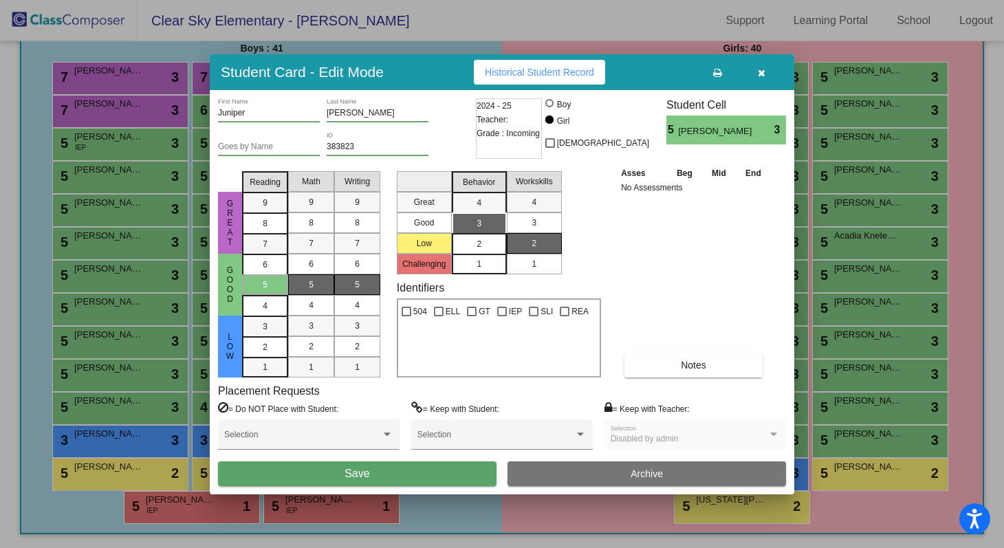
click at [483, 247] on div "2" at bounding box center [478, 244] width 27 height 21
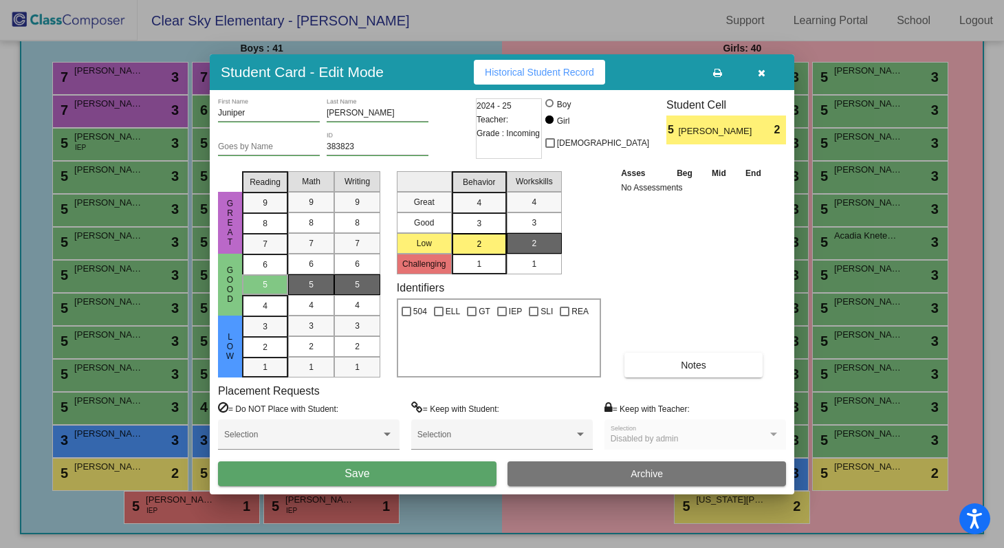
click at [526, 215] on div "3" at bounding box center [533, 222] width 27 height 21
click at [261, 326] on div "3" at bounding box center [265, 326] width 27 height 21
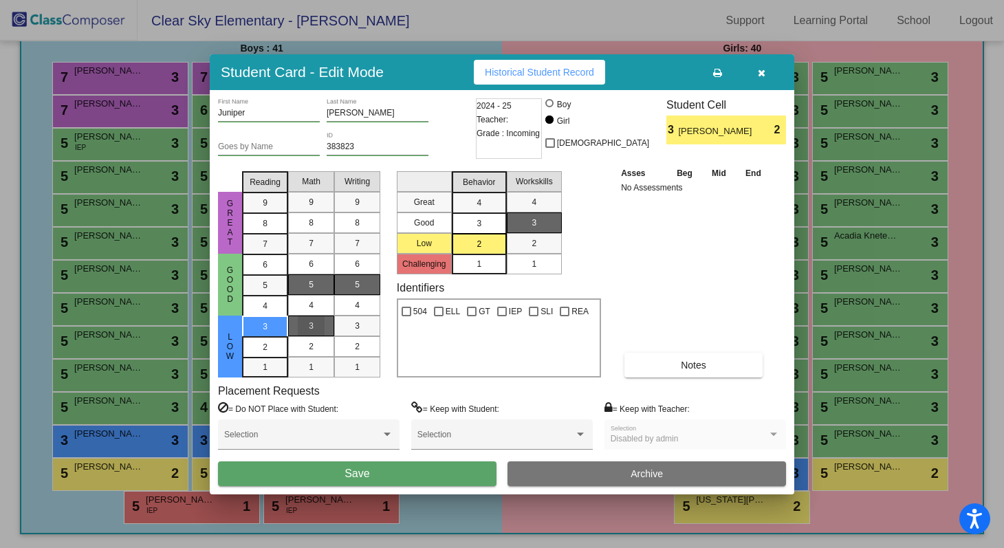
click at [298, 326] on div "3" at bounding box center [311, 325] width 27 height 21
click at [342, 326] on mat-list-option "3" at bounding box center [357, 325] width 46 height 21
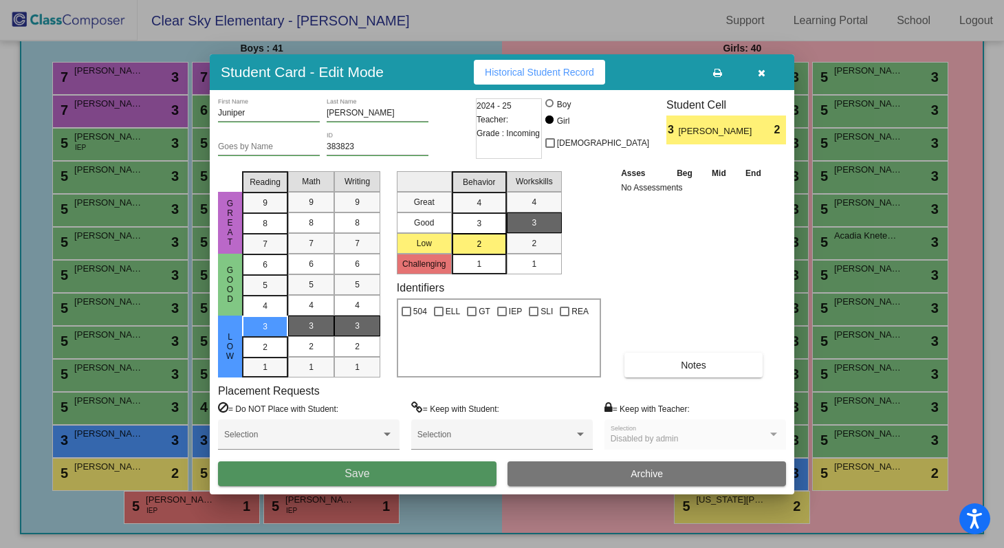
click at [450, 474] on button "Save" at bounding box center [357, 473] width 278 height 25
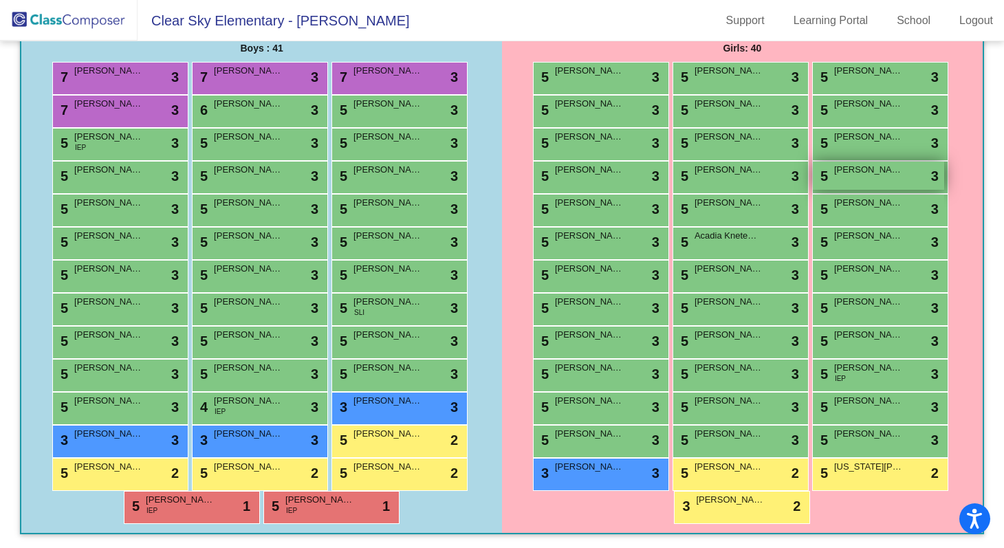
click at [868, 172] on span "[PERSON_NAME]" at bounding box center [868, 170] width 69 height 14
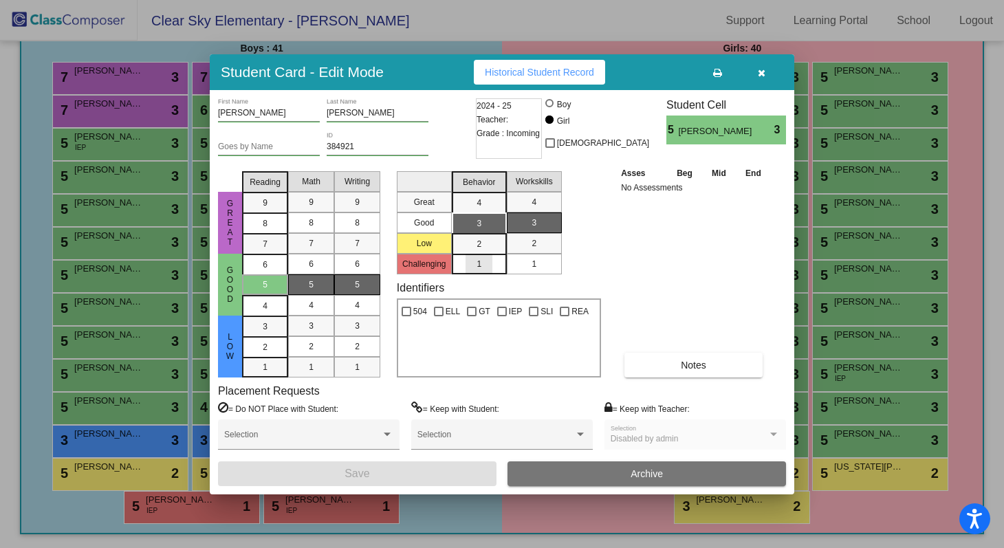
click at [493, 266] on mat-list-option "1" at bounding box center [479, 264] width 55 height 21
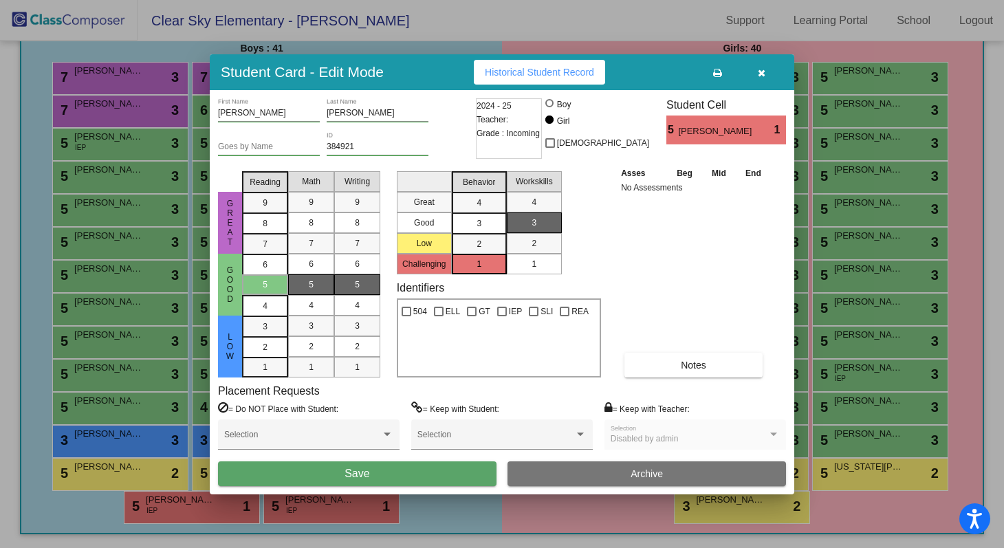
click at [526, 266] on div "1" at bounding box center [533, 264] width 27 height 21
click at [414, 475] on button "Save" at bounding box center [357, 473] width 278 height 25
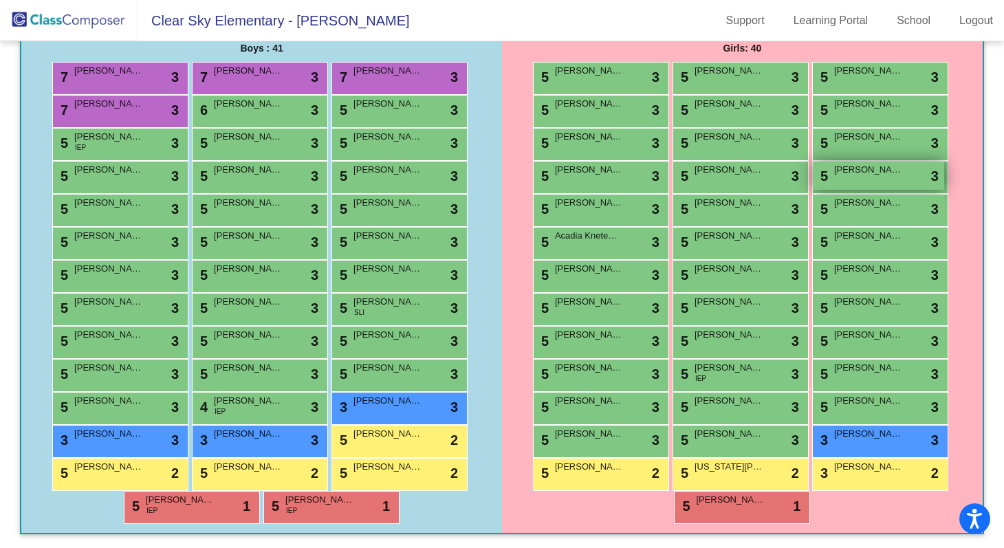
click at [856, 177] on div "5 Lilith Godbout lock do_not_disturb_alt 3" at bounding box center [877, 176] width 131 height 28
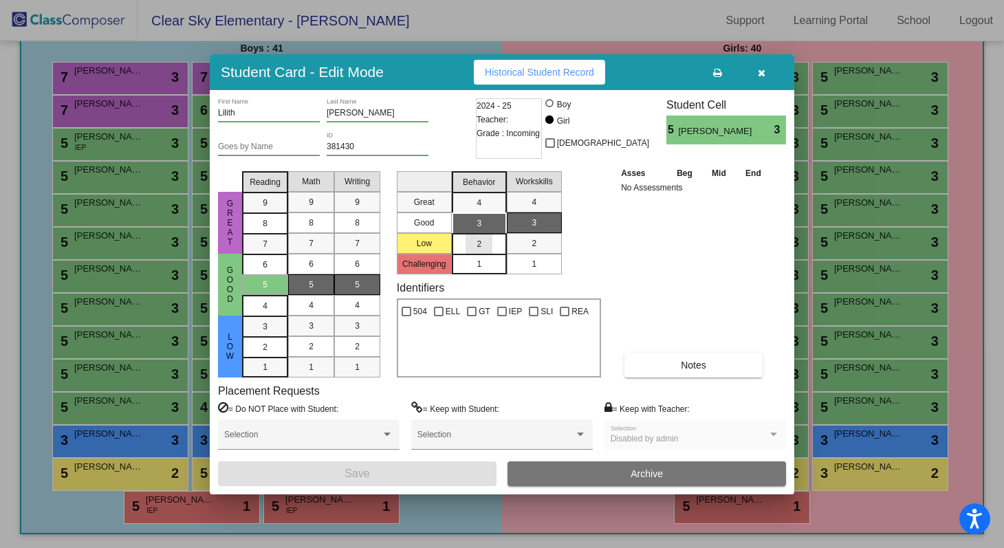
click at [475, 245] on div "2" at bounding box center [478, 244] width 27 height 21
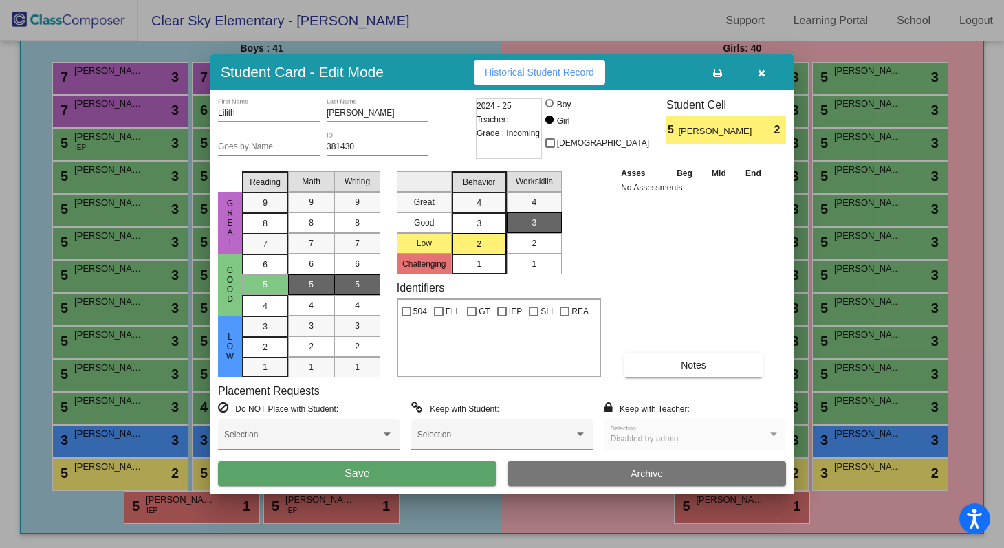
click at [531, 243] on div "2" at bounding box center [533, 243] width 27 height 21
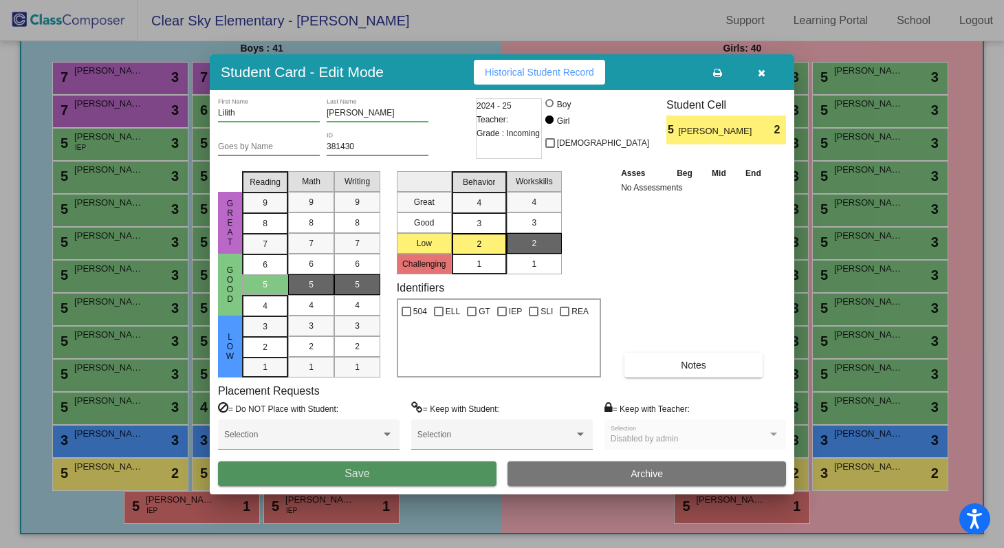
click at [406, 477] on button "Save" at bounding box center [357, 473] width 278 height 25
click at [352, 472] on span "Save" at bounding box center [356, 473] width 25 height 12
click at [760, 76] on icon "button" at bounding box center [761, 73] width 8 height 10
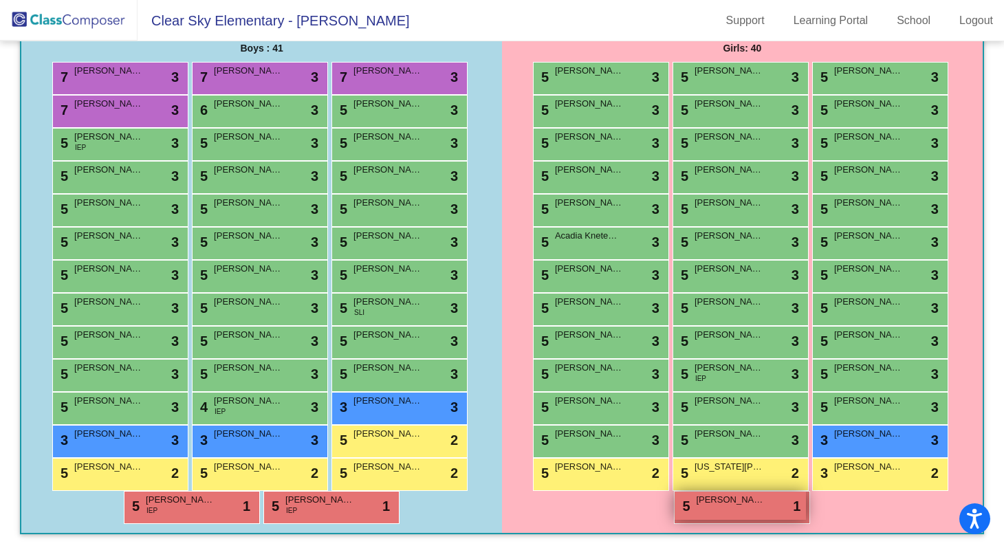
click at [727, 511] on div "5 Charlie Gandy lock do_not_disturb_alt 1" at bounding box center [739, 505] width 131 height 28
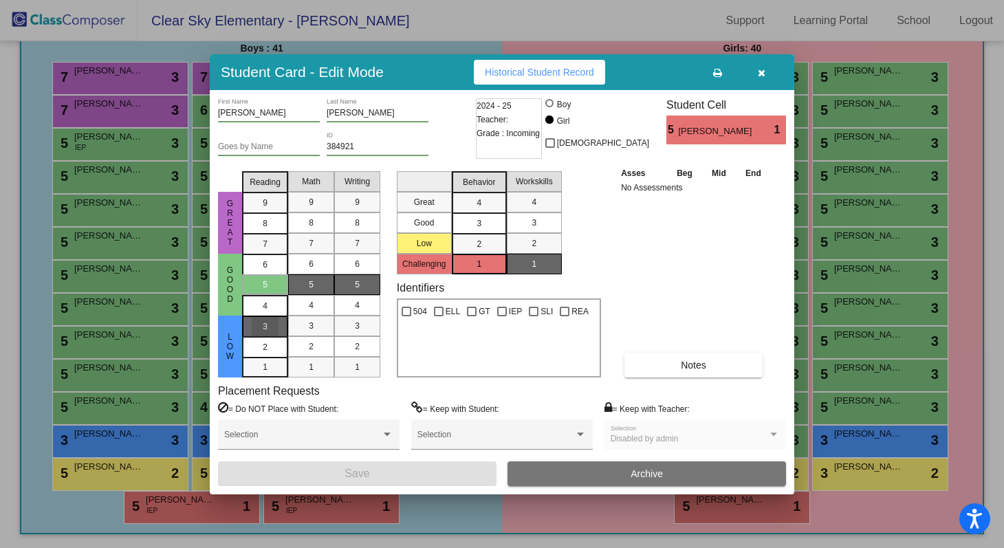
click at [270, 325] on div "3" at bounding box center [265, 326] width 27 height 21
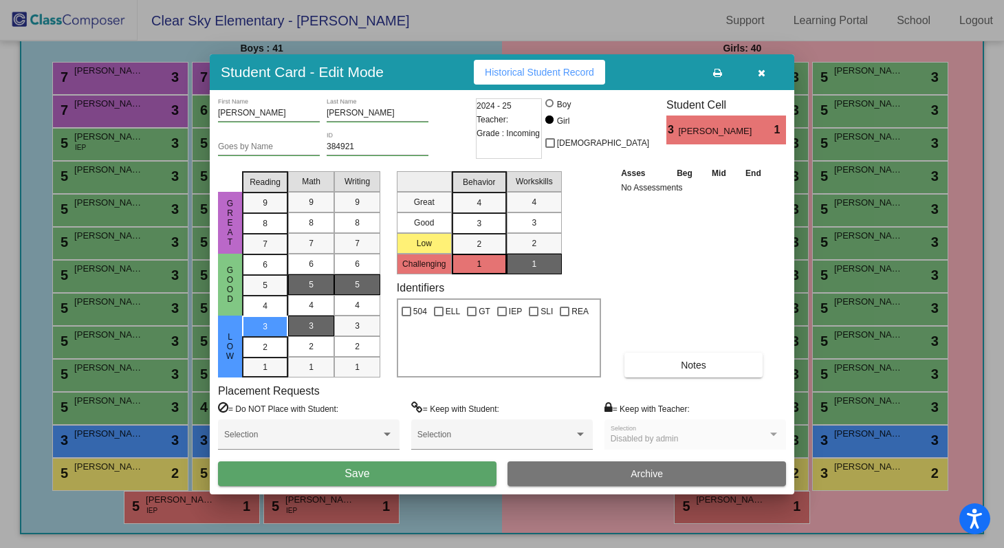
click at [309, 325] on span "3" at bounding box center [311, 326] width 5 height 12
click at [357, 325] on span "3" at bounding box center [357, 326] width 5 height 12
click at [366, 470] on span "Save" at bounding box center [356, 473] width 25 height 12
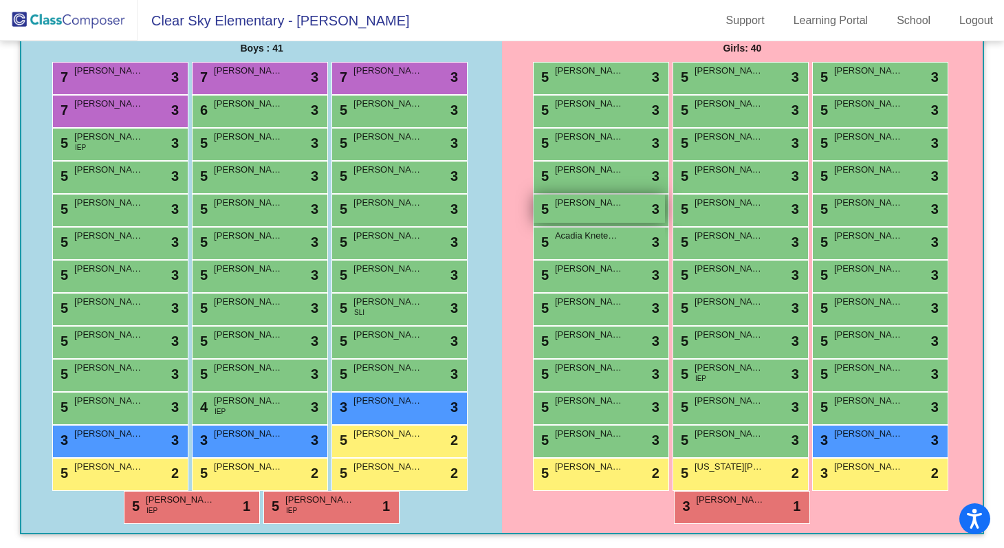
click at [579, 213] on div "5 Eileen Green lock do_not_disturb_alt 3" at bounding box center [598, 209] width 131 height 28
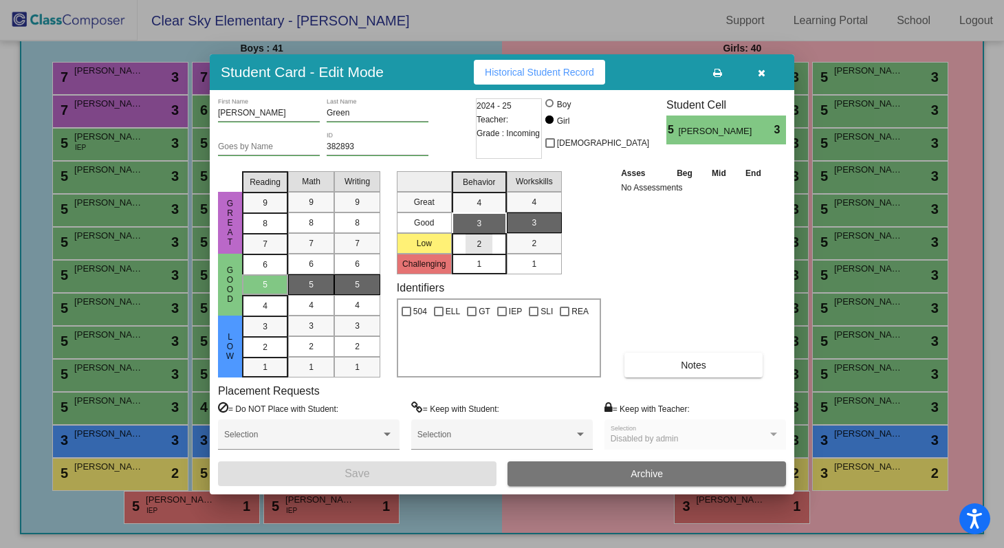
click at [478, 241] on span "2" at bounding box center [478, 244] width 5 height 12
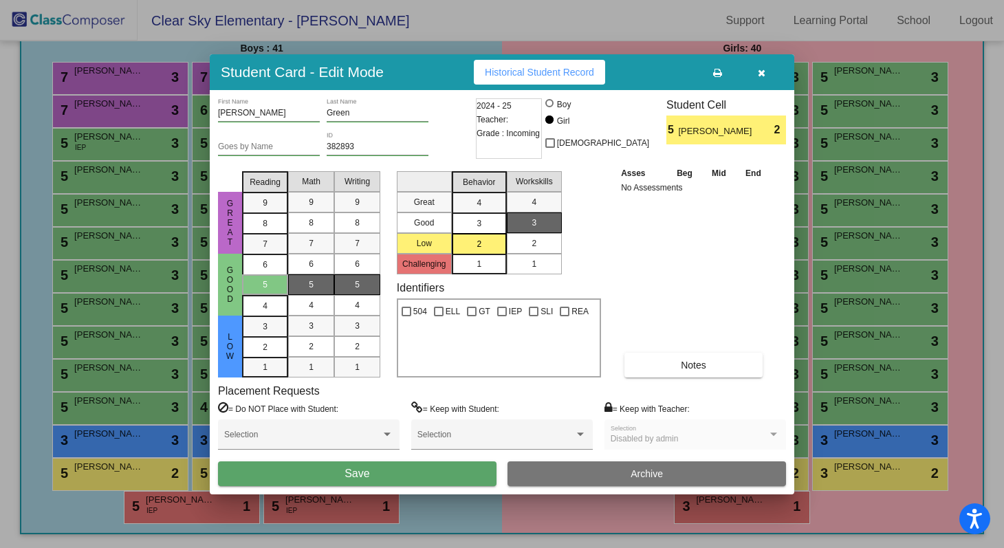
click at [524, 250] on div "2" at bounding box center [533, 243] width 27 height 21
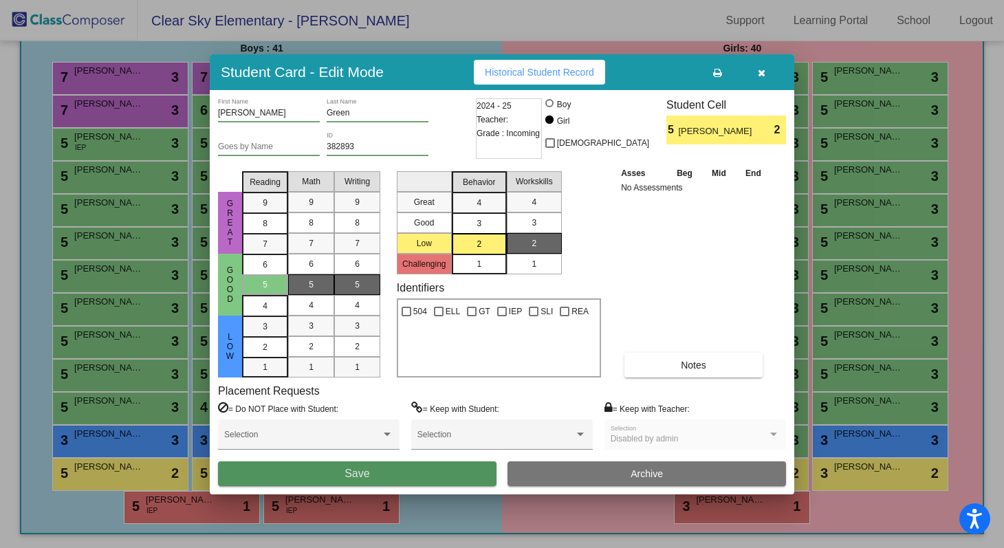
click at [395, 473] on button "Save" at bounding box center [357, 473] width 278 height 25
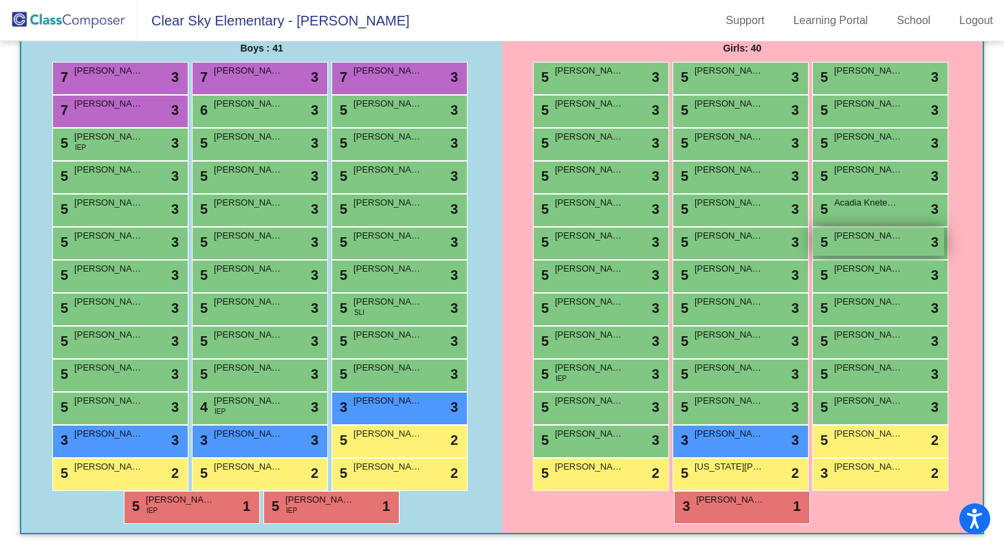
click at [858, 243] on div "5 Emma Maten lock do_not_disturb_alt 3" at bounding box center [877, 242] width 131 height 28
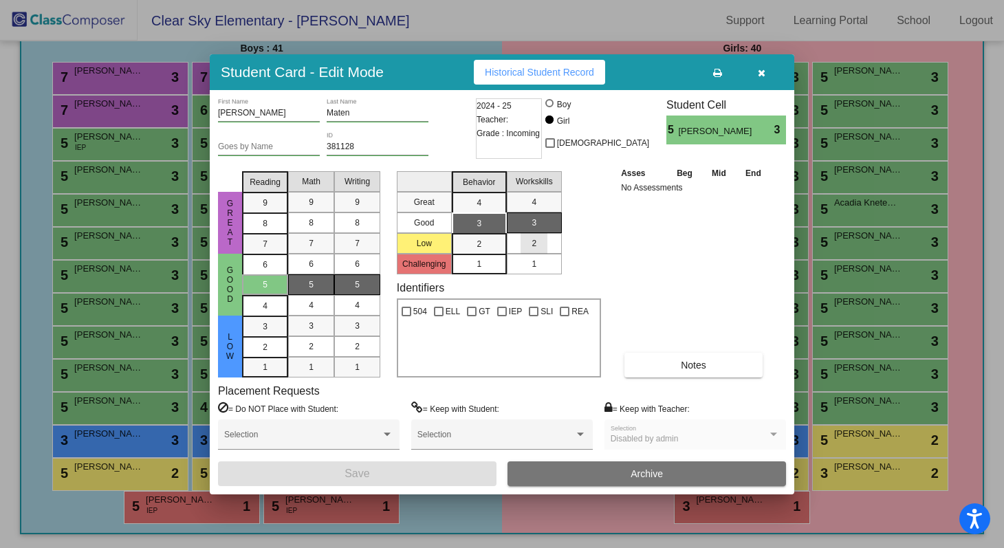
click at [536, 242] on span "2" at bounding box center [533, 243] width 5 height 12
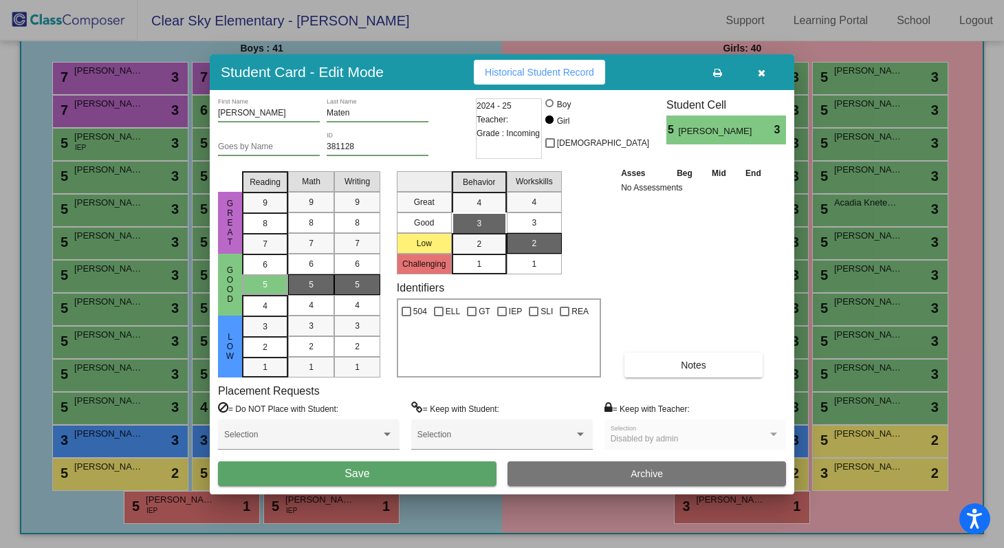
click at [409, 477] on button "Save" at bounding box center [357, 473] width 278 height 25
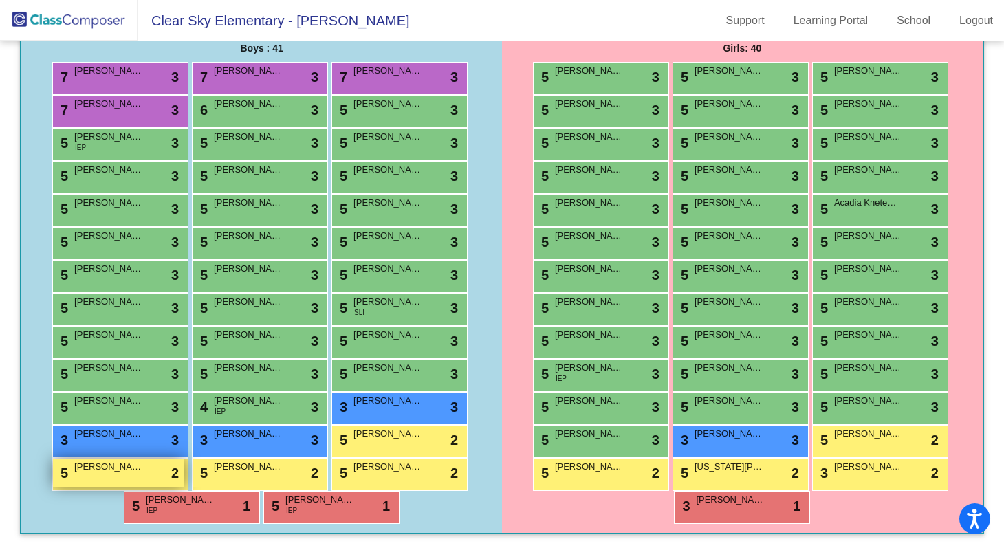
click at [129, 471] on span "[PERSON_NAME]" at bounding box center [108, 467] width 69 height 14
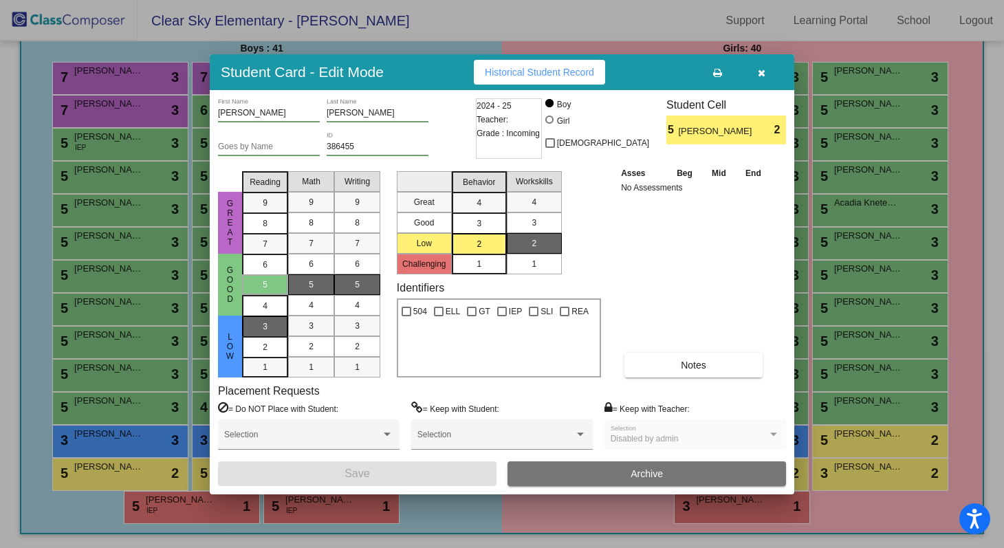
click at [265, 324] on span "3" at bounding box center [265, 326] width 5 height 12
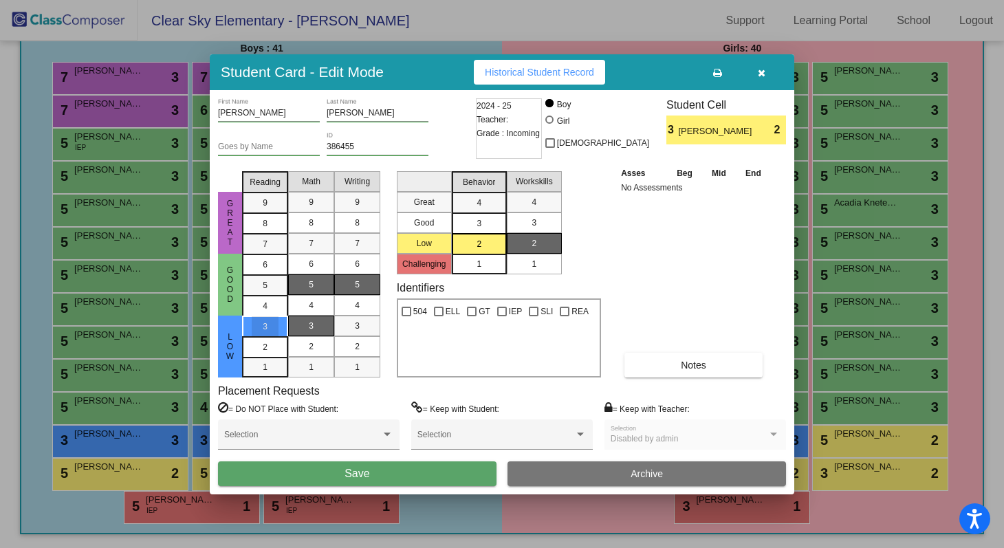
click at [310, 324] on span "3" at bounding box center [311, 326] width 5 height 12
click at [353, 324] on div "3" at bounding box center [357, 325] width 27 height 21
click at [360, 468] on span "Save" at bounding box center [356, 473] width 25 height 12
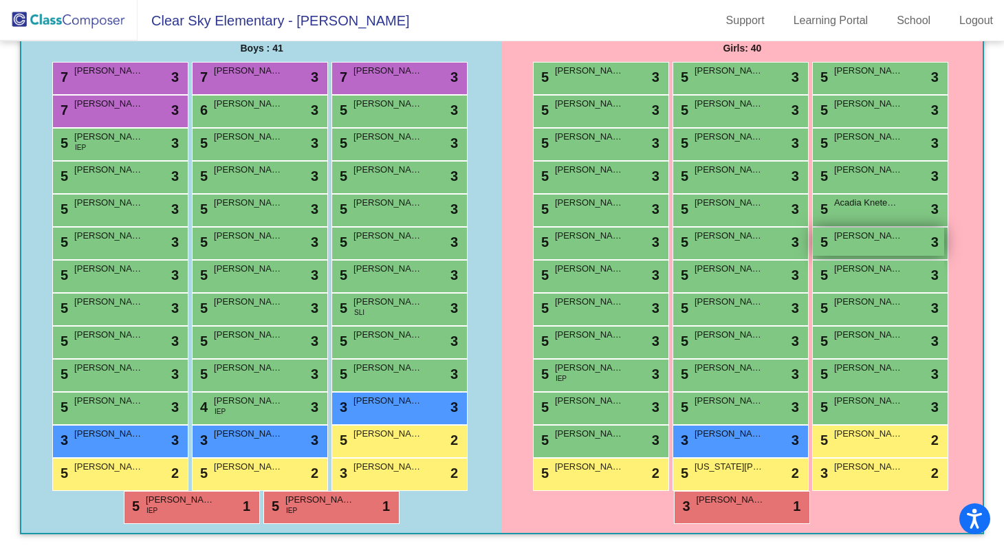
click at [835, 254] on div "5 Emma Maten lock do_not_disturb_alt 3" at bounding box center [877, 242] width 131 height 28
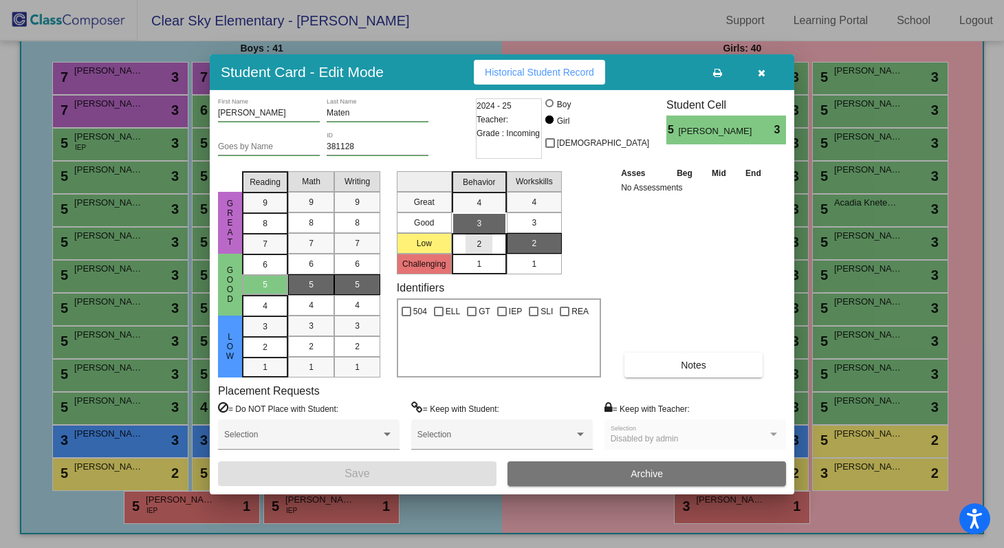
click at [487, 243] on div "2" at bounding box center [478, 244] width 27 height 21
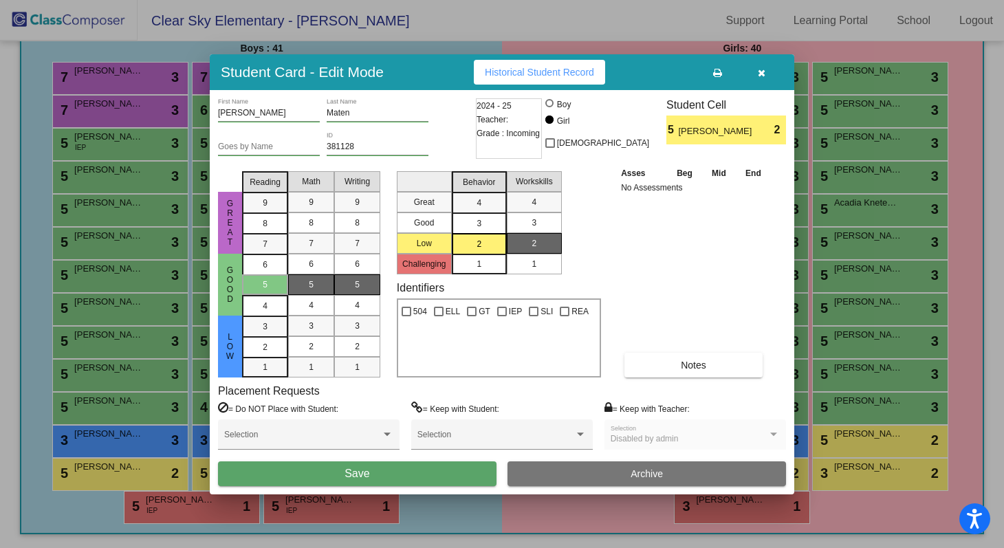
click at [435, 472] on button "Save" at bounding box center [357, 473] width 278 height 25
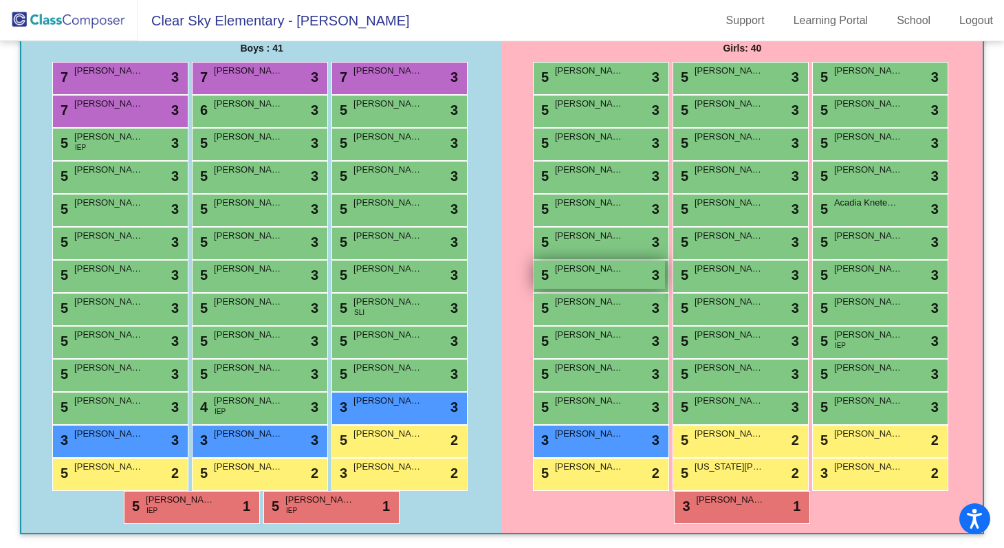
click at [575, 284] on div "5 Leila Mendez Estrada lock do_not_disturb_alt 3" at bounding box center [598, 275] width 131 height 28
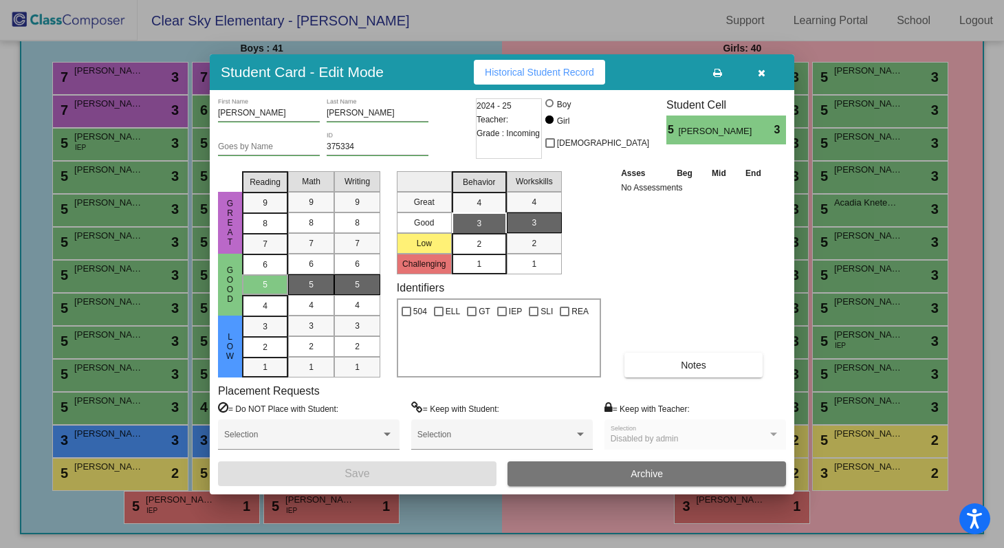
click at [484, 238] on div "2" at bounding box center [478, 244] width 27 height 21
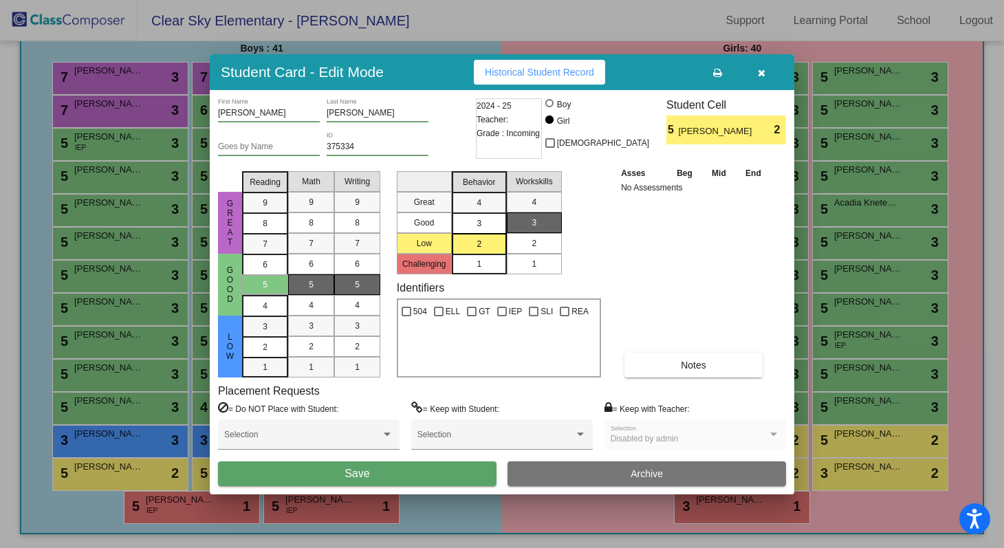
click at [526, 248] on div "2" at bounding box center [533, 243] width 27 height 21
click at [414, 472] on button "Save" at bounding box center [357, 473] width 278 height 25
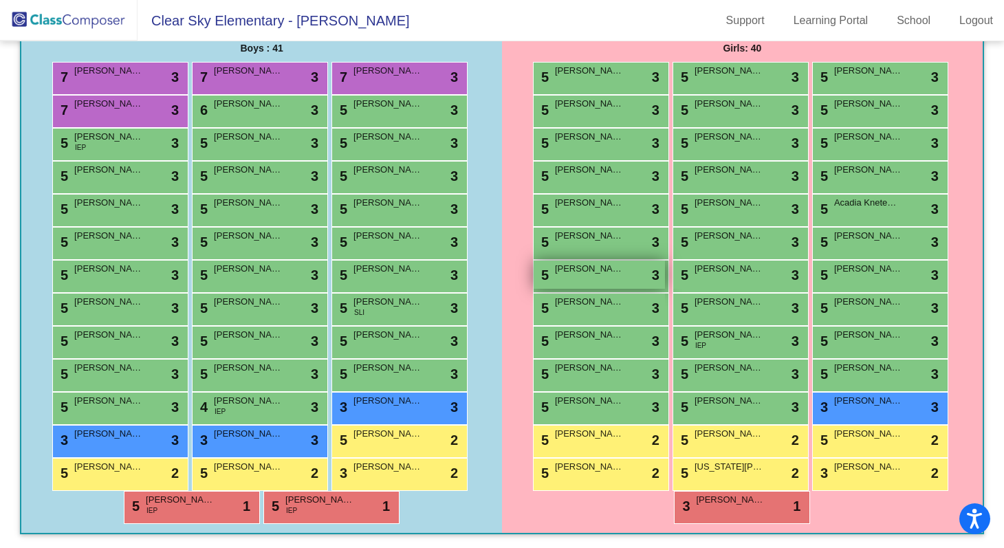
click at [579, 278] on div "5 Tinsley Moore lock do_not_disturb_alt 3" at bounding box center [598, 275] width 131 height 28
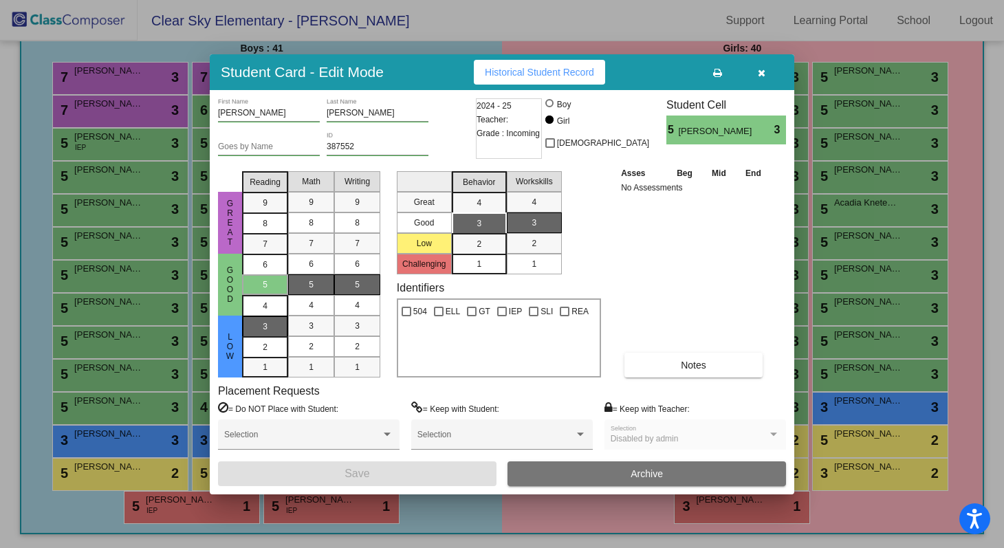
click at [268, 326] on div "3" at bounding box center [265, 326] width 27 height 21
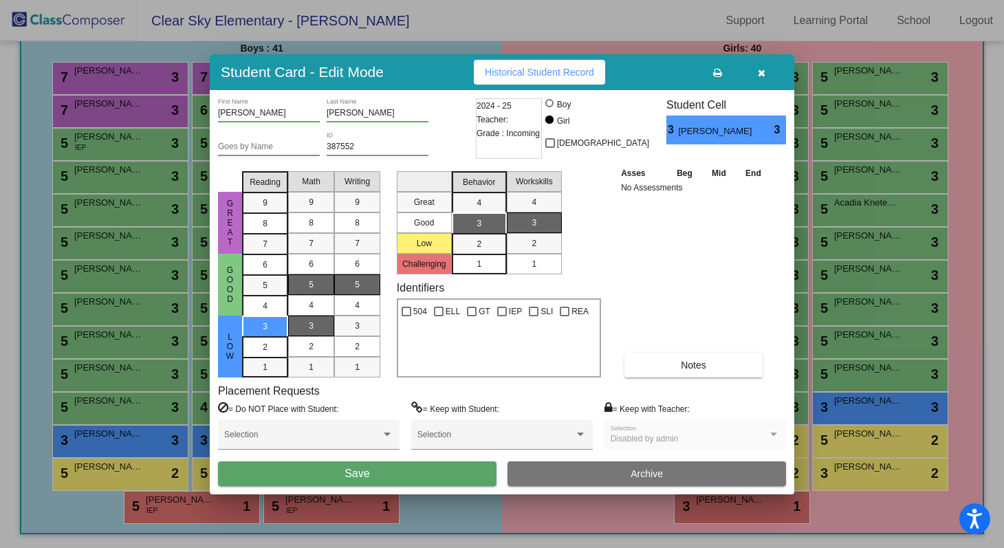
click at [302, 326] on div "3" at bounding box center [311, 325] width 27 height 21
click at [349, 325] on div "3" at bounding box center [357, 325] width 27 height 21
click at [331, 474] on button "Save" at bounding box center [357, 473] width 278 height 25
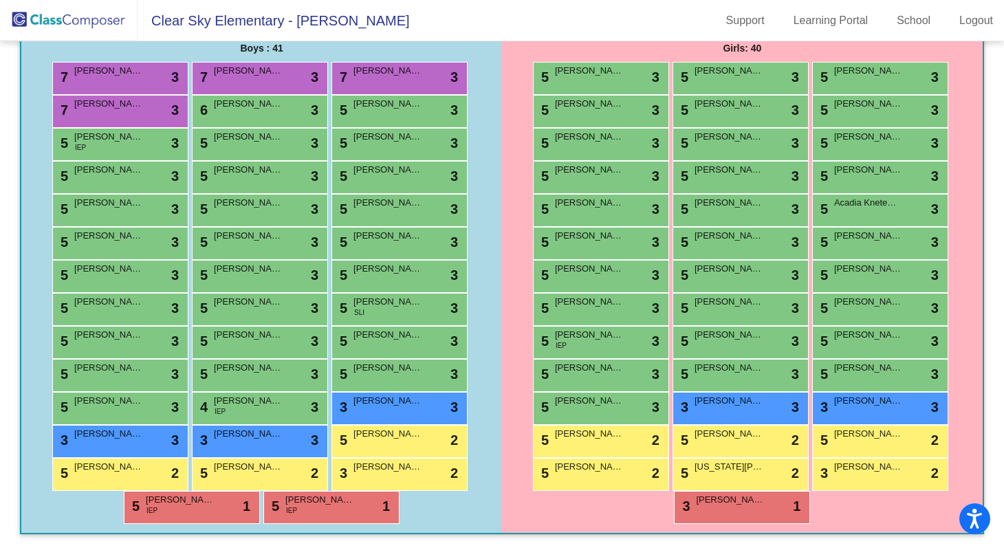
click at [590, 291] on div "5 Kennedy Murphy lock do_not_disturb_alt 3" at bounding box center [601, 276] width 136 height 33
click at [584, 277] on div "5 Kennedy Murphy lock do_not_disturb_alt 3" at bounding box center [598, 275] width 131 height 28
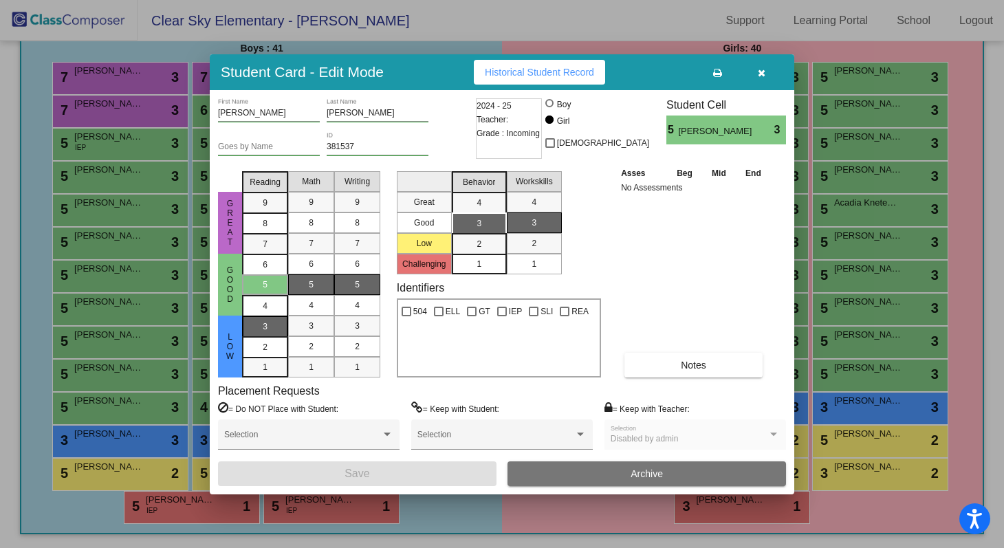
click at [269, 325] on div "3" at bounding box center [265, 326] width 27 height 21
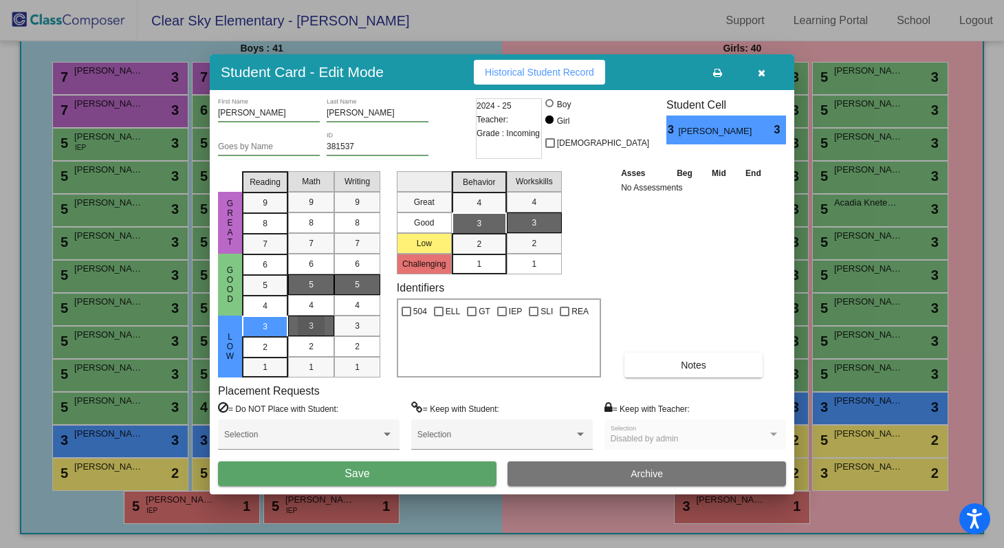
click at [304, 328] on div "3" at bounding box center [311, 325] width 27 height 21
click at [361, 323] on div "3" at bounding box center [357, 325] width 27 height 21
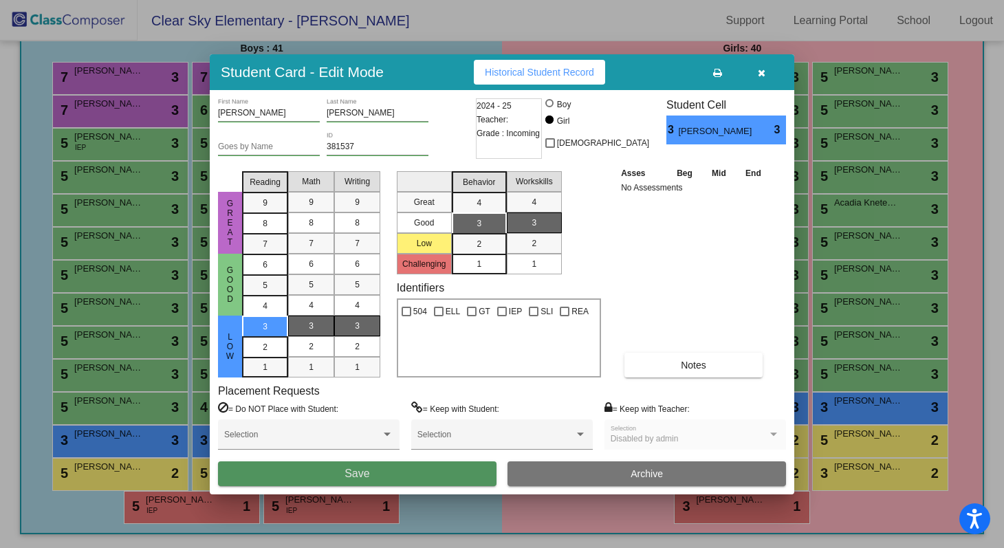
click at [352, 476] on span "Save" at bounding box center [356, 473] width 25 height 12
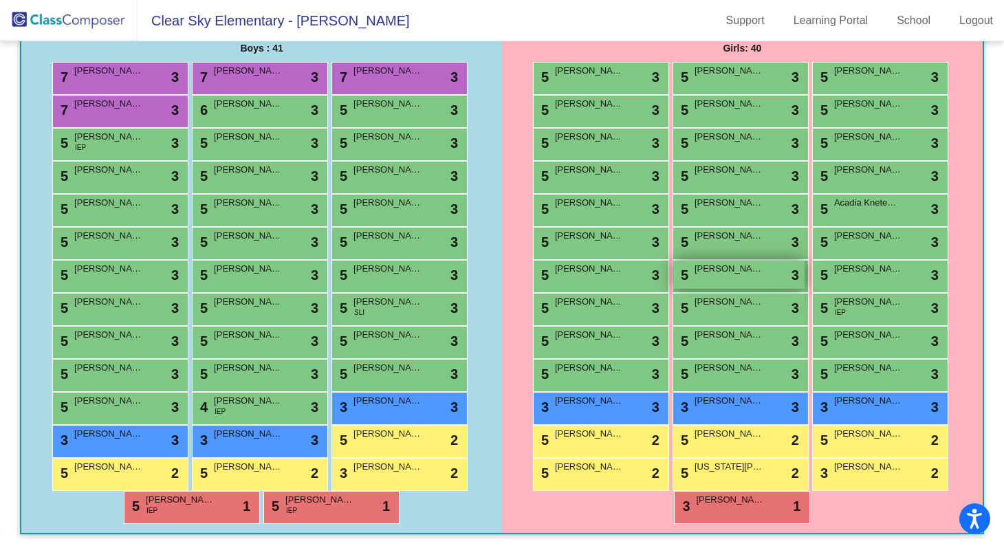
click at [748, 289] on div "5 Louisa Overman lock do_not_disturb_alt 3" at bounding box center [738, 275] width 131 height 28
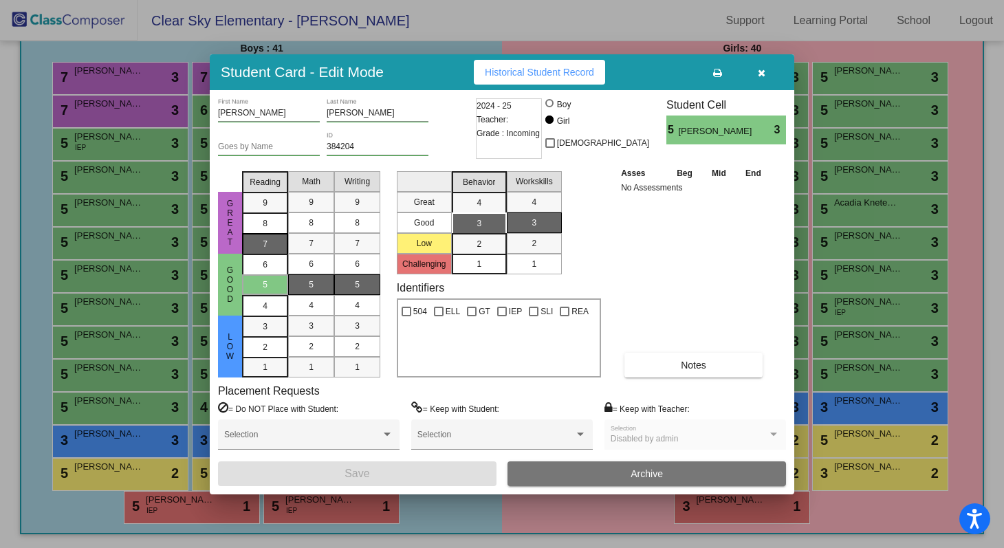
click at [272, 213] on div "7" at bounding box center [265, 202] width 27 height 21
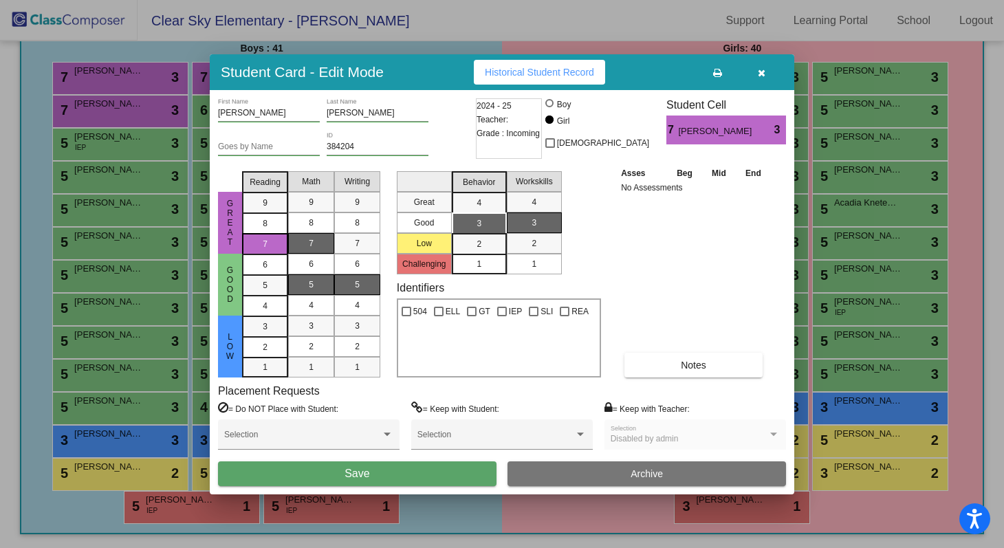
click at [313, 241] on div "7" at bounding box center [311, 243] width 27 height 21
click at [351, 245] on div "7" at bounding box center [357, 243] width 27 height 21
click at [325, 470] on button "Save" at bounding box center [357, 473] width 278 height 25
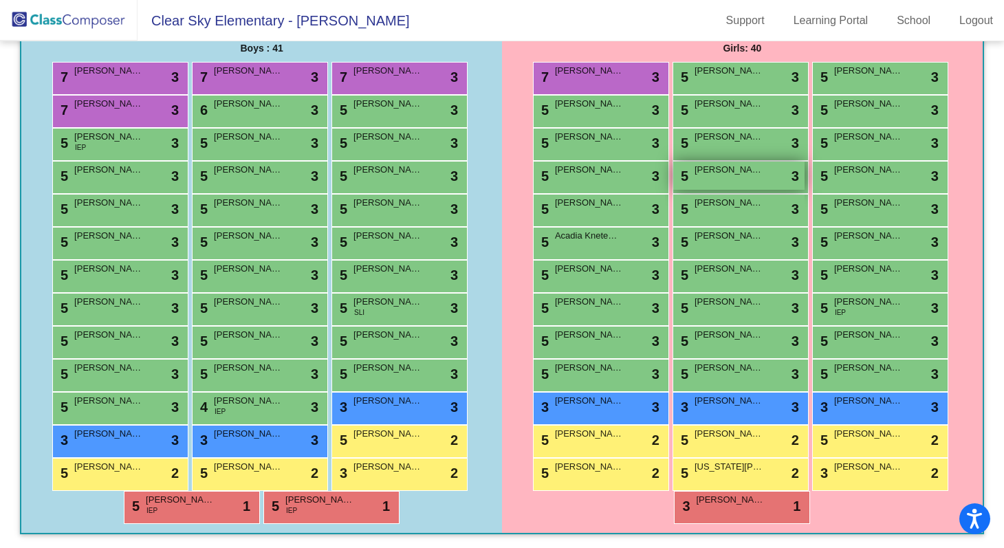
click at [712, 177] on div "5 Austin Egan lock do_not_disturb_alt 3" at bounding box center [738, 176] width 131 height 28
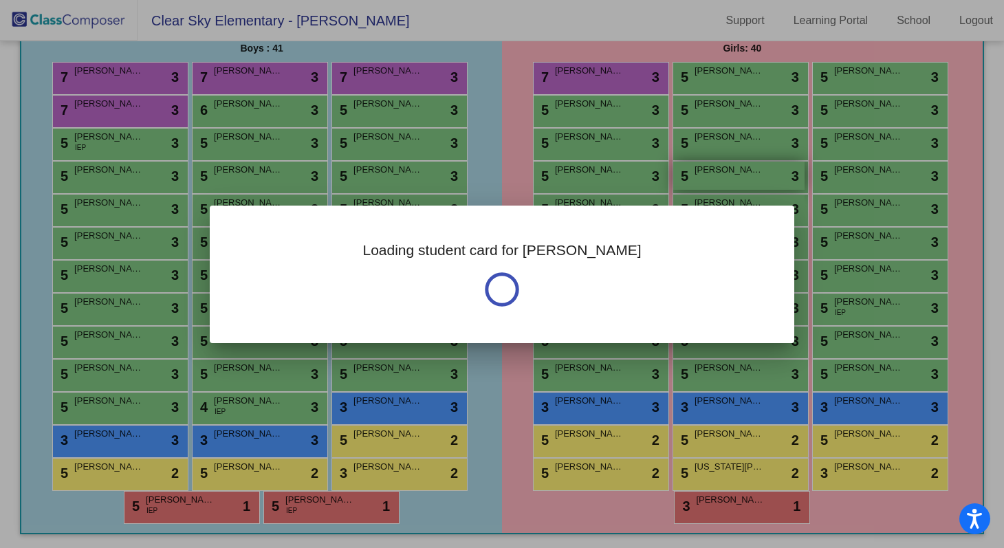
click at [712, 177] on div at bounding box center [502, 274] width 1004 height 548
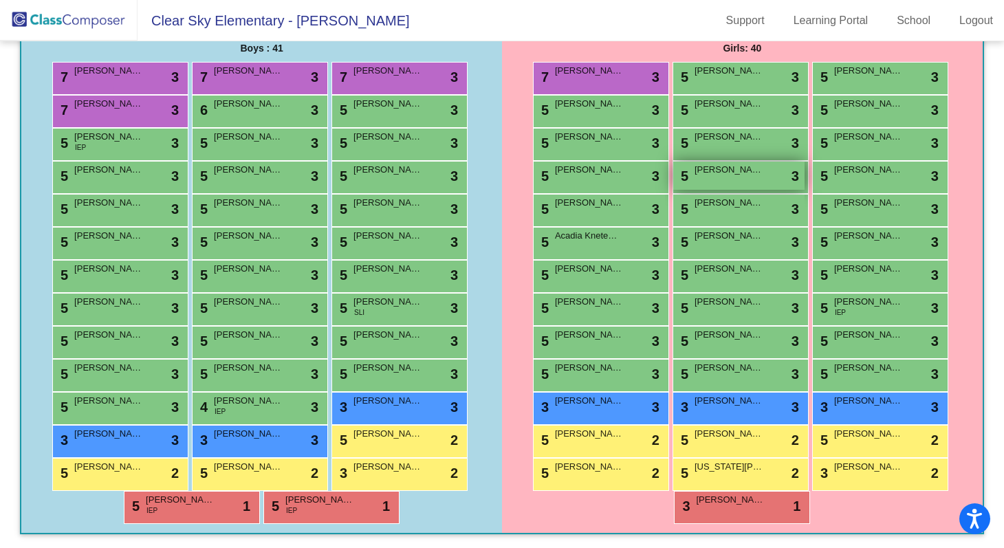
click at [729, 177] on div "5 Austin Egan lock do_not_disturb_alt 3" at bounding box center [738, 176] width 131 height 28
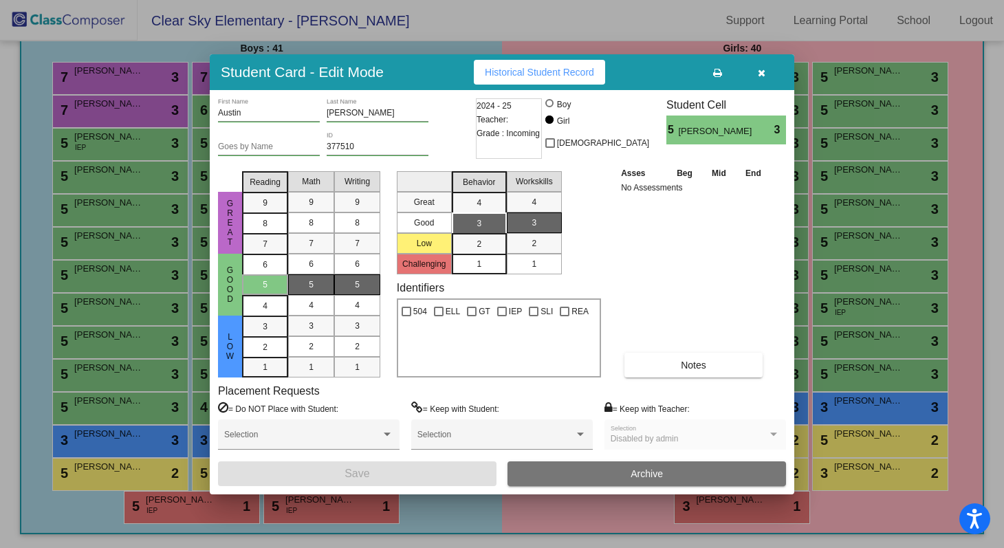
click at [553, 100] on div at bounding box center [549, 103] width 8 height 8
click at [551, 110] on input "Boy" at bounding box center [550, 110] width 1 height 1
radio input "true"
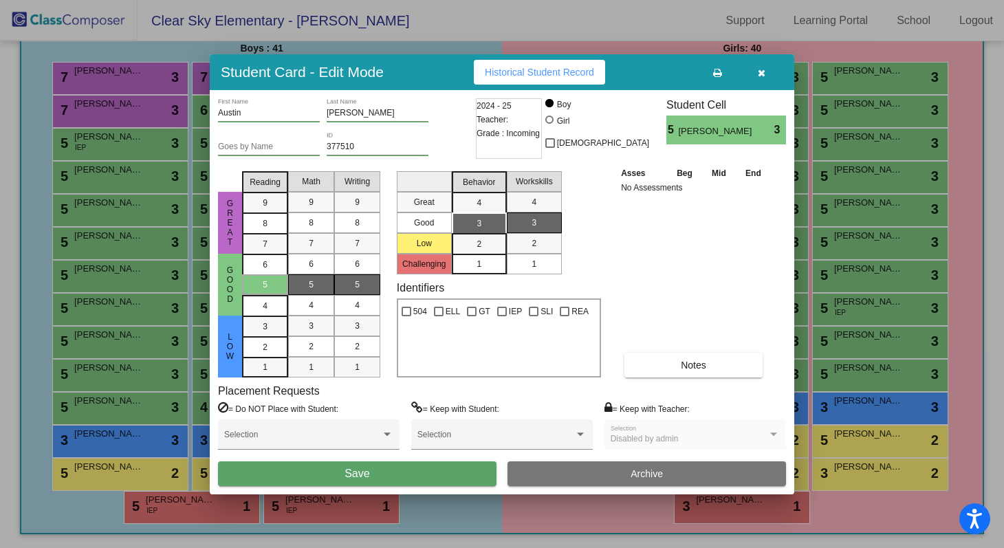
click at [479, 467] on button "Save" at bounding box center [357, 473] width 278 height 25
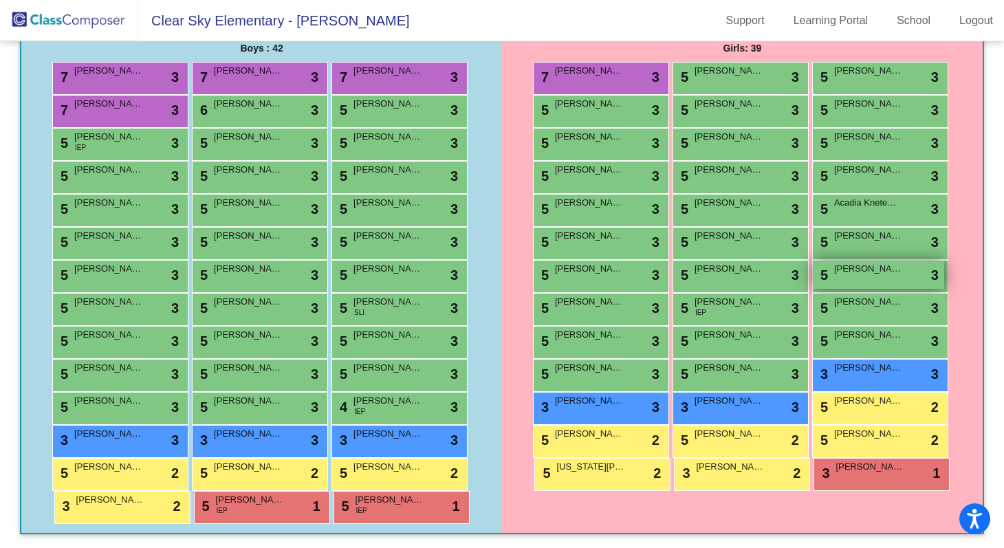
click at [842, 280] on div "5 Leilani Poeck lock do_not_disturb_alt 3" at bounding box center [877, 275] width 131 height 28
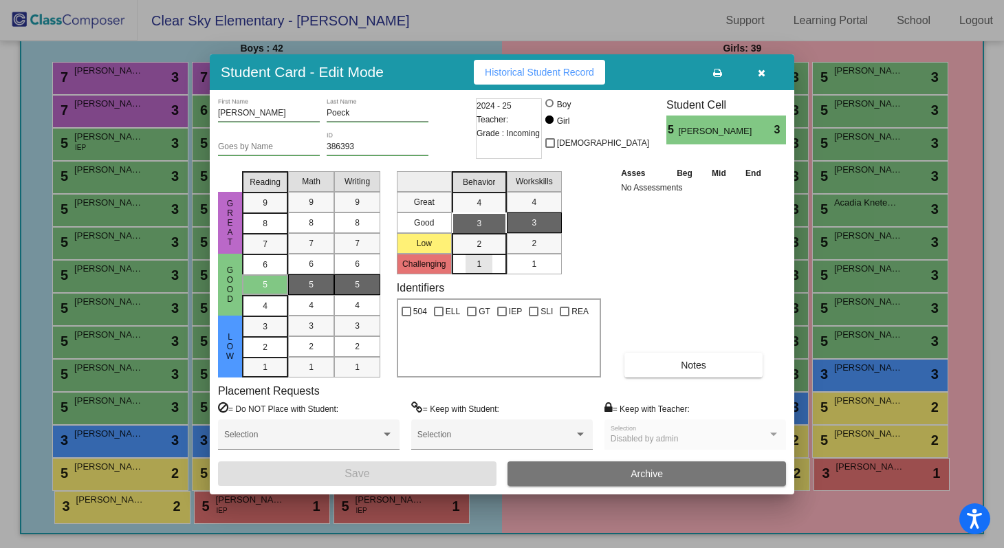
click at [493, 263] on mat-list-option "1" at bounding box center [479, 264] width 55 height 21
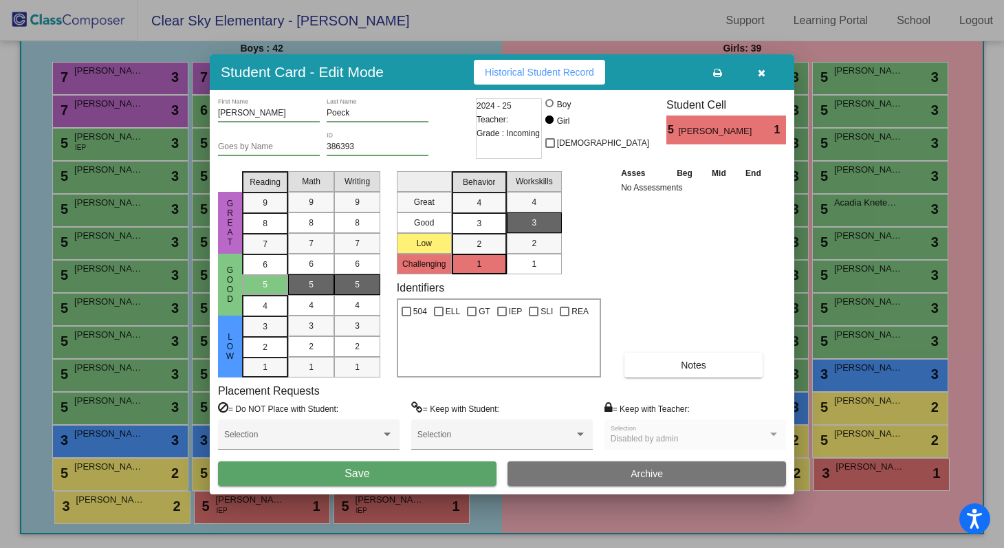
click at [544, 263] on div "1" at bounding box center [533, 264] width 27 height 21
click at [421, 472] on button "Save" at bounding box center [357, 473] width 278 height 25
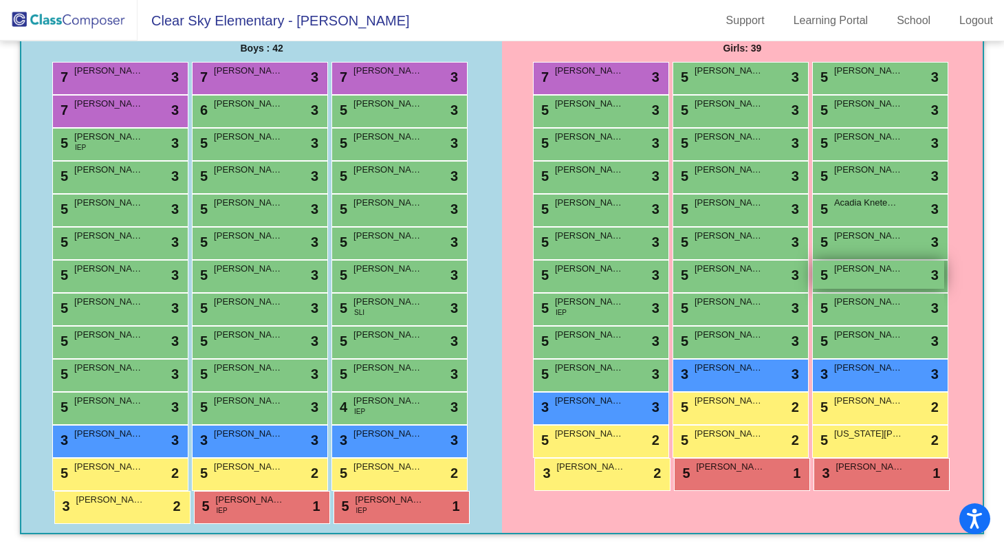
click at [848, 279] on div "5 Analy Ramoz lock do_not_disturb_alt 3" at bounding box center [877, 275] width 131 height 28
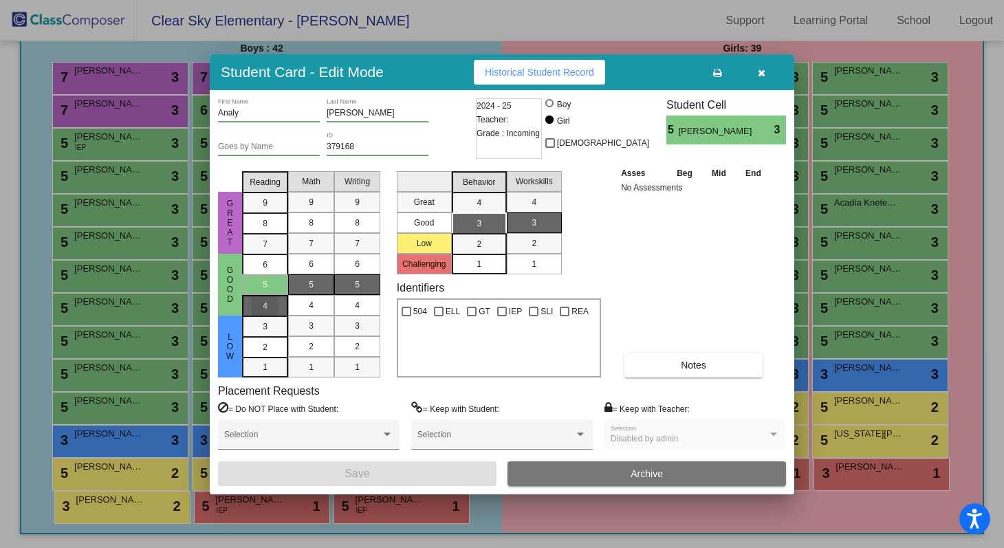
click at [274, 275] on div "4" at bounding box center [265, 264] width 27 height 21
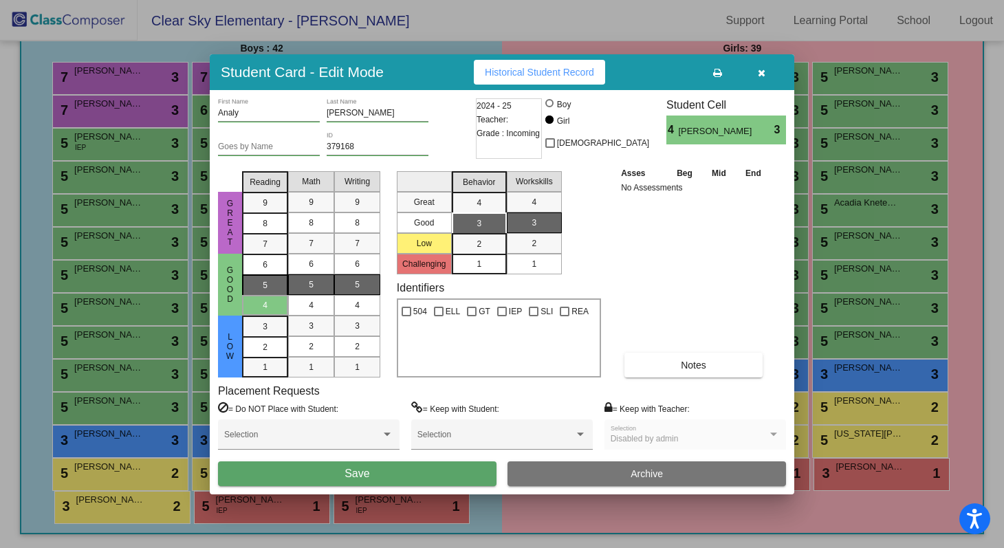
click at [263, 271] on span "5" at bounding box center [265, 264] width 5 height 12
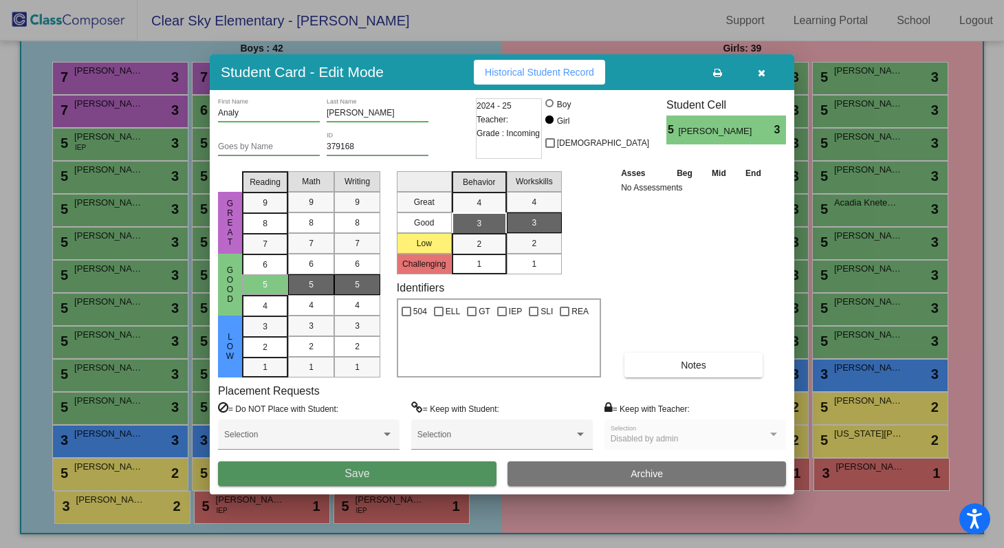
click at [363, 472] on span "Save" at bounding box center [356, 473] width 25 height 12
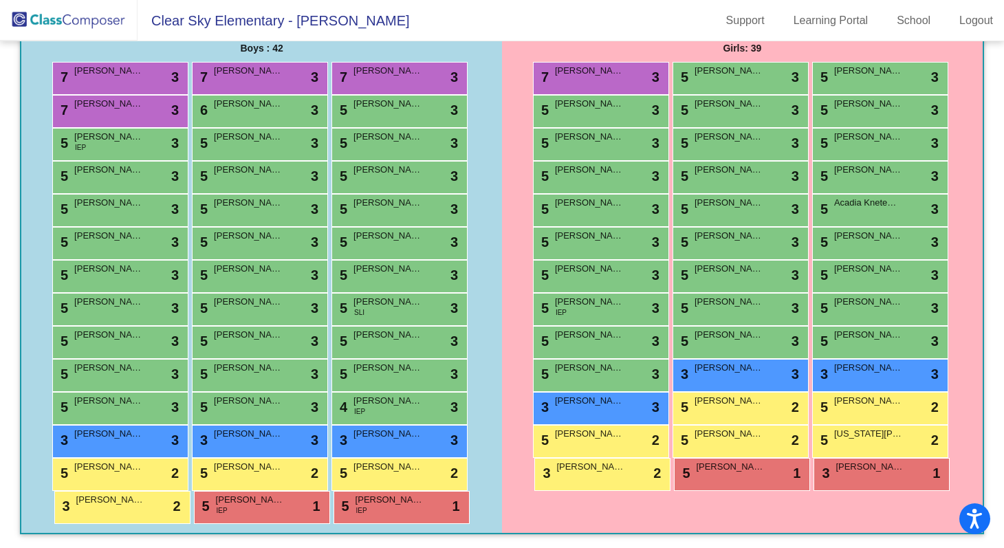
scroll to position [0, 0]
click at [878, 280] on div "5 Analy Ramoz lock do_not_disturb_alt 3" at bounding box center [877, 275] width 131 height 28
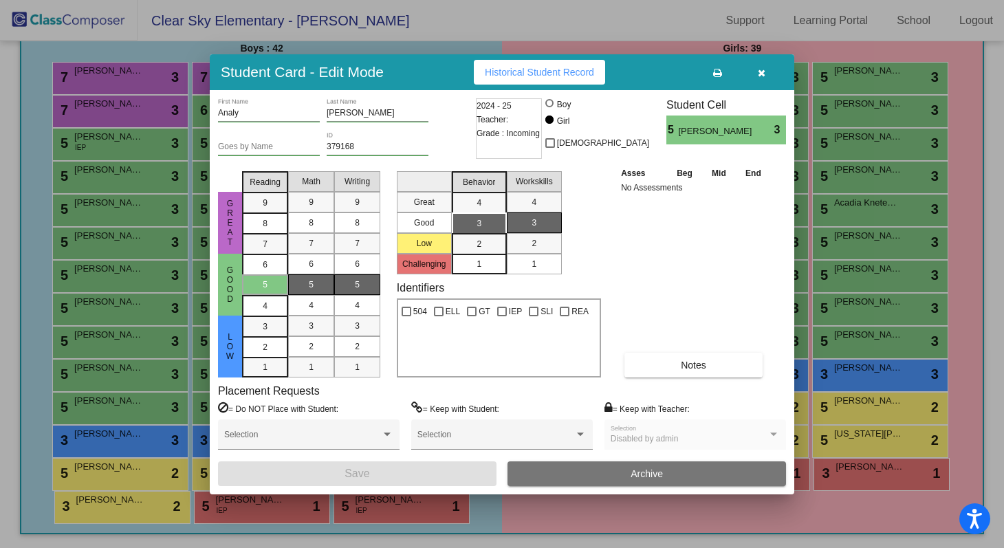
click at [448, 408] on label "= Keep with Student:" at bounding box center [455, 408] width 88 height 14
click at [580, 434] on div at bounding box center [580, 433] width 7 height 3
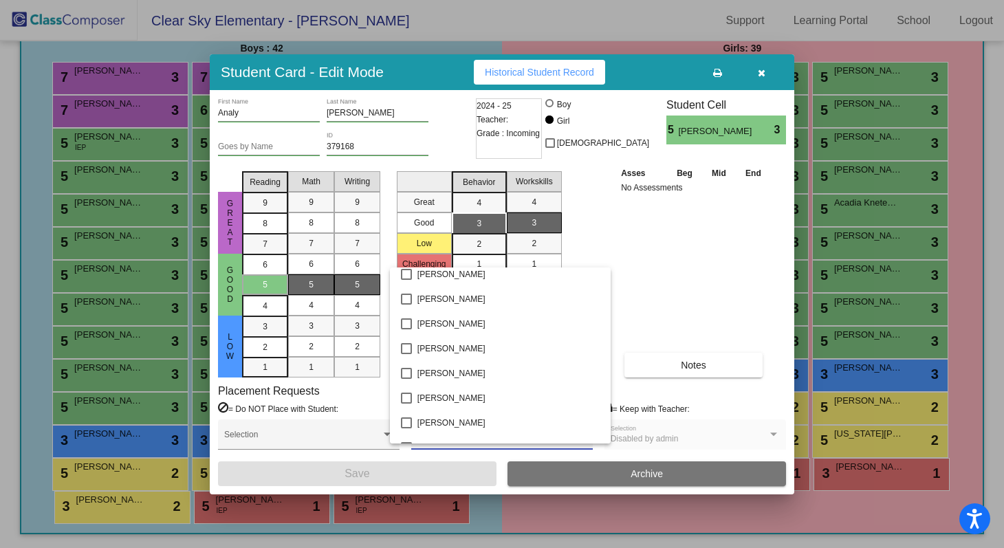
scroll to position [716, 0]
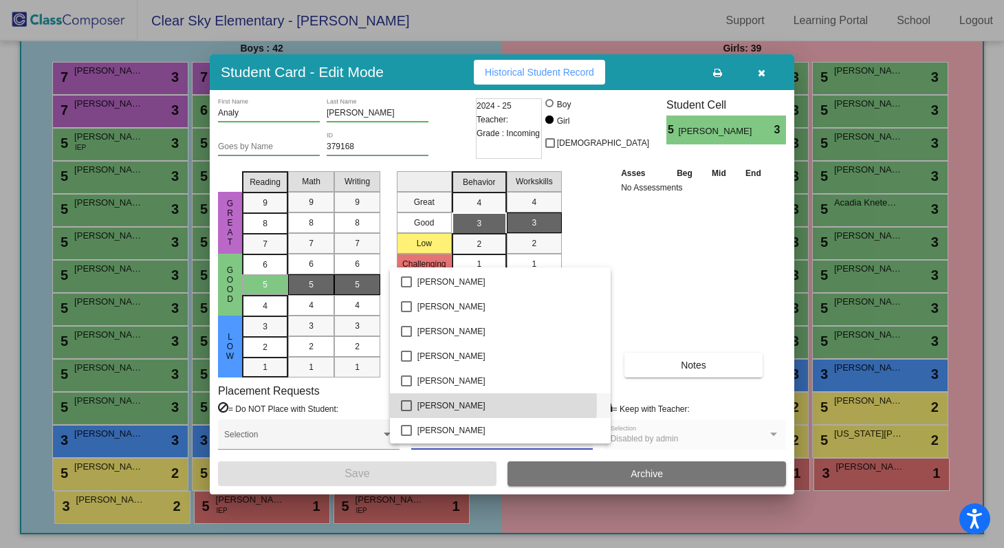
click at [403, 403] on mat-pseudo-checkbox at bounding box center [406, 405] width 11 height 11
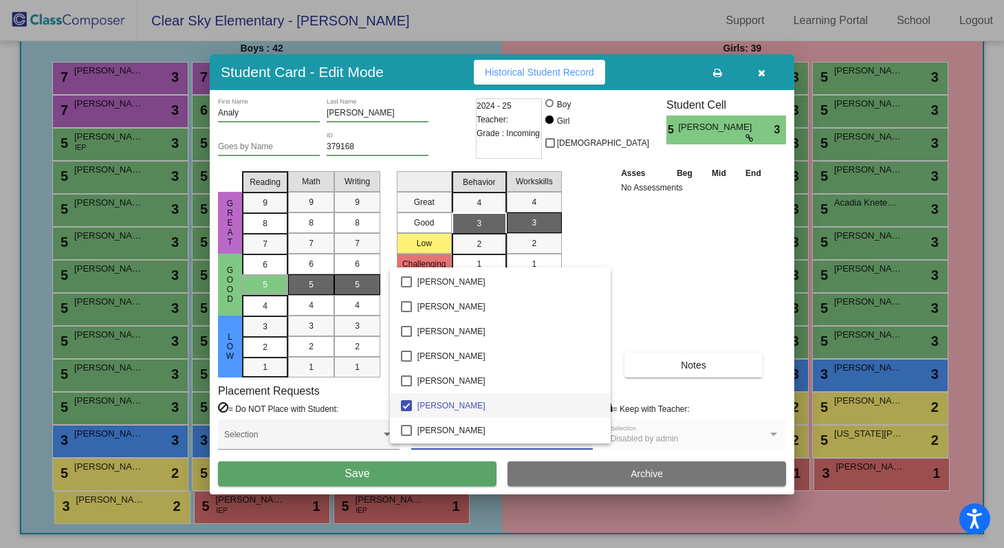
click at [361, 113] on div at bounding box center [502, 274] width 1004 height 548
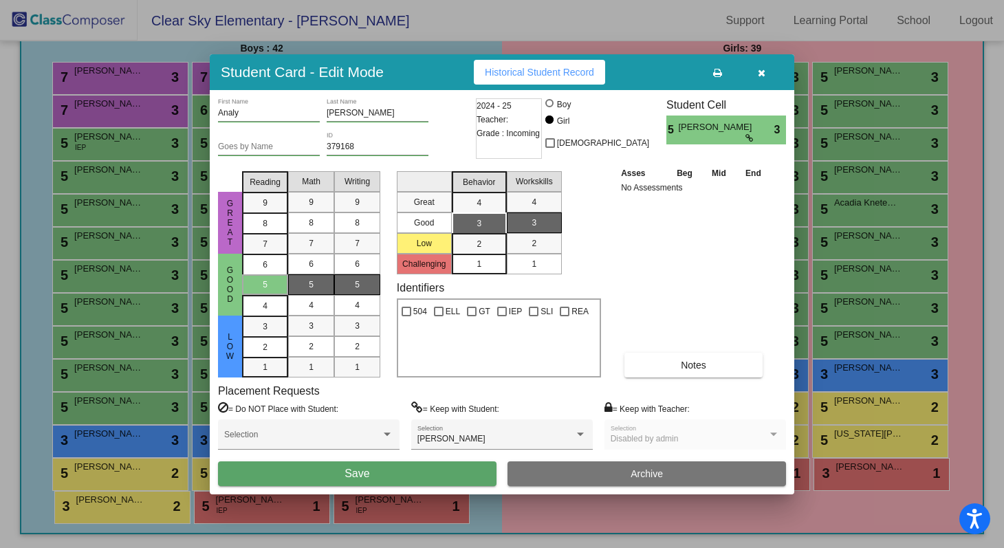
click at [351, 111] on input "Ramoz" at bounding box center [377, 114] width 102 height 10
type input "Ramos"
click at [463, 470] on button "Save" at bounding box center [357, 473] width 278 height 25
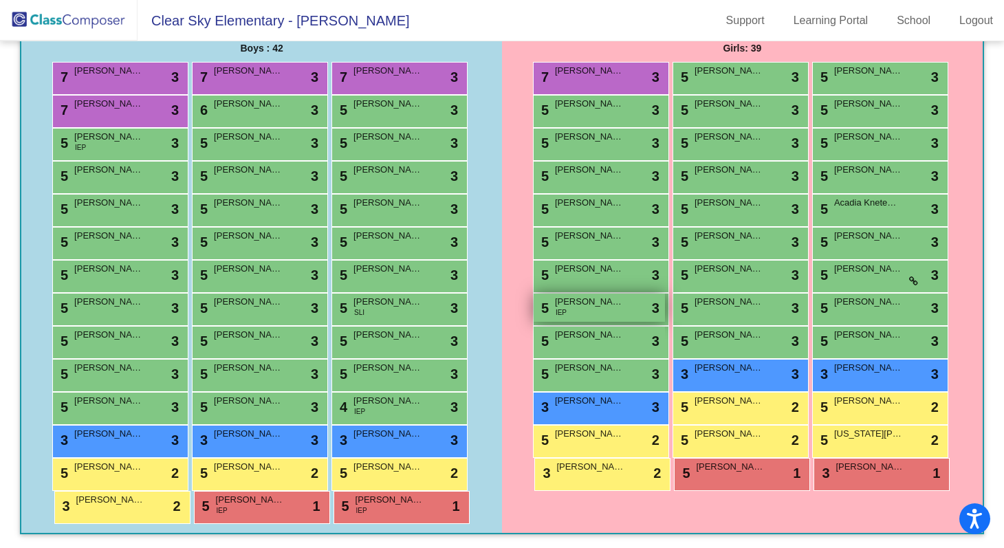
click at [607, 315] on div "5 Freya Ravn IEP lock do_not_disturb_alt 3" at bounding box center [598, 308] width 131 height 28
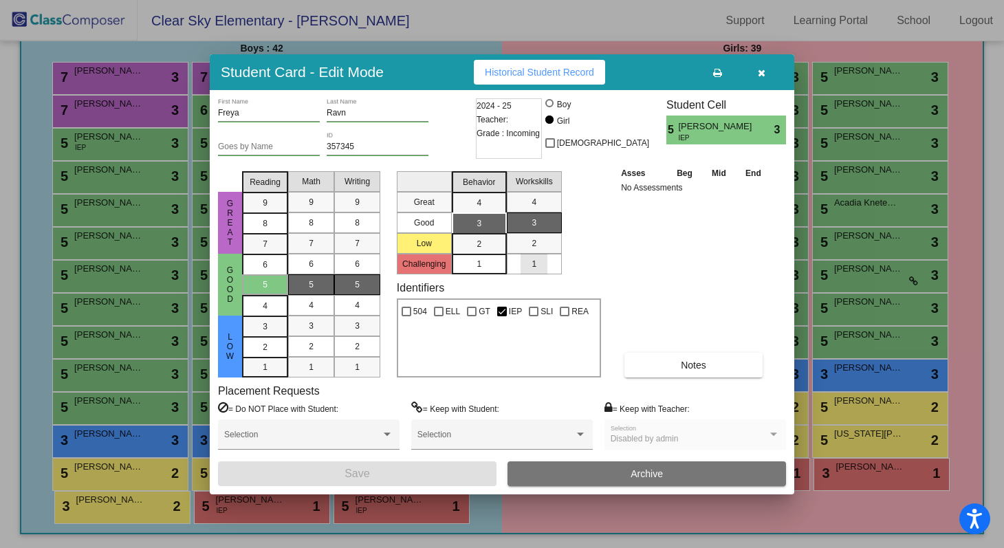
click at [542, 269] on div "1" at bounding box center [533, 264] width 27 height 21
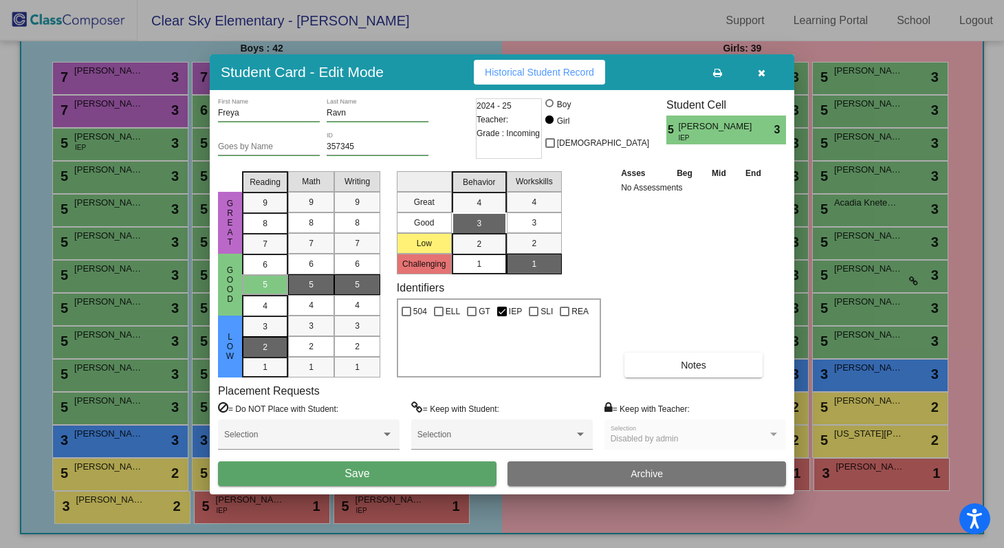
click at [265, 333] on span "2" at bounding box center [265, 326] width 5 height 12
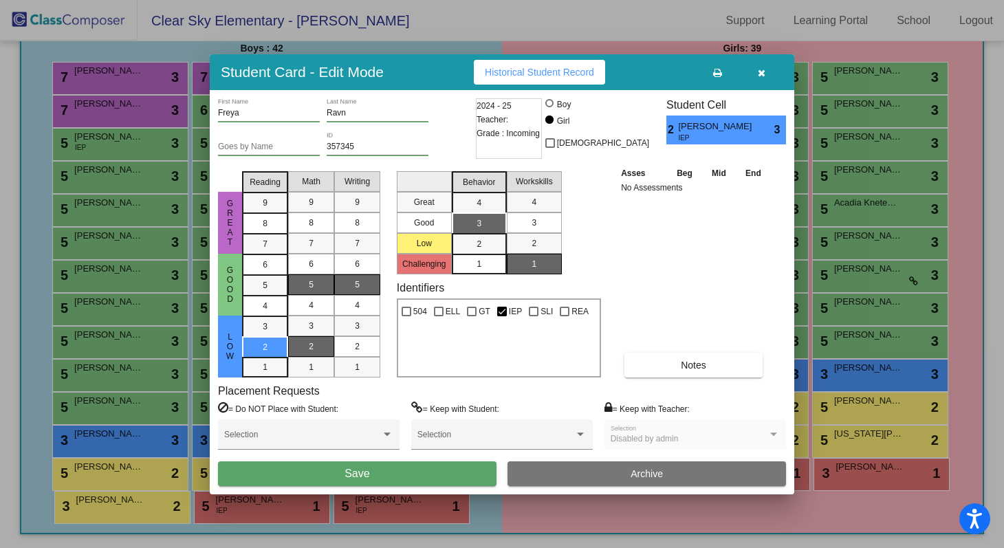
click at [322, 349] on div "2" at bounding box center [311, 346] width 27 height 21
click at [359, 349] on span "2" at bounding box center [357, 346] width 5 height 12
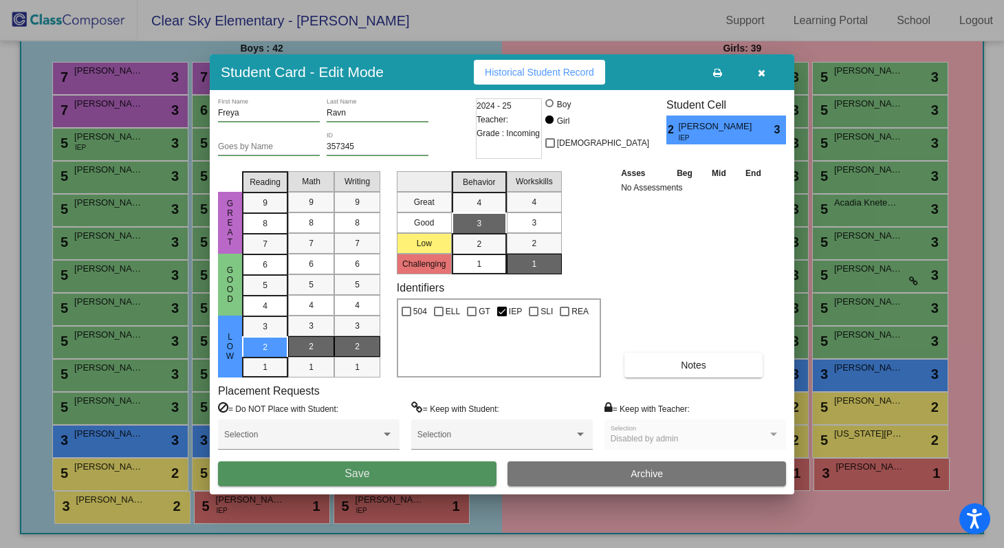
click at [366, 469] on span "Save" at bounding box center [356, 473] width 25 height 12
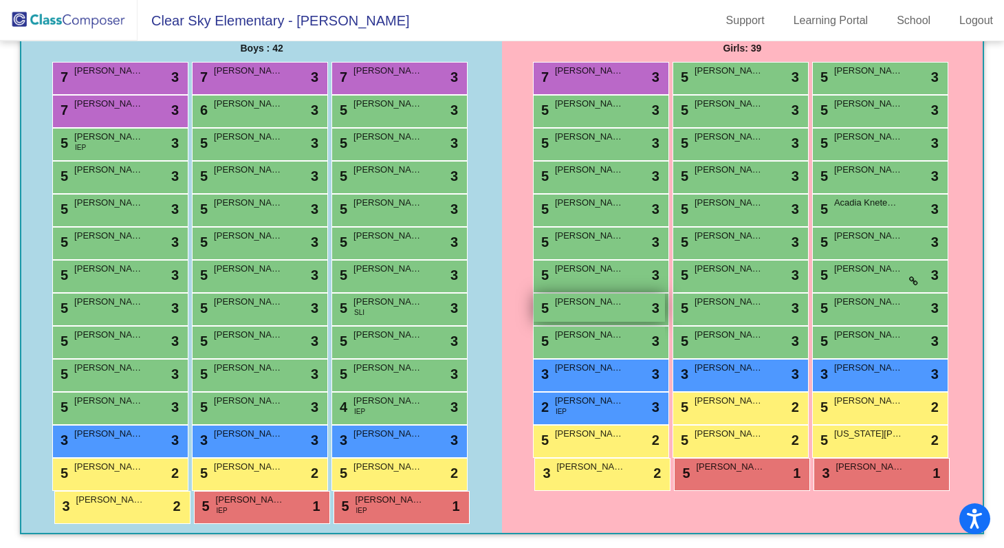
click at [606, 306] on span "[PERSON_NAME]" at bounding box center [589, 302] width 69 height 14
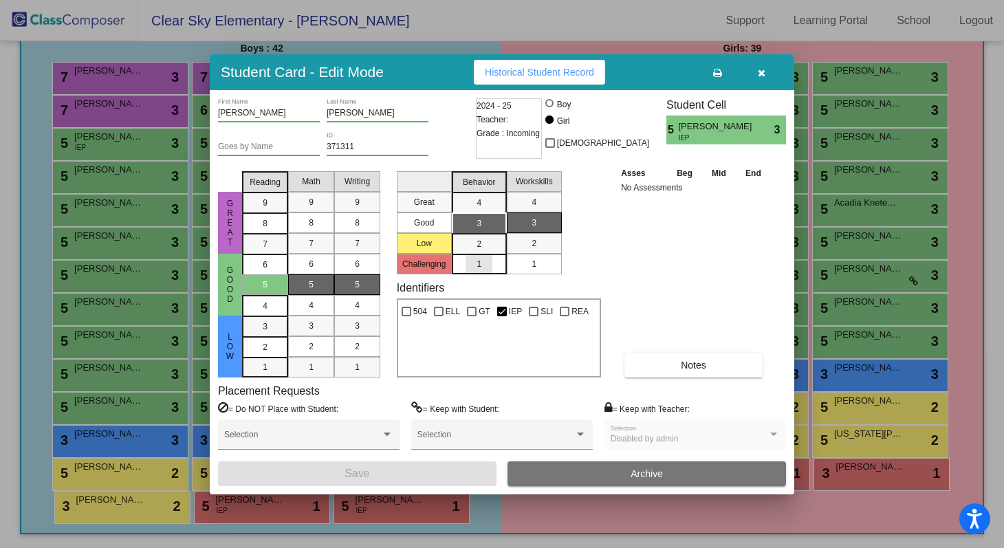
click at [488, 263] on div "1" at bounding box center [478, 264] width 27 height 21
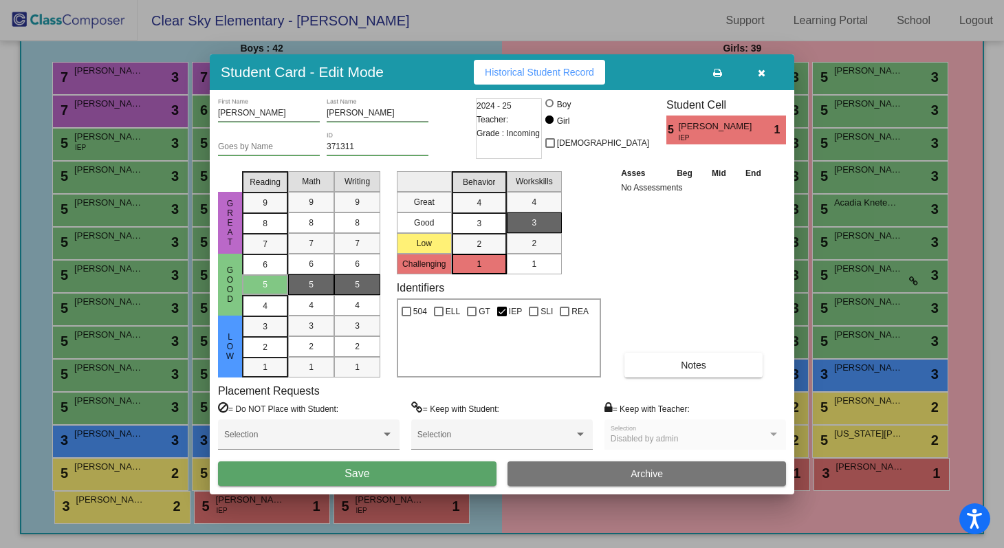
click at [518, 263] on mat-list-option "1" at bounding box center [534, 264] width 55 height 21
click at [258, 337] on div "2" at bounding box center [265, 326] width 27 height 21
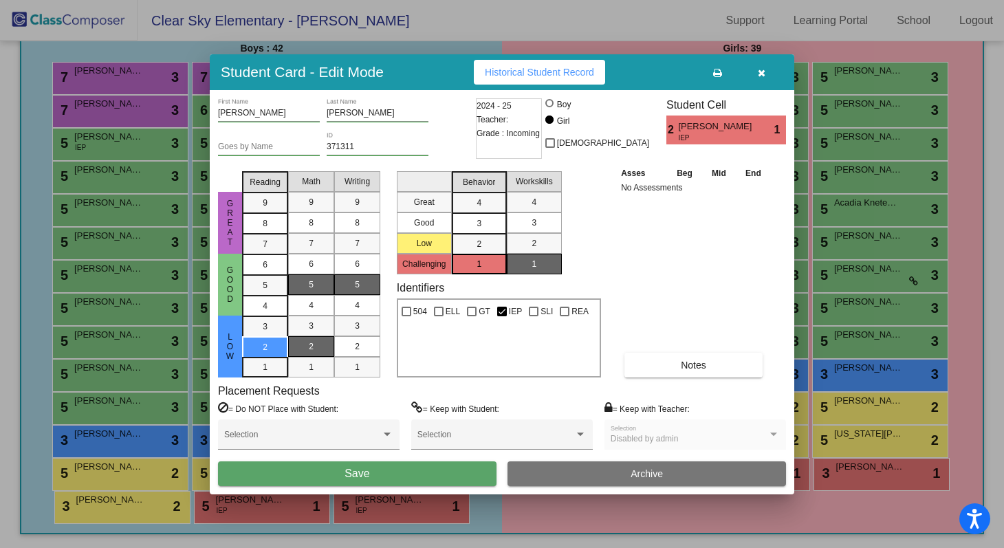
click at [309, 343] on span "2" at bounding box center [311, 346] width 5 height 12
click at [359, 348] on span "2" at bounding box center [357, 346] width 5 height 12
click at [337, 476] on button "Save" at bounding box center [357, 473] width 278 height 25
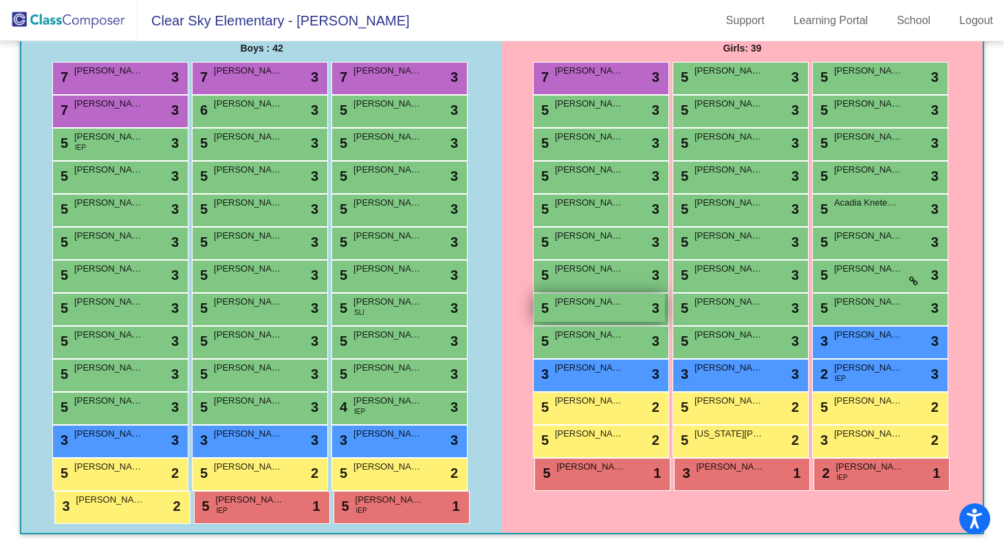
click at [597, 308] on span "[PERSON_NAME] [PERSON_NAME]" at bounding box center [589, 302] width 69 height 14
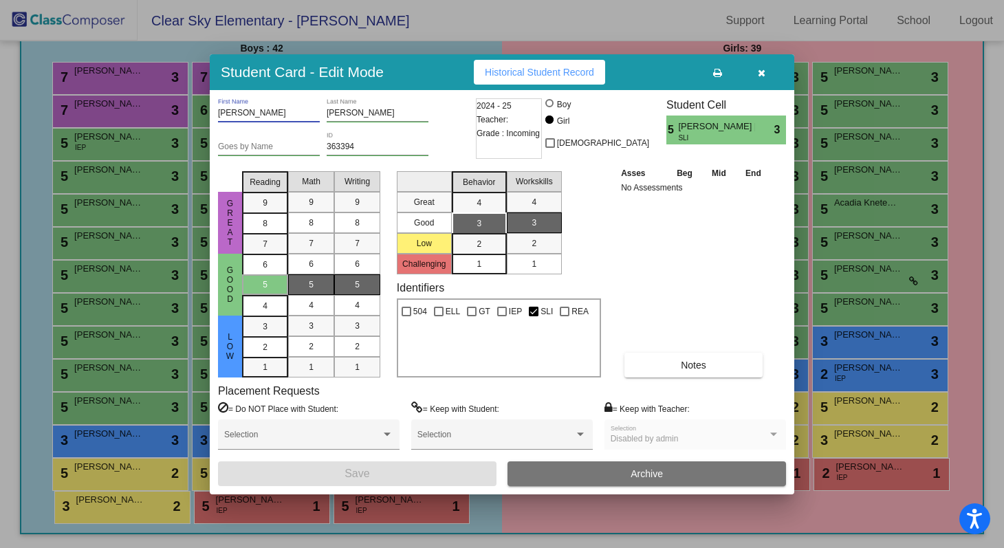
click at [266, 113] on input "Audrey June" at bounding box center [269, 114] width 102 height 10
click at [473, 28] on div at bounding box center [502, 274] width 1004 height 548
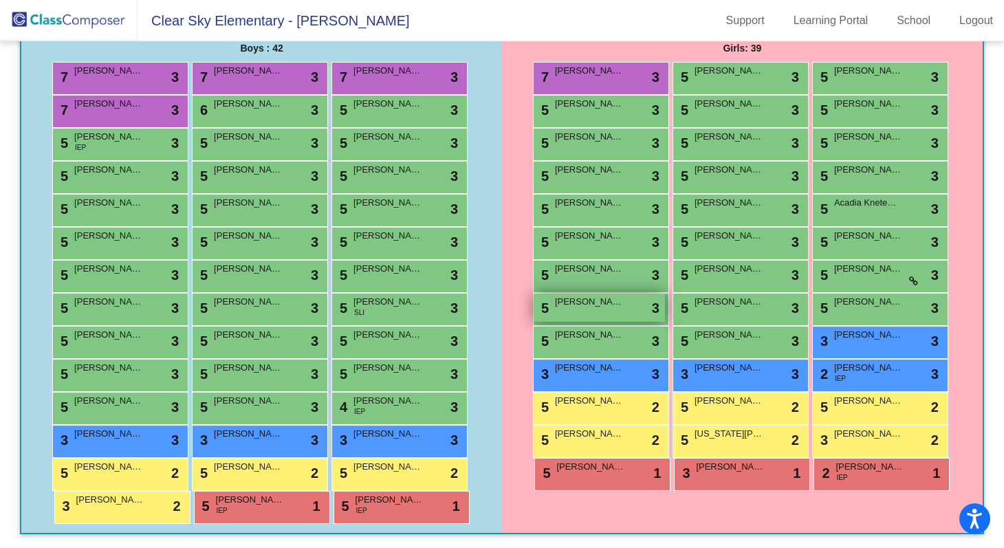
click at [558, 304] on span "[PERSON_NAME] [PERSON_NAME]" at bounding box center [589, 302] width 69 height 14
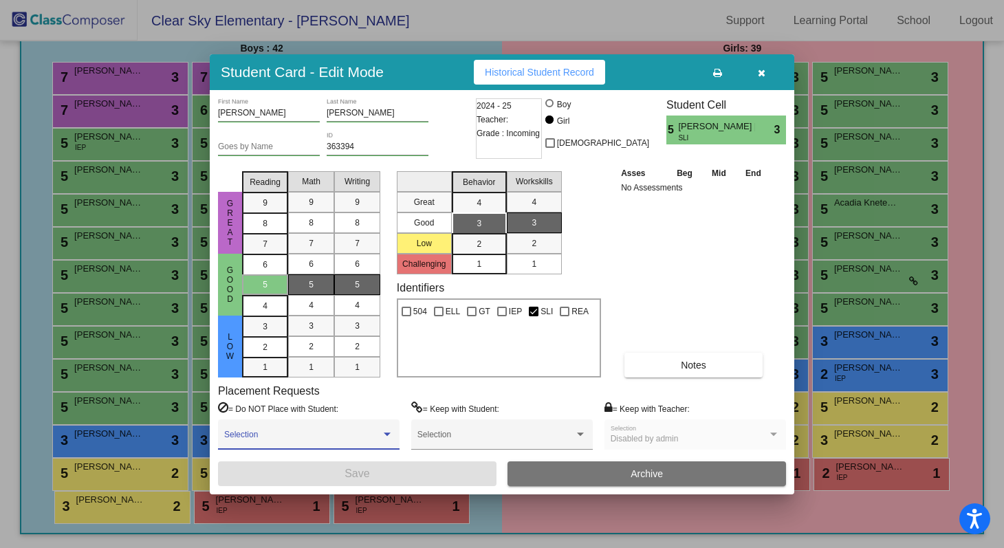
click at [391, 435] on div at bounding box center [387, 435] width 12 height 10
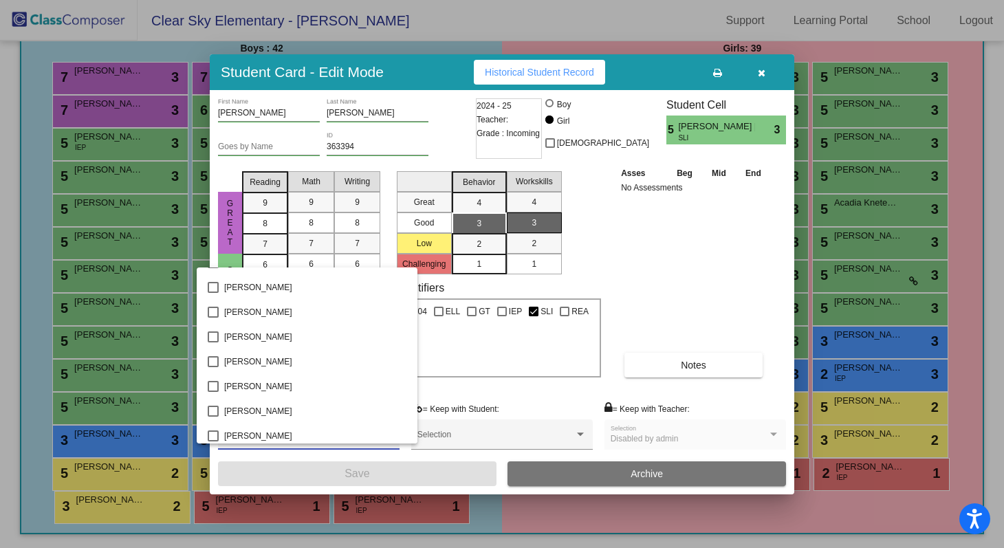
scroll to position [1652, 0]
click at [211, 435] on mat-pseudo-checkbox at bounding box center [213, 434] width 11 height 11
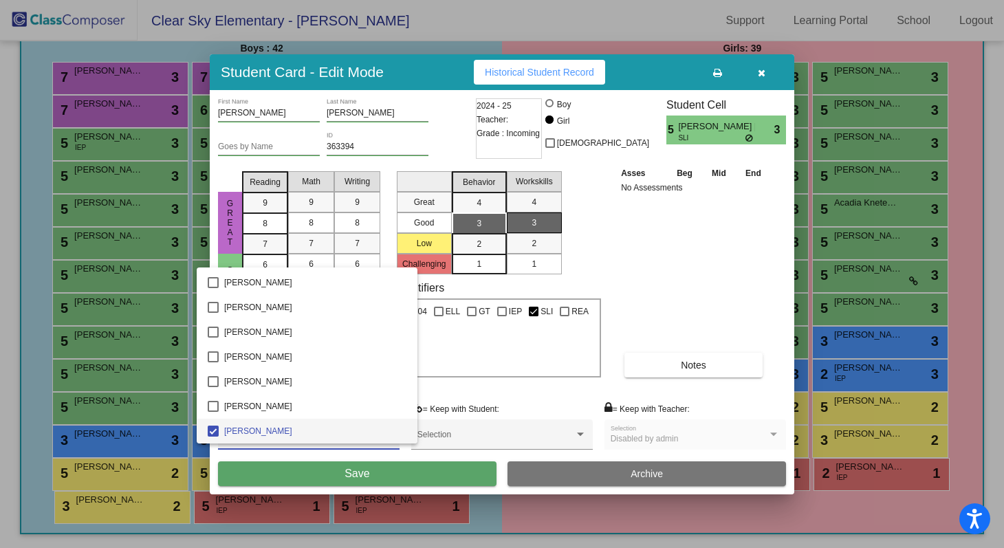
click at [335, 483] on div at bounding box center [502, 274] width 1004 height 548
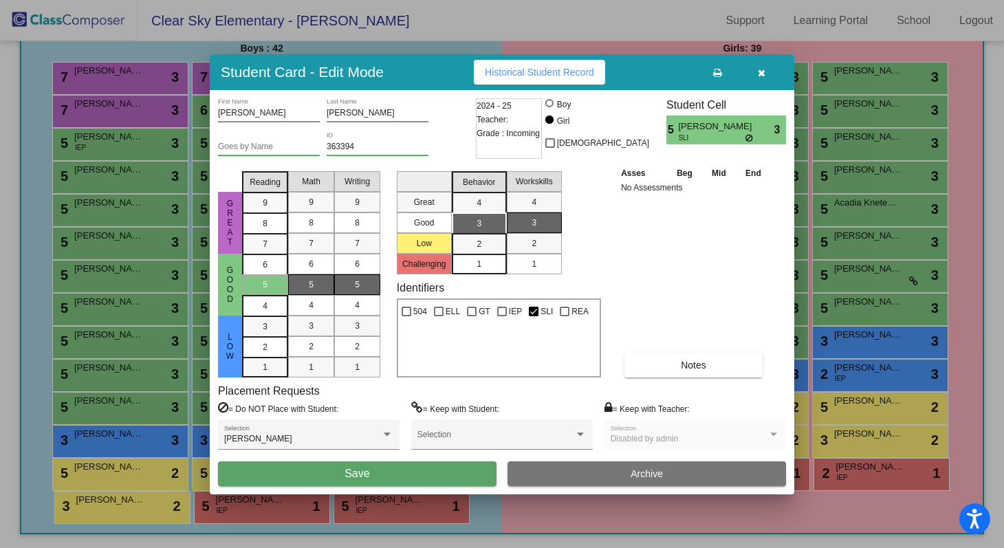
click at [399, 467] on button "Save" at bounding box center [357, 473] width 278 height 25
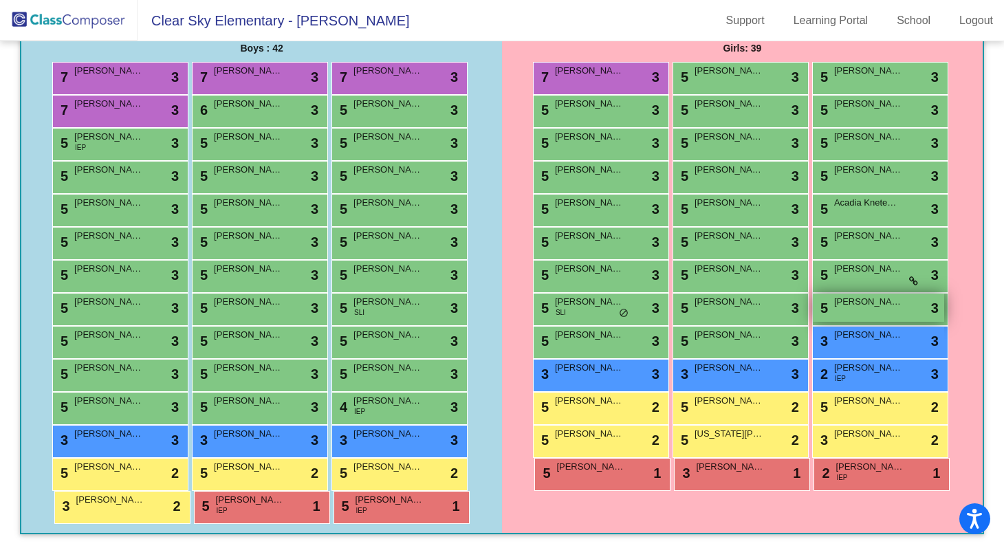
click at [853, 309] on div "5 Myra Stewart lock do_not_disturb_alt 3" at bounding box center [877, 308] width 131 height 28
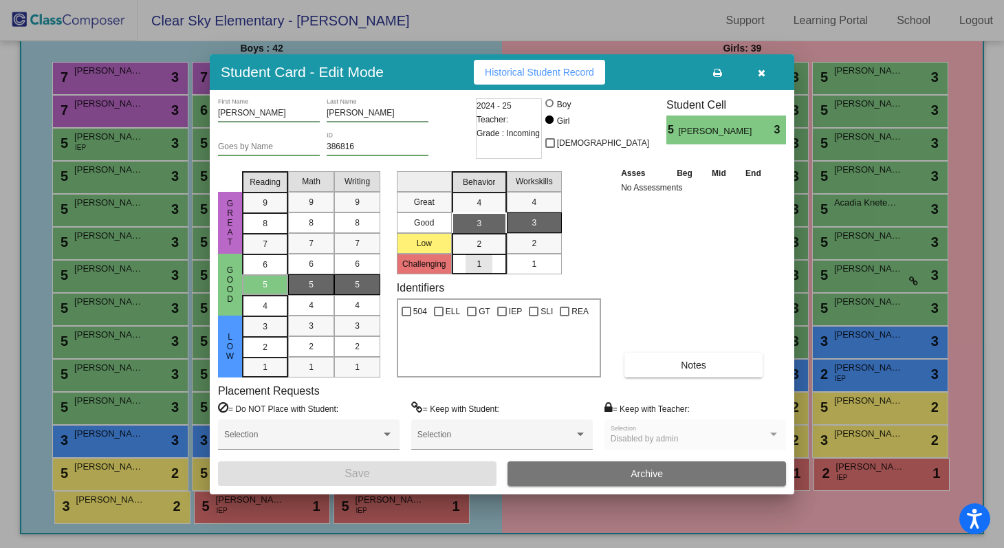
click at [478, 269] on div "1" at bounding box center [478, 264] width 27 height 21
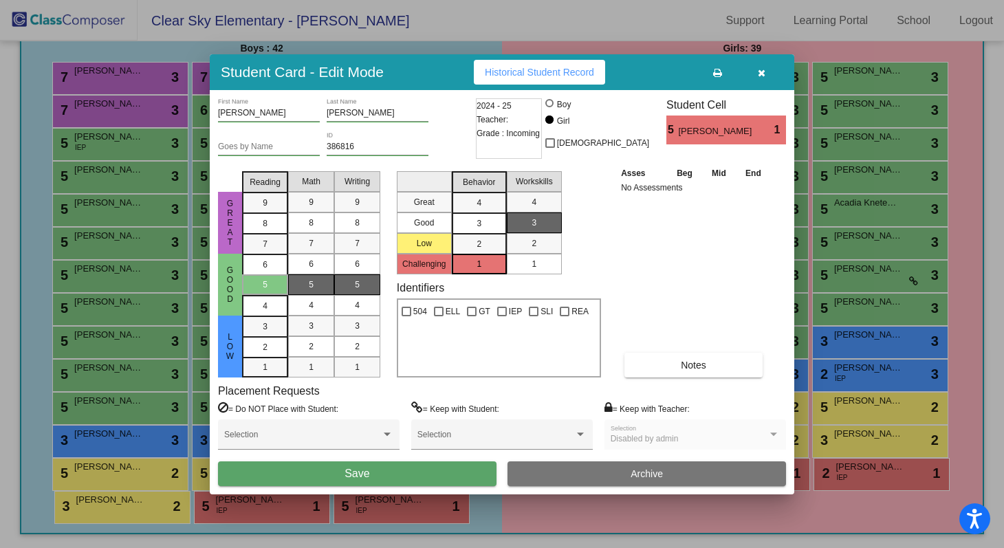
click at [538, 269] on div "1" at bounding box center [533, 264] width 27 height 21
click at [263, 333] on span "2" at bounding box center [265, 326] width 5 height 12
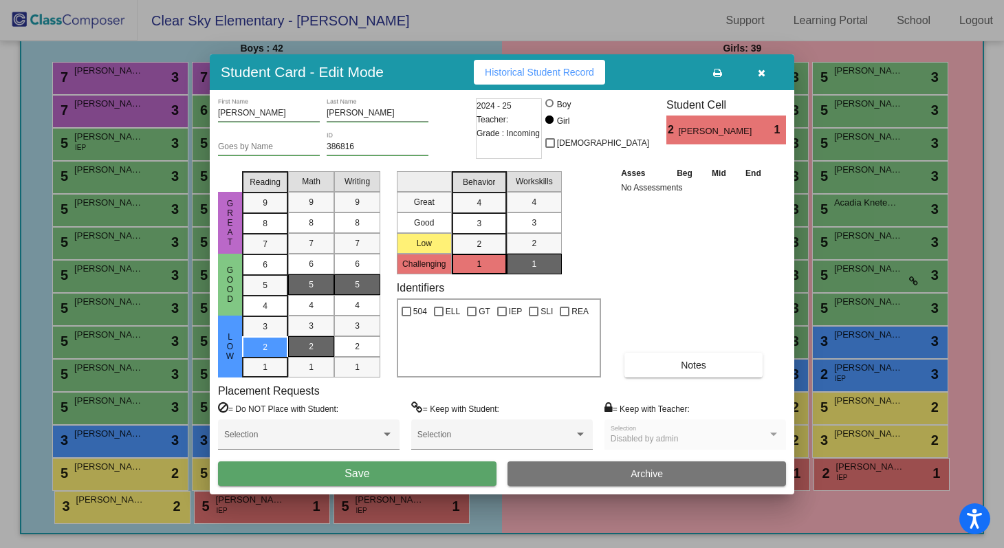
click at [296, 349] on mat-list-option "2" at bounding box center [311, 346] width 46 height 21
click at [350, 348] on div "2" at bounding box center [357, 346] width 27 height 21
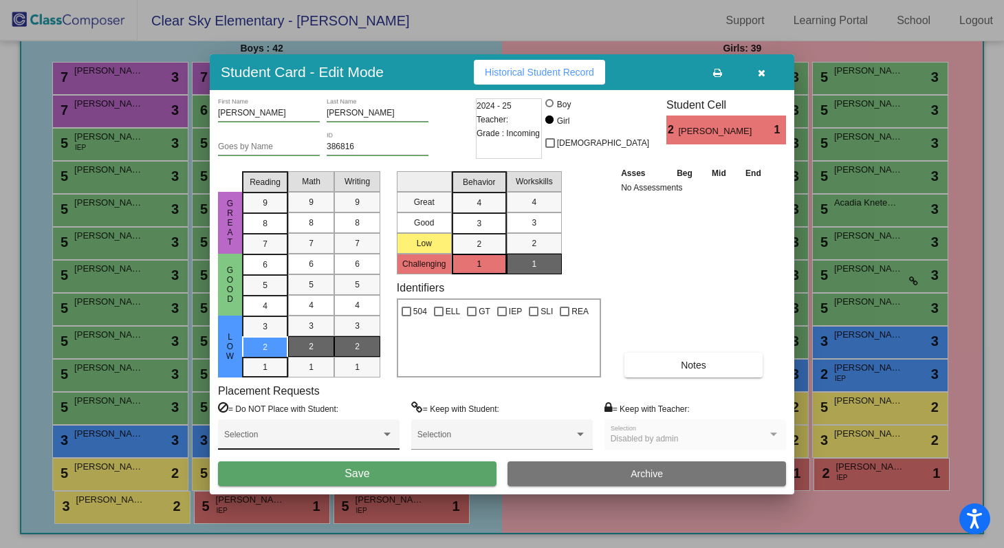
click at [385, 437] on div at bounding box center [387, 435] width 12 height 10
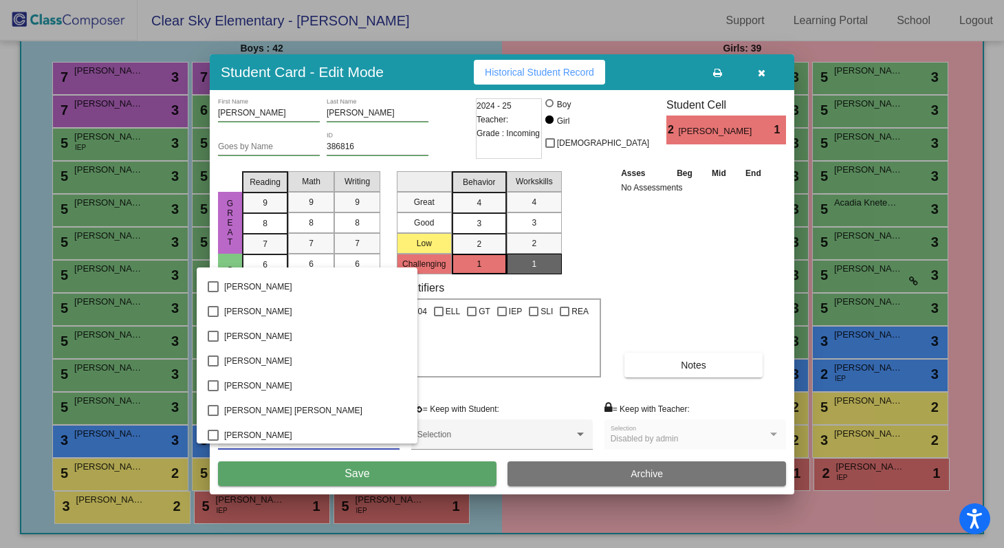
scroll to position [440, 0]
click at [212, 336] on mat-pseudo-checkbox at bounding box center [213, 334] width 11 height 11
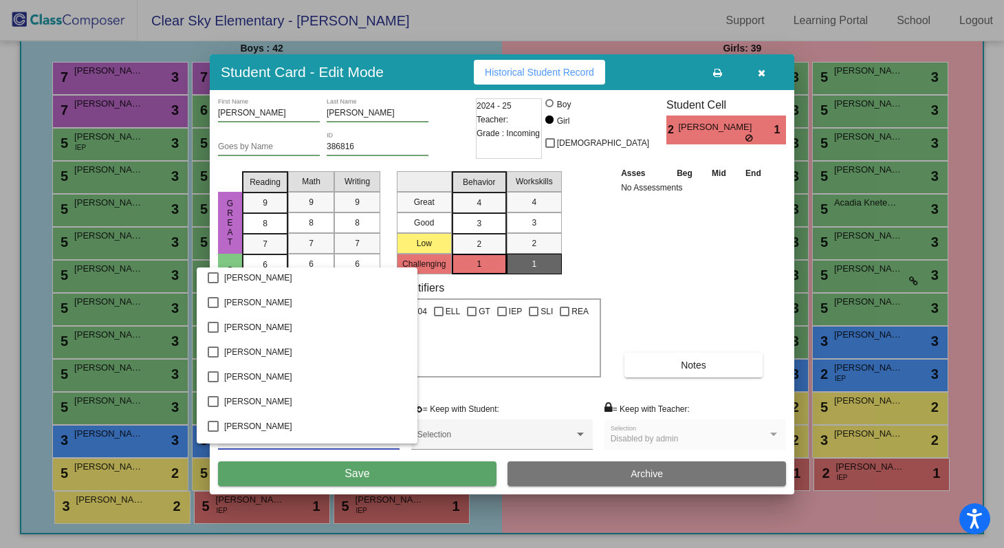
scroll to position [722, 0]
click at [212, 375] on mat-pseudo-checkbox at bounding box center [213, 374] width 11 height 11
click at [453, 471] on div at bounding box center [502, 274] width 1004 height 548
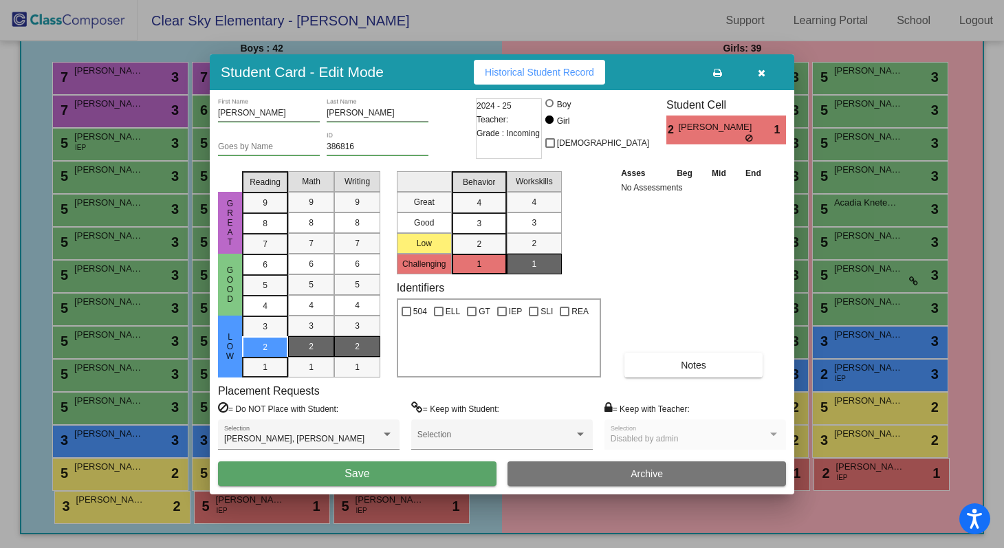
click at [817, 35] on div at bounding box center [502, 274] width 1004 height 548
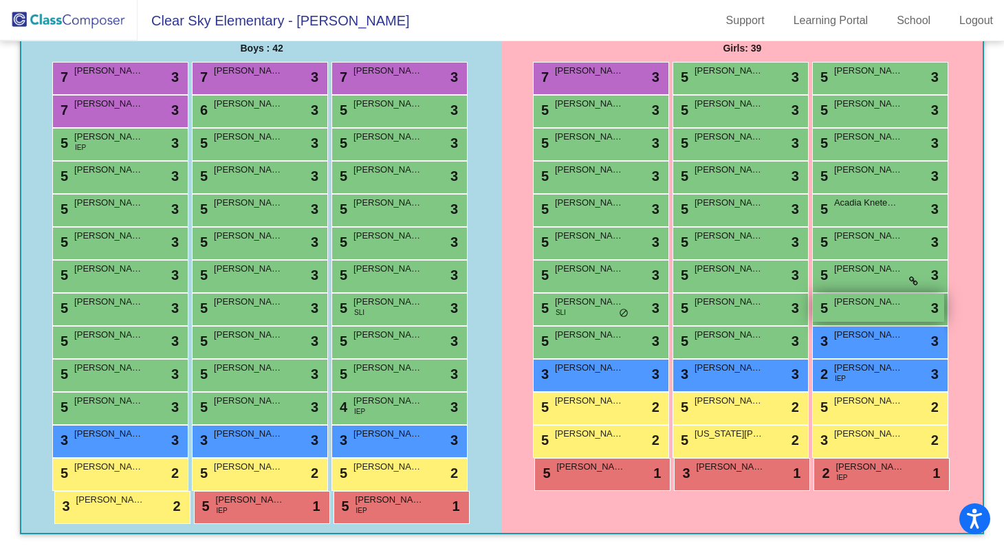
click at [878, 311] on div "5 Myra Stewart lock do_not_disturb_alt 3" at bounding box center [877, 308] width 131 height 28
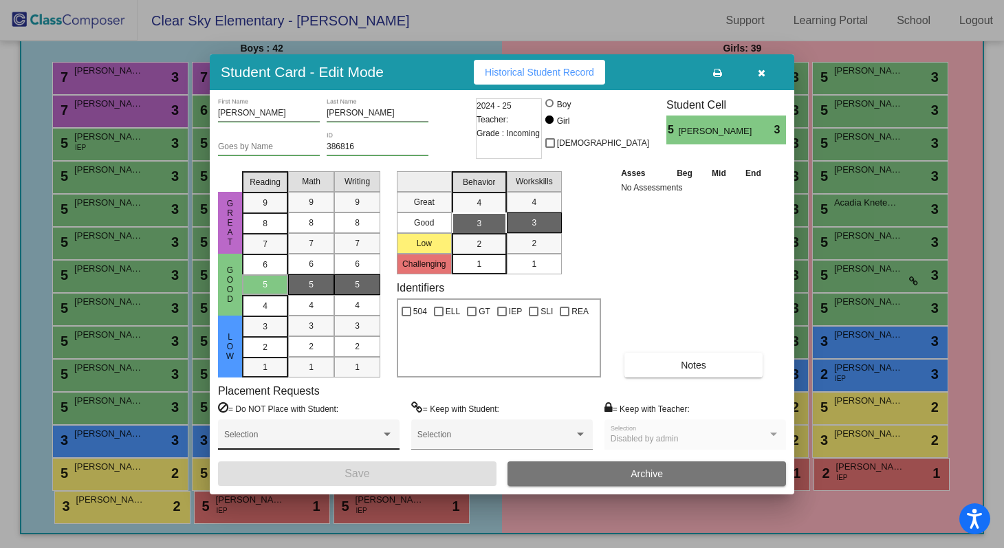
click at [384, 435] on div at bounding box center [387, 433] width 7 height 3
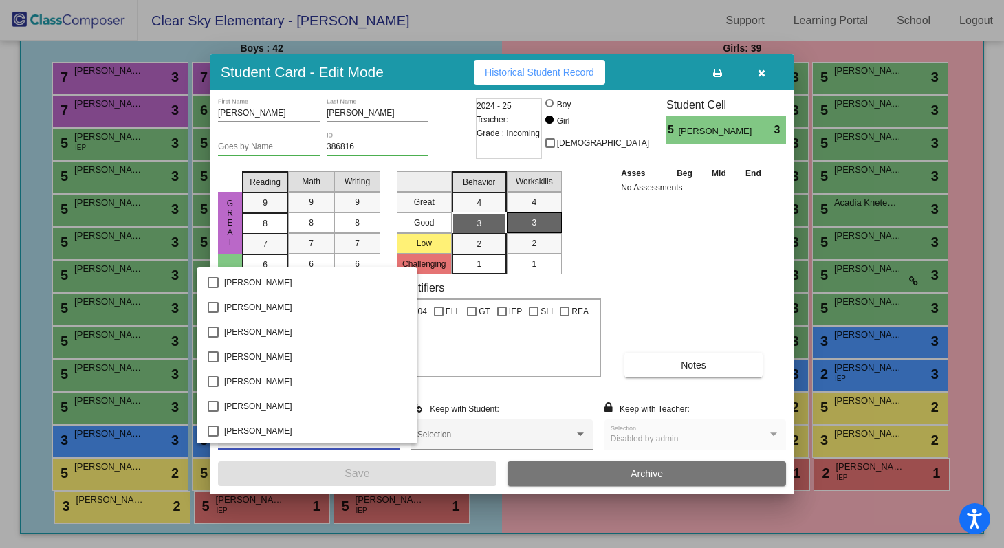
scroll to position [392, 0]
click at [212, 383] on mat-pseudo-checkbox at bounding box center [213, 382] width 11 height 11
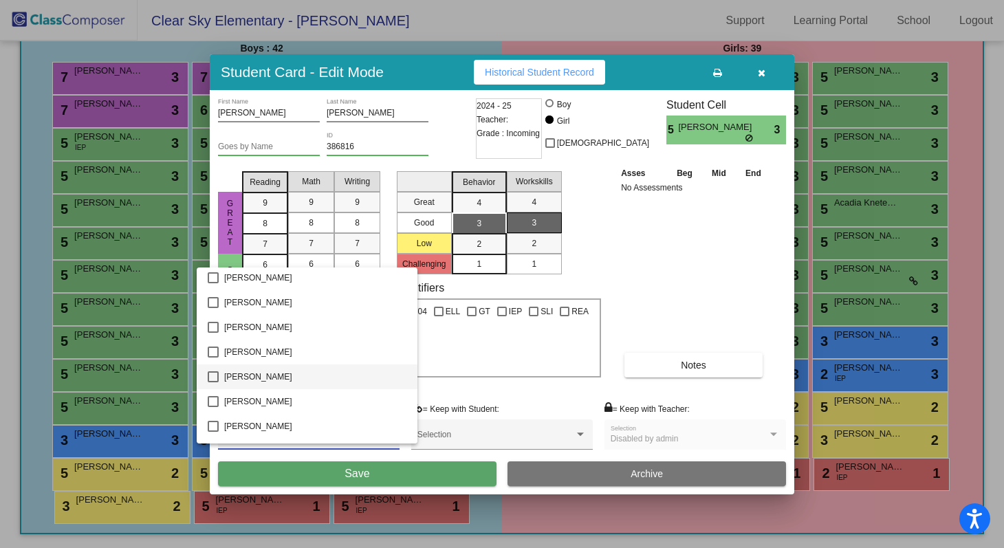
scroll to position [696, 0]
click at [213, 402] on mat-pseudo-checkbox at bounding box center [213, 400] width 11 height 11
click at [270, 476] on div at bounding box center [502, 274] width 1004 height 548
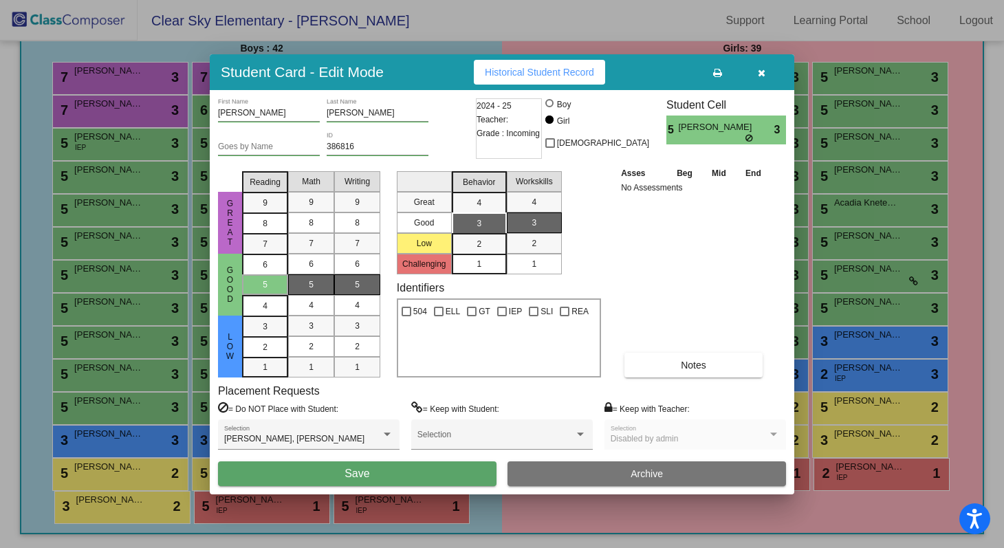
click at [355, 473] on span "Save" at bounding box center [356, 473] width 25 height 12
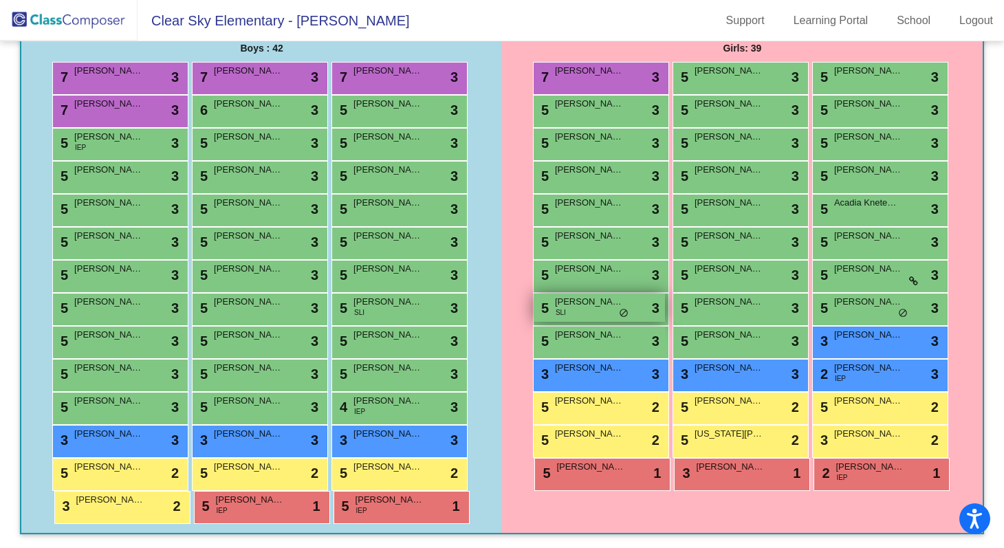
click at [581, 303] on span "[PERSON_NAME] [PERSON_NAME]" at bounding box center [589, 302] width 69 height 14
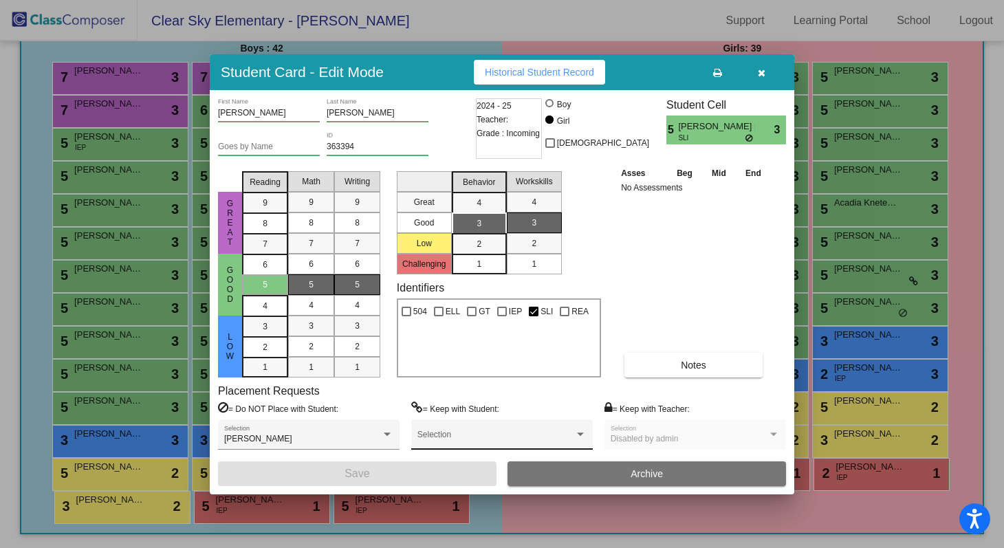
click at [585, 434] on div at bounding box center [580, 435] width 12 height 10
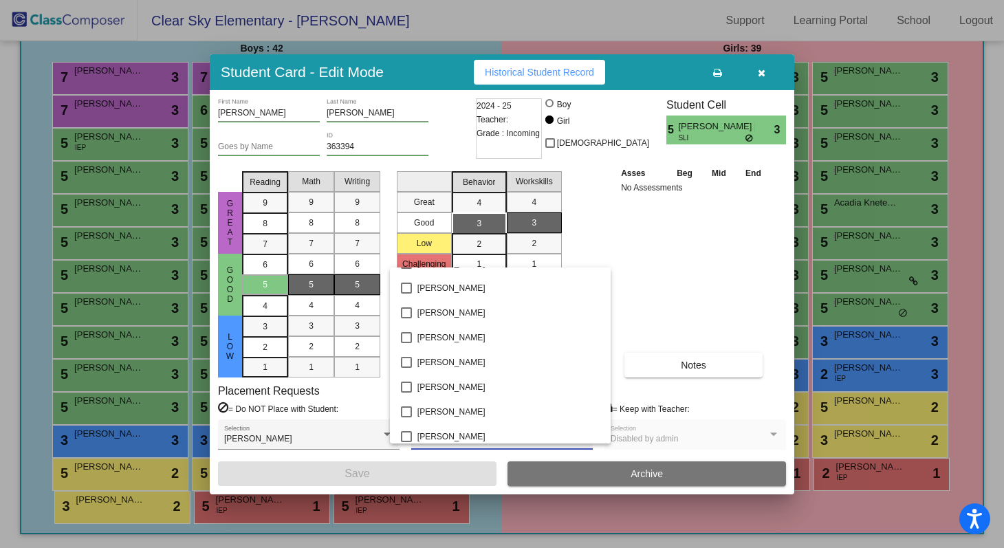
scroll to position [1667, 0]
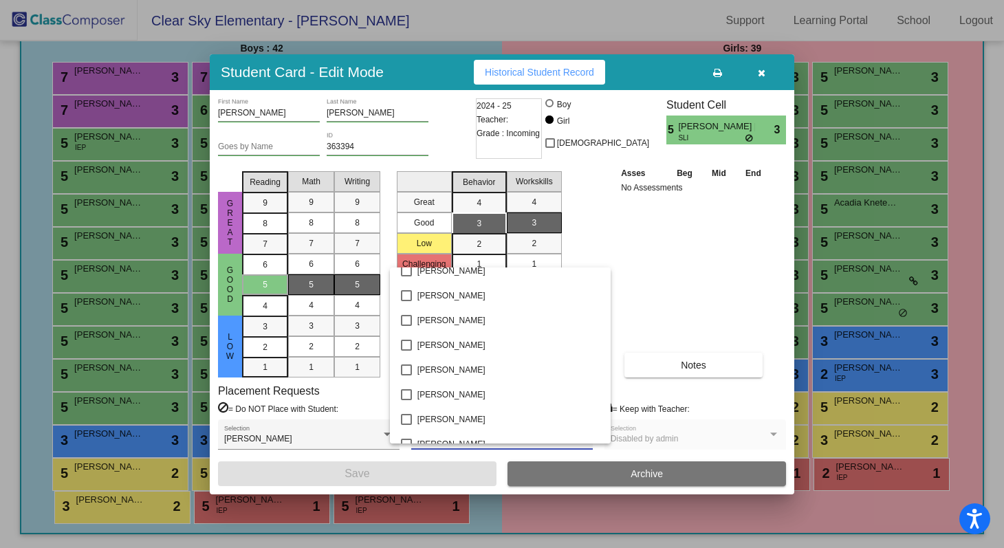
click at [970, 289] on div at bounding box center [502, 274] width 1004 height 548
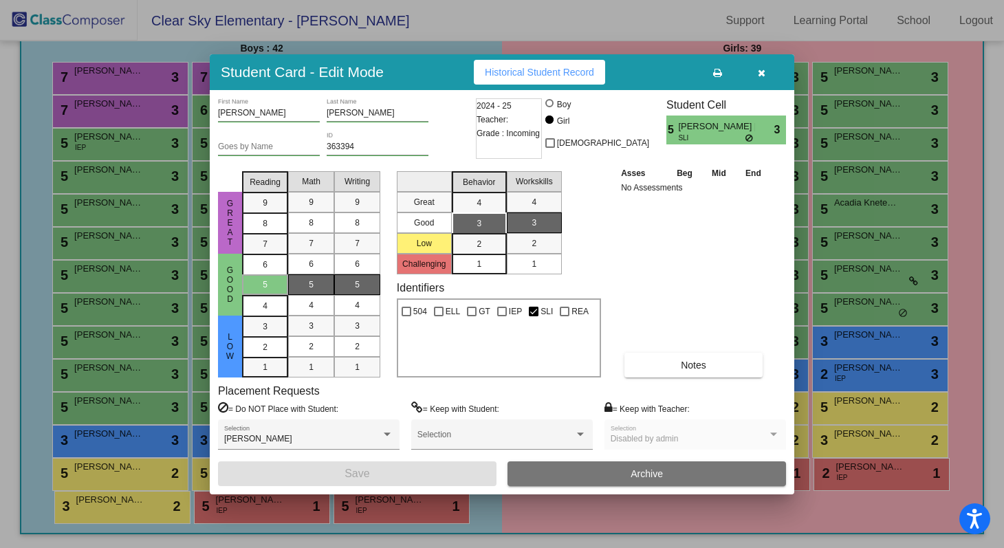
click at [680, 29] on div at bounding box center [502, 274] width 1004 height 548
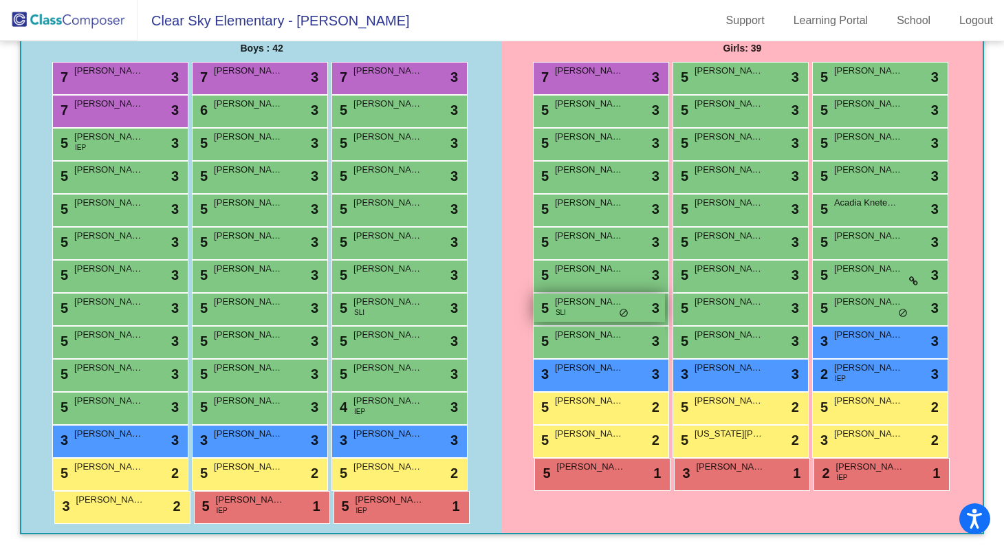
click at [571, 309] on div "5 Audrey June Seymour SLI lock do_not_disturb_alt 3" at bounding box center [598, 308] width 131 height 28
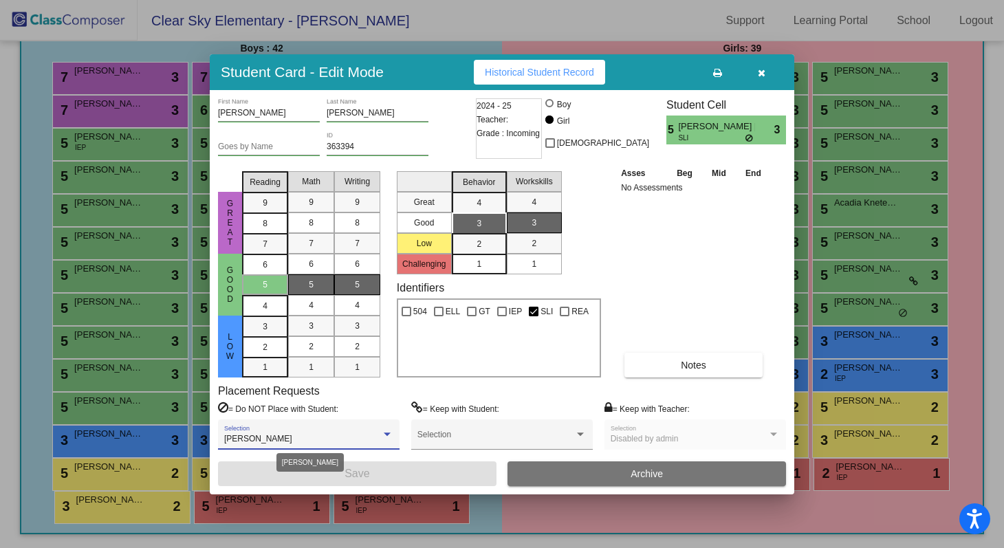
click at [388, 432] on div at bounding box center [387, 433] width 7 height 3
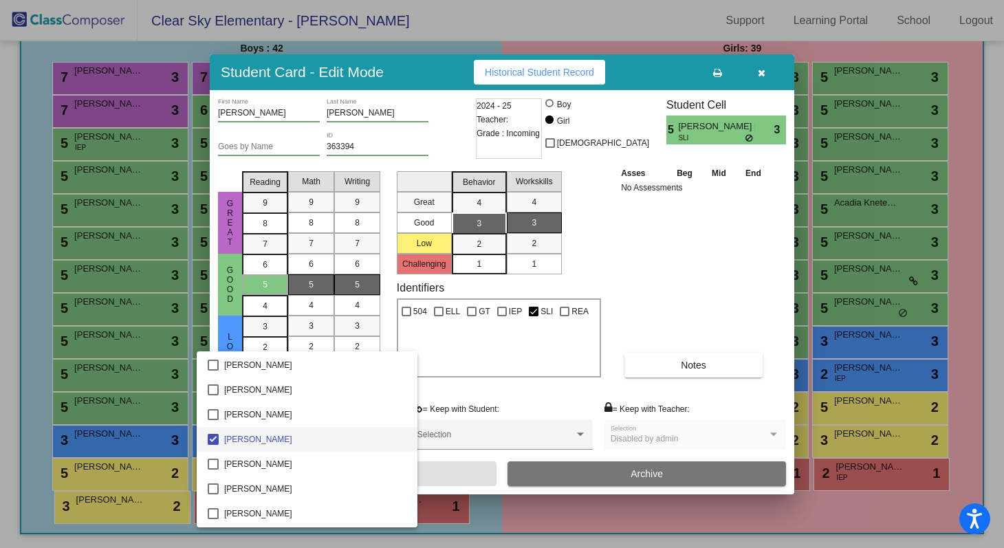
scroll to position [1735, 0]
click at [485, 385] on div at bounding box center [502, 274] width 1004 height 548
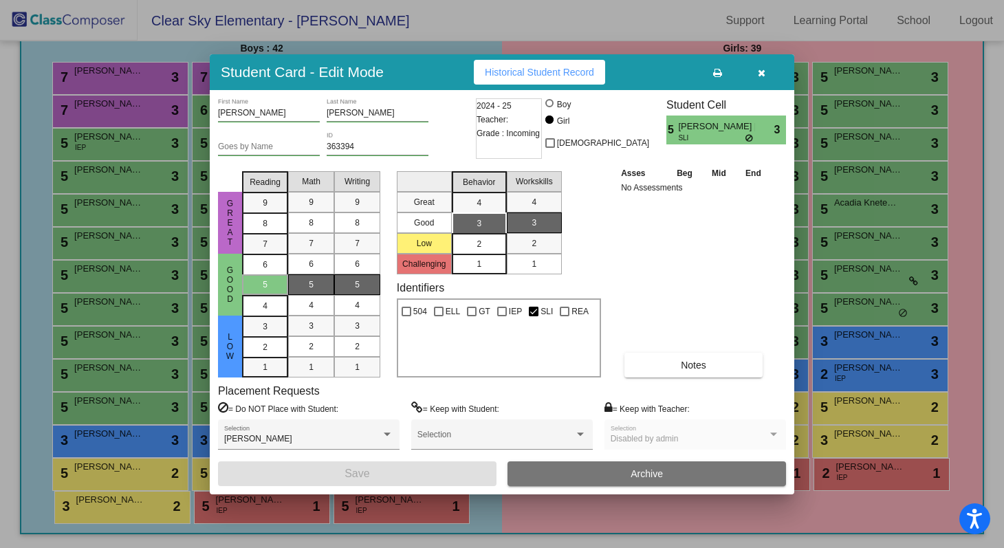
click at [475, 241] on div "2" at bounding box center [478, 244] width 27 height 21
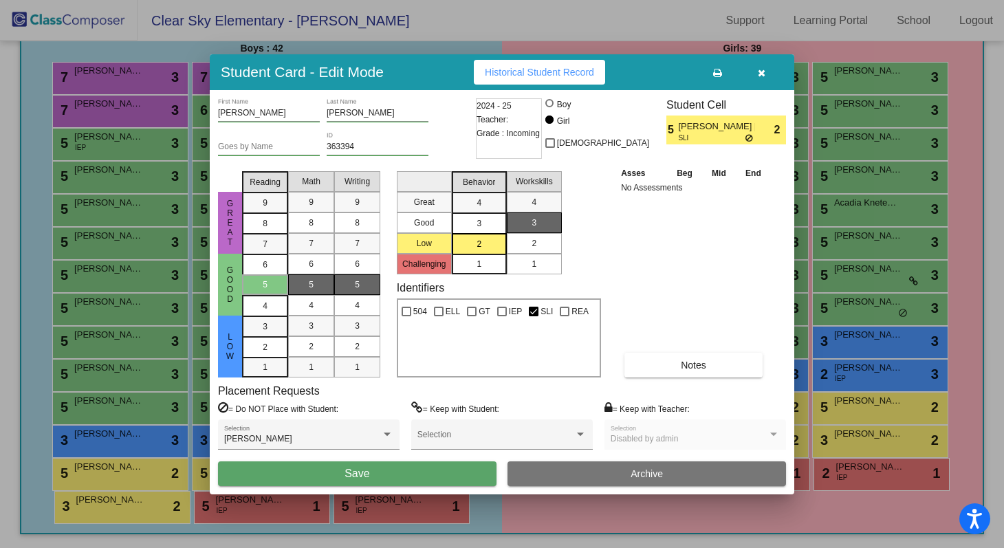
click at [540, 240] on div "2" at bounding box center [533, 243] width 27 height 21
click at [443, 479] on button "Save" at bounding box center [357, 473] width 278 height 25
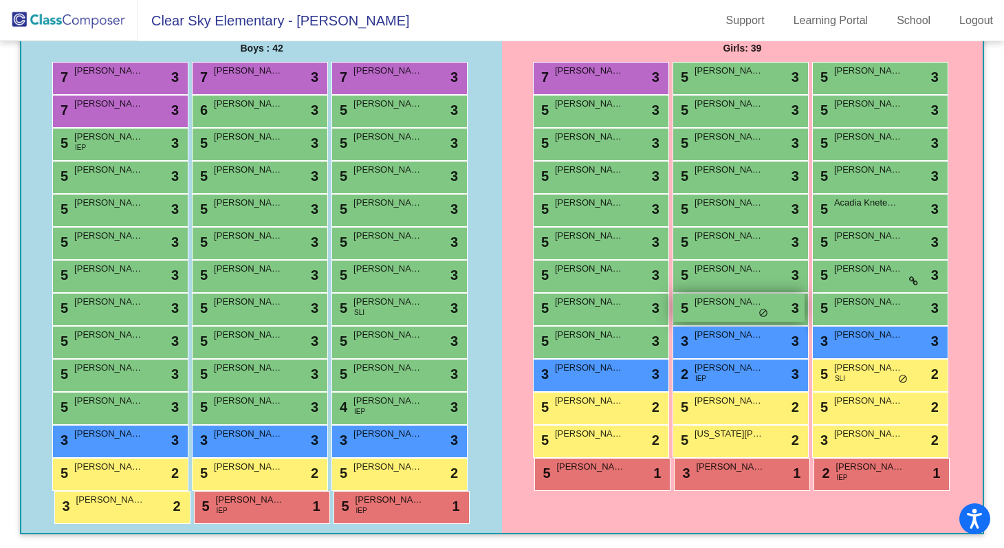
click at [714, 313] on div "5 Myra Stewart lock do_not_disturb_alt 3" at bounding box center [738, 308] width 131 height 28
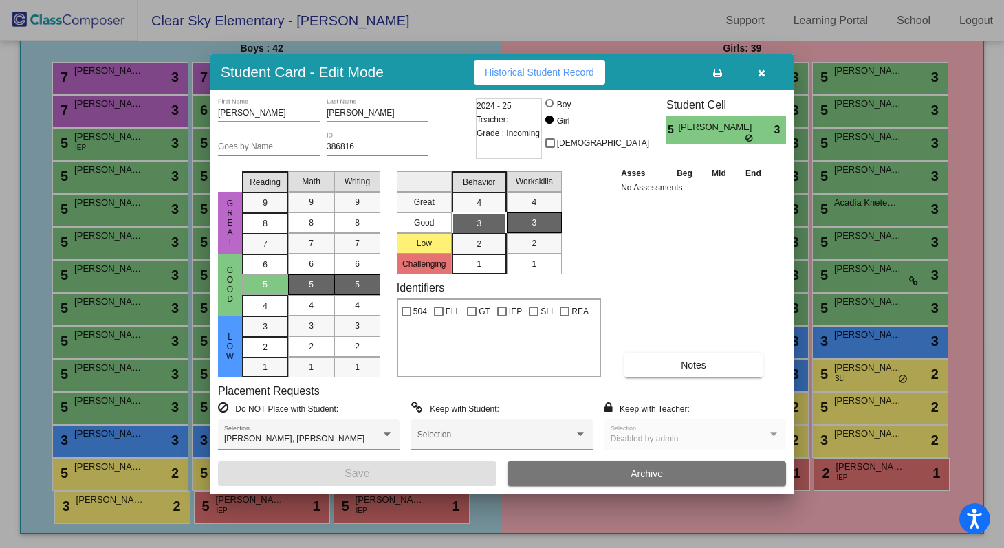
click at [474, 263] on div "1" at bounding box center [478, 264] width 27 height 21
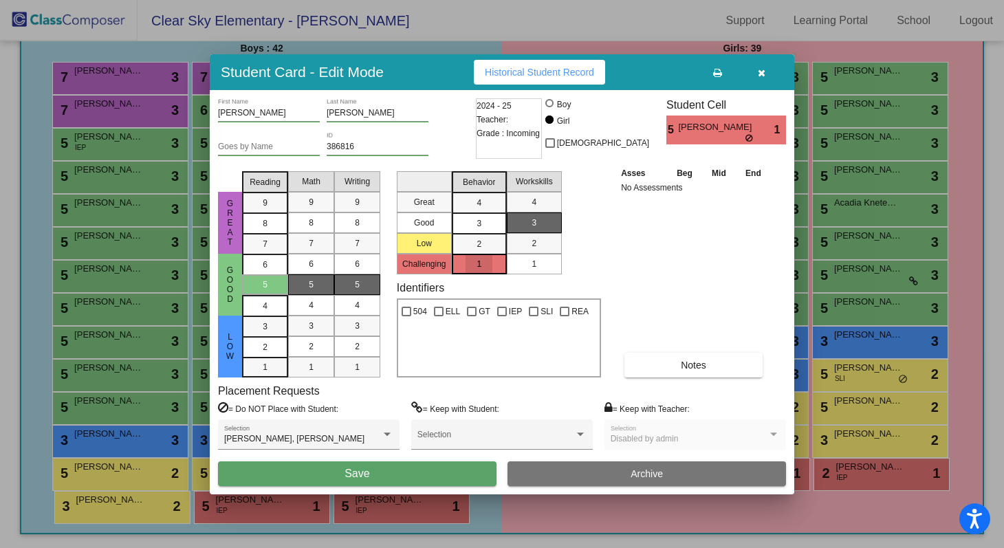
click at [535, 260] on span "1" at bounding box center [533, 264] width 5 height 12
click at [266, 333] on span "1" at bounding box center [265, 326] width 5 height 12
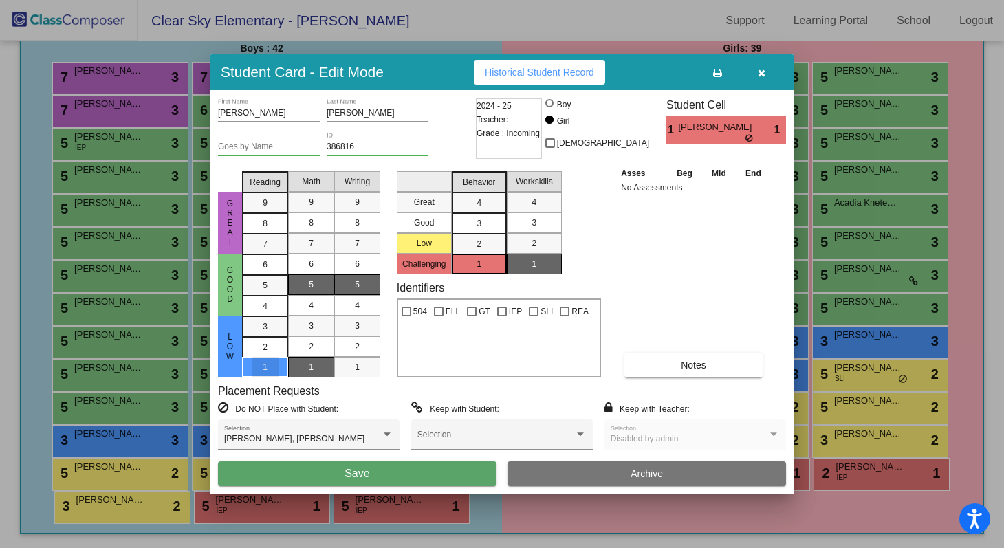
click at [307, 364] on div "1" at bounding box center [311, 367] width 27 height 21
click at [368, 362] on div "1" at bounding box center [357, 367] width 27 height 21
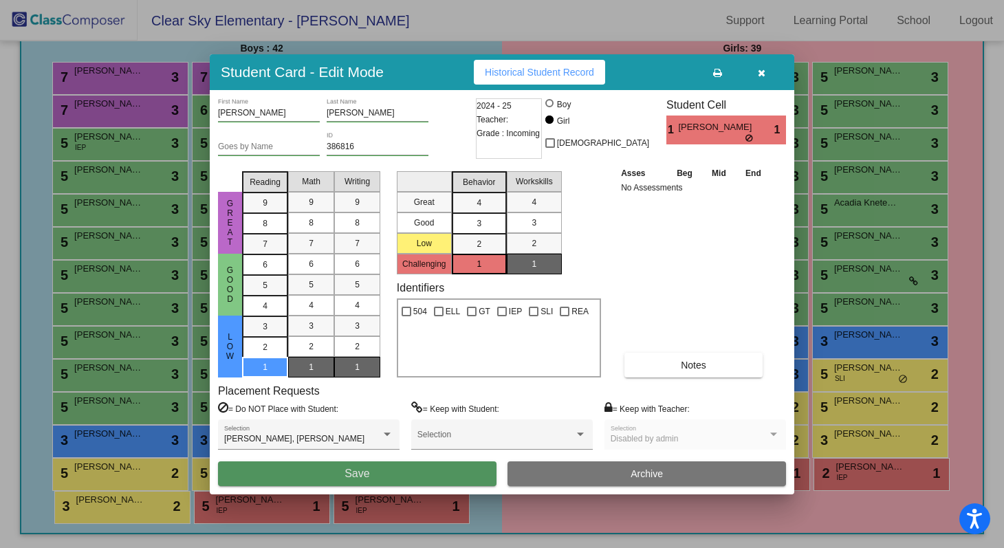
click at [381, 476] on button "Save" at bounding box center [357, 473] width 278 height 25
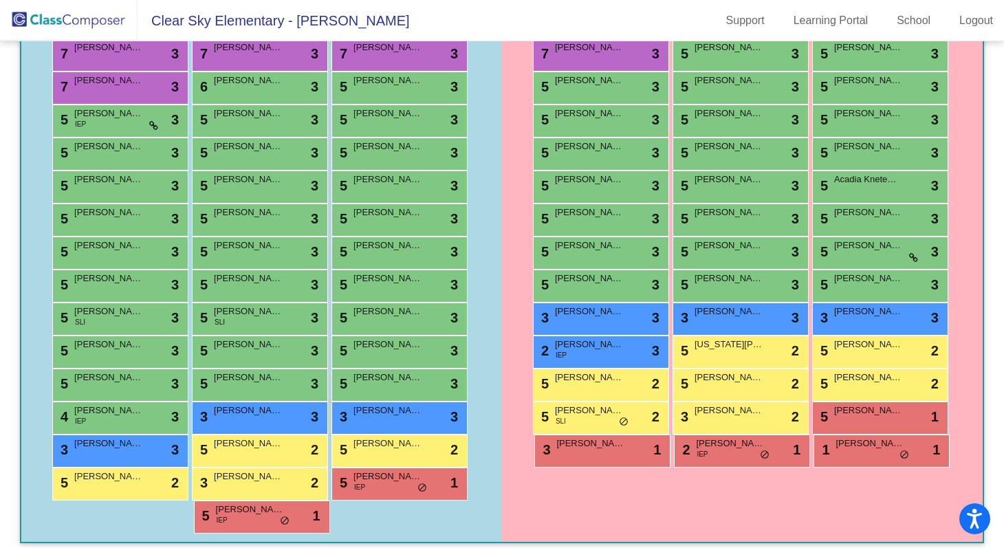
scroll to position [259, 0]
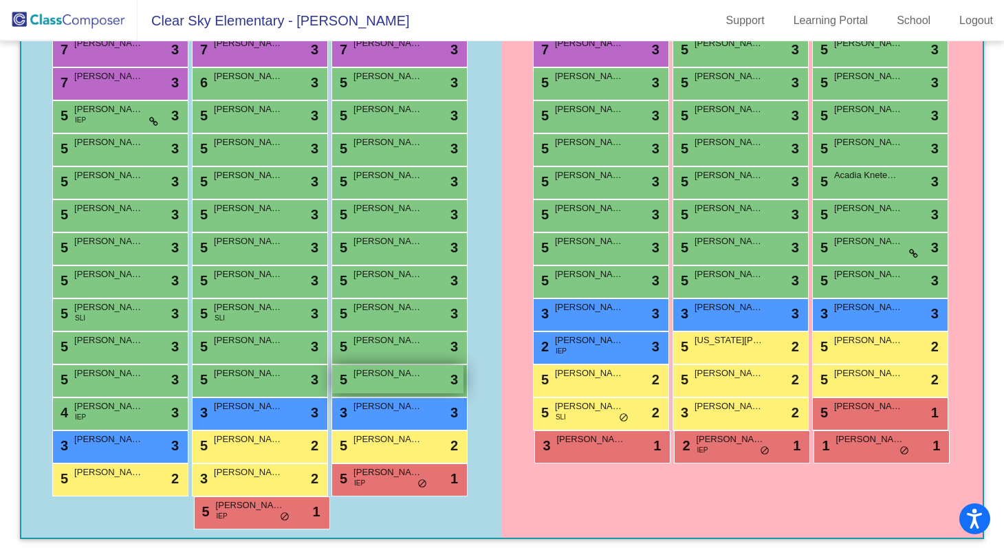
click at [370, 381] on div "5 [PERSON_NAME] lock do_not_disturb_alt 3" at bounding box center [397, 379] width 131 height 28
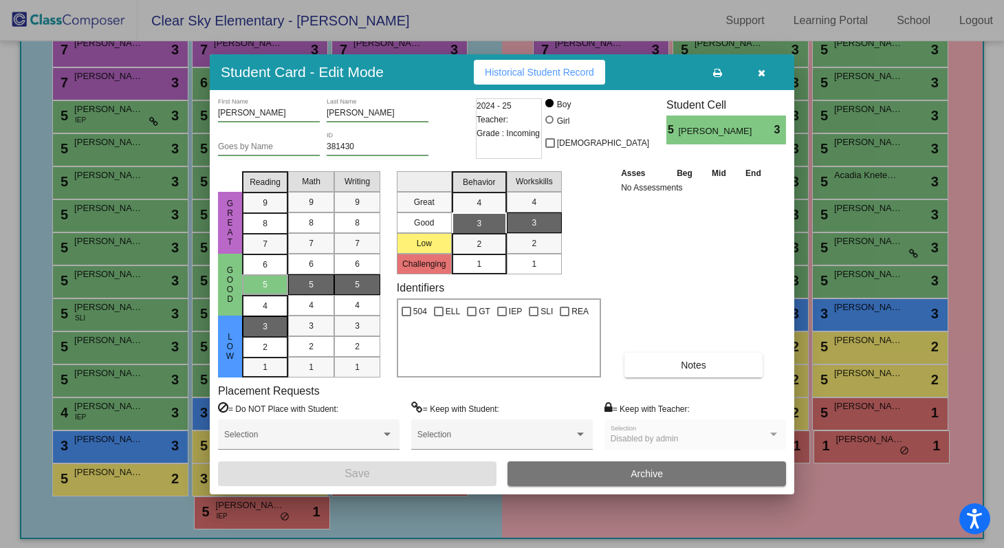
click at [266, 327] on span "3" at bounding box center [265, 326] width 5 height 12
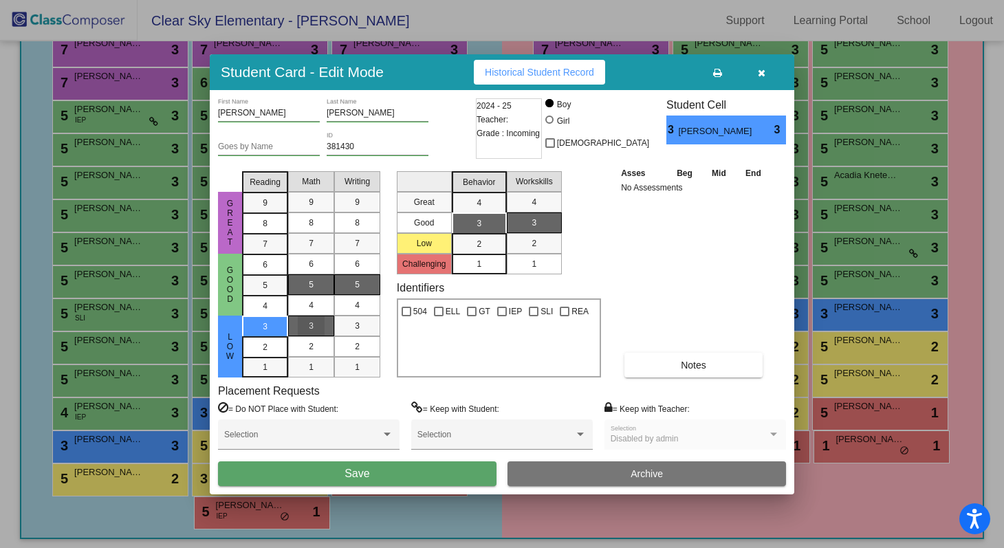
click at [299, 327] on div "3" at bounding box center [311, 325] width 27 height 21
click at [348, 328] on div "3" at bounding box center [357, 325] width 27 height 21
click at [428, 472] on button "Save" at bounding box center [357, 473] width 278 height 25
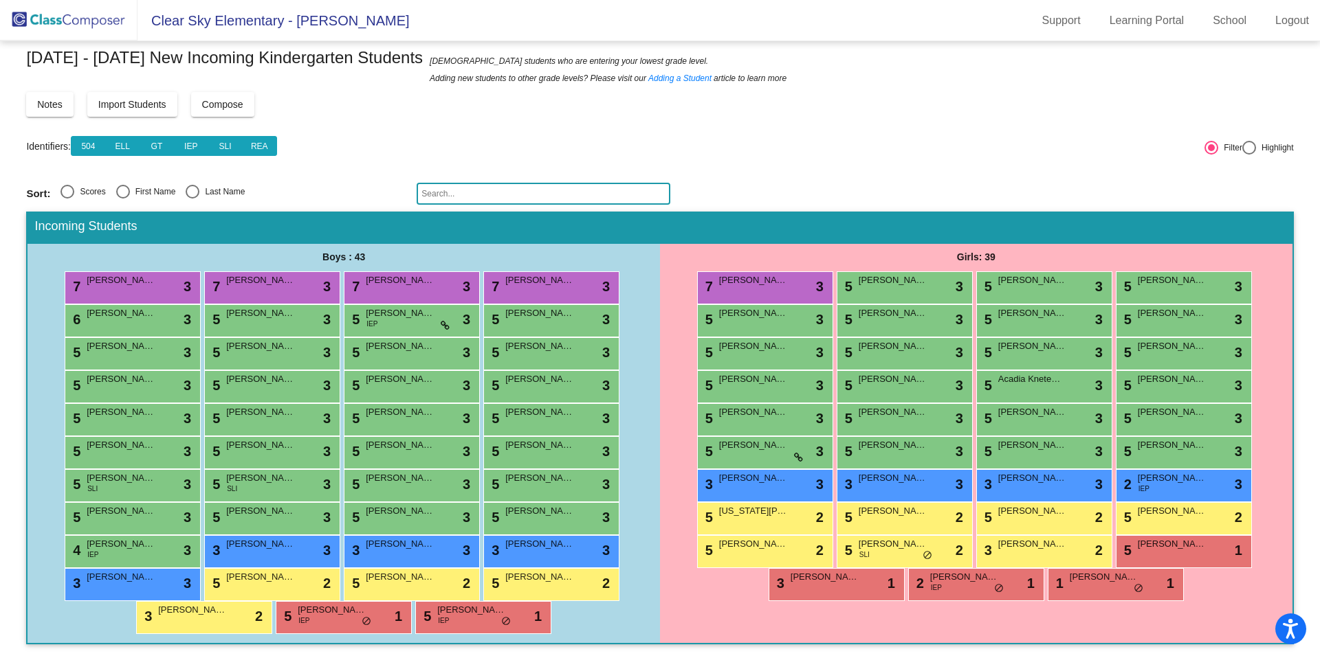
scroll to position [21, 0]
